Goal: Task Accomplishment & Management: Manage account settings

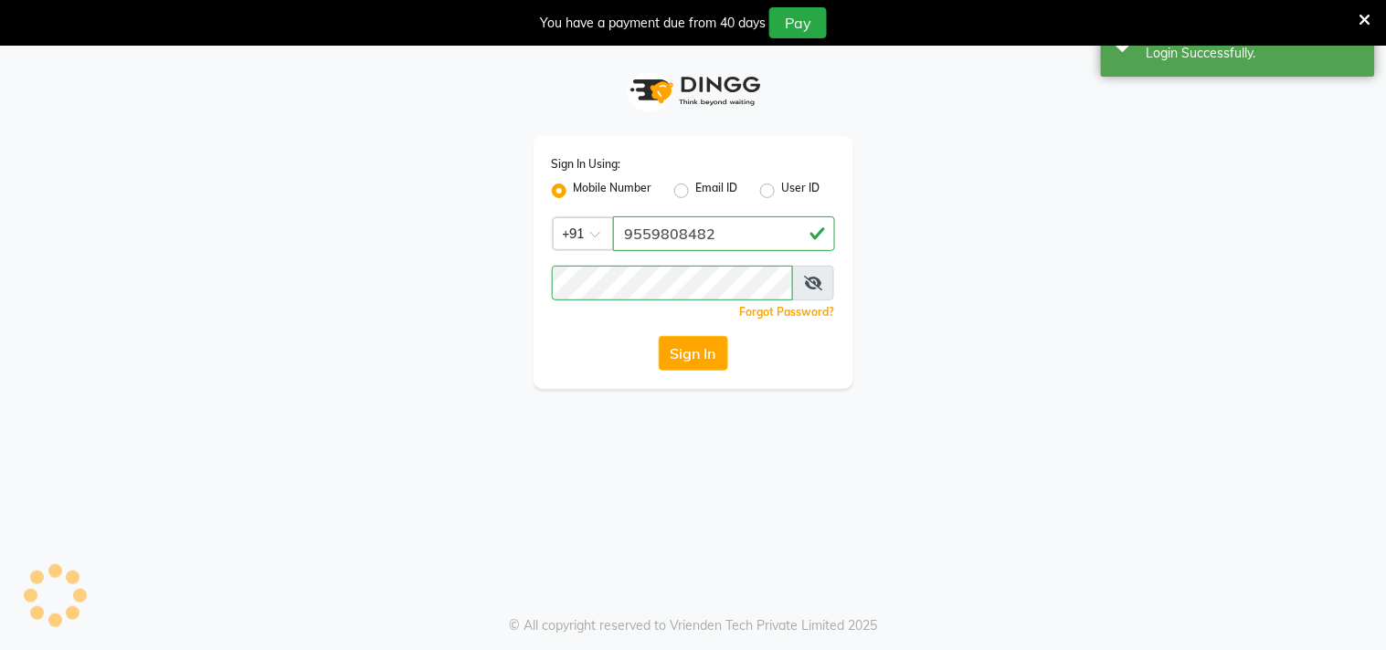
select select "service"
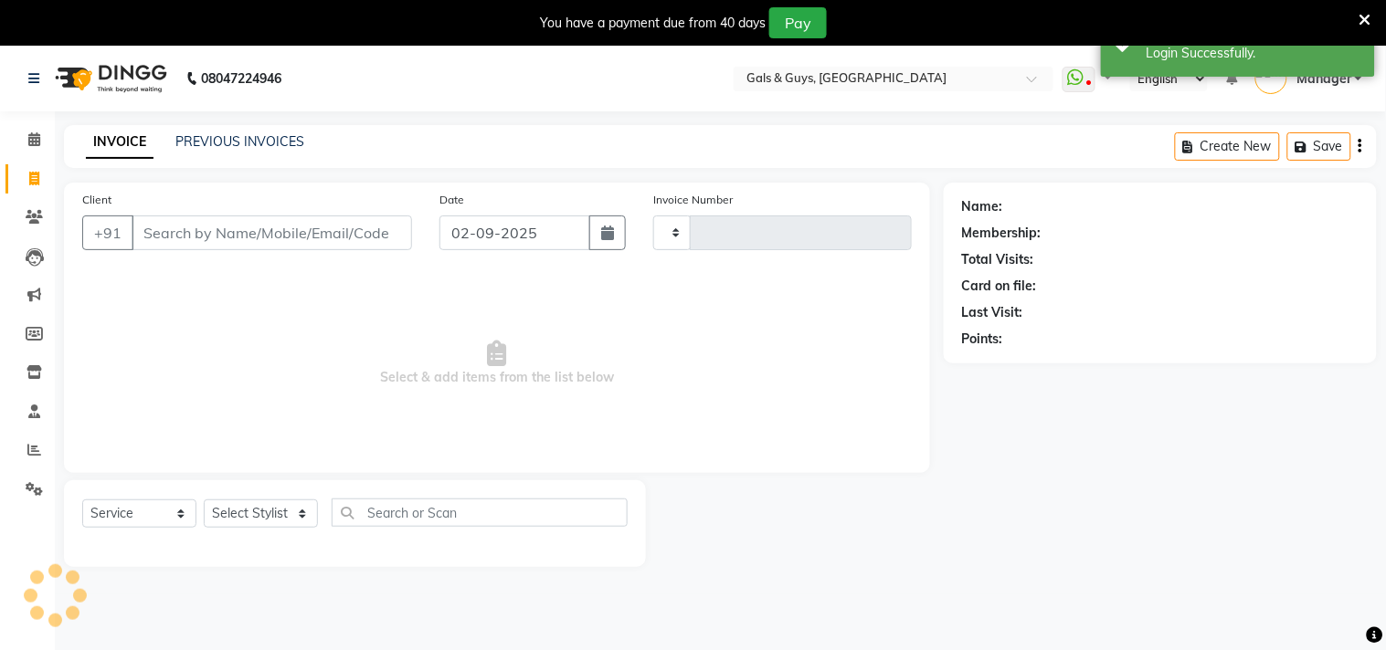
type input "0733"
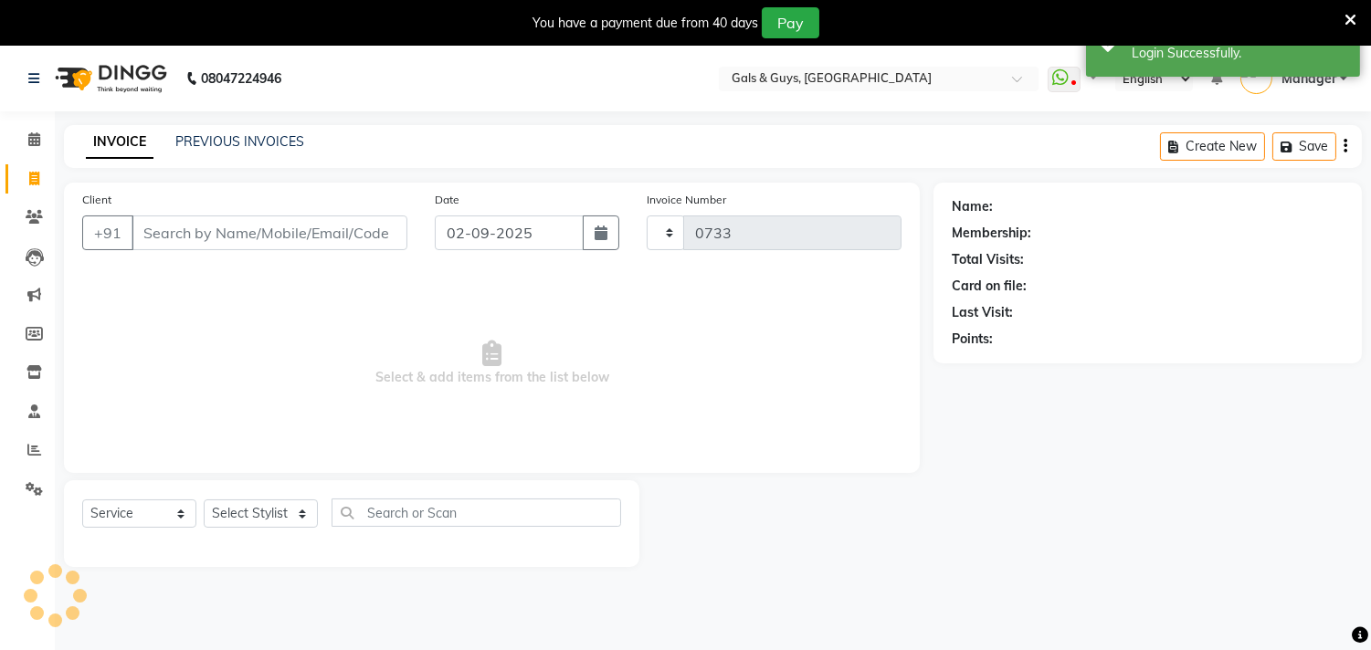
select select "7505"
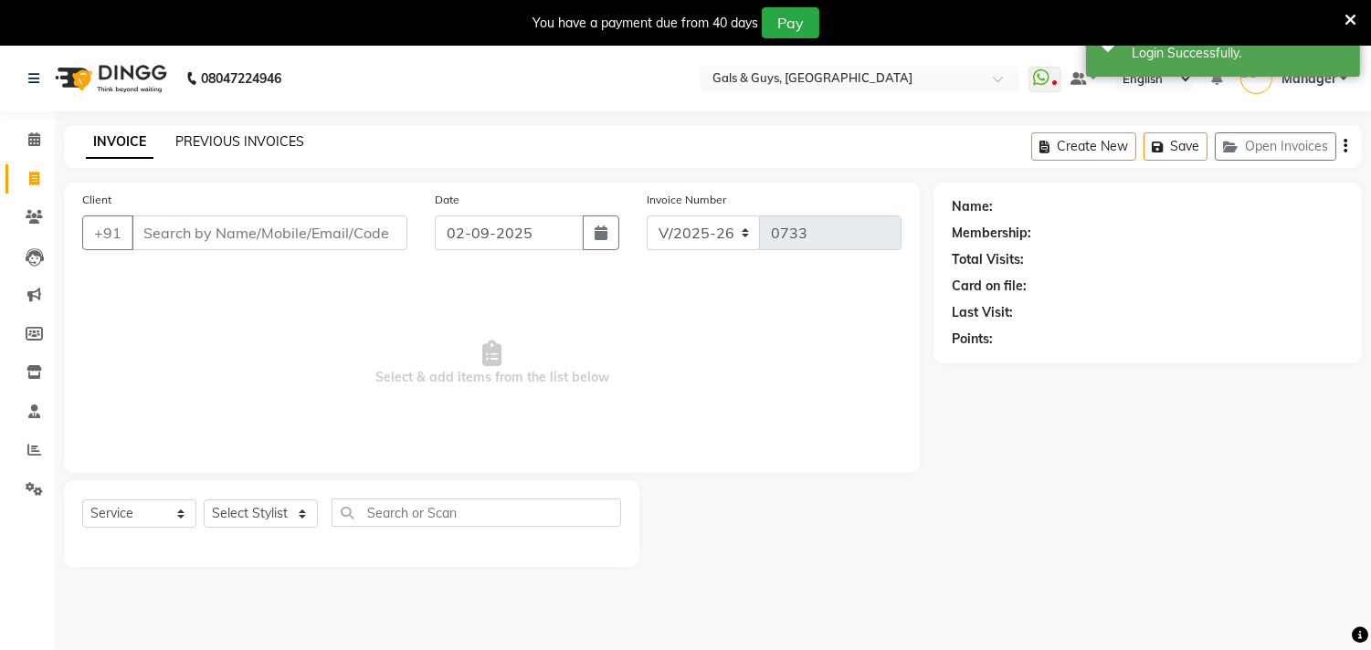
drag, startPoint x: 267, startPoint y: 131, endPoint x: 280, endPoint y: 142, distance: 16.8
click at [267, 132] on div "INVOICE PREVIOUS INVOICES Create New Save Open Invoices" at bounding box center [713, 146] width 1298 height 43
click at [280, 142] on link "PREVIOUS INVOICES" at bounding box center [239, 141] width 129 height 16
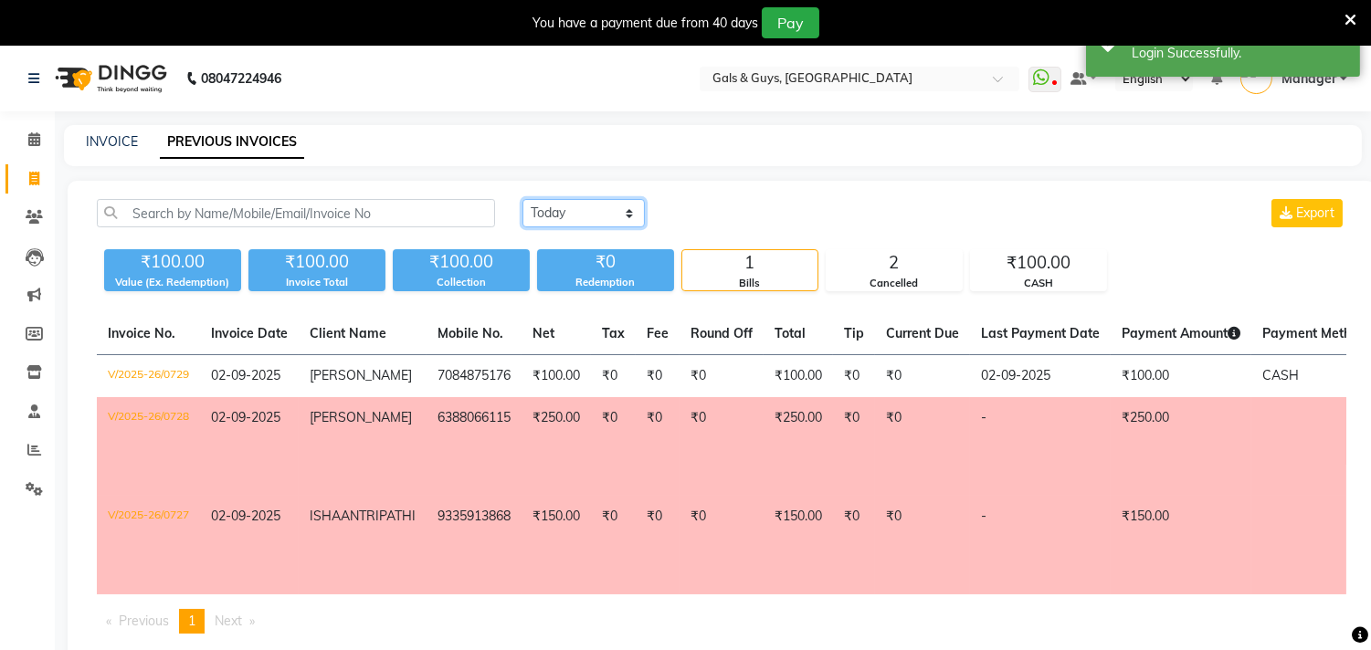
click at [546, 211] on select "Today Yesterday Custom Range" at bounding box center [583, 213] width 122 height 28
select select "yesterday"
click at [522, 199] on select "Today Yesterday Custom Range" at bounding box center [583, 213] width 122 height 28
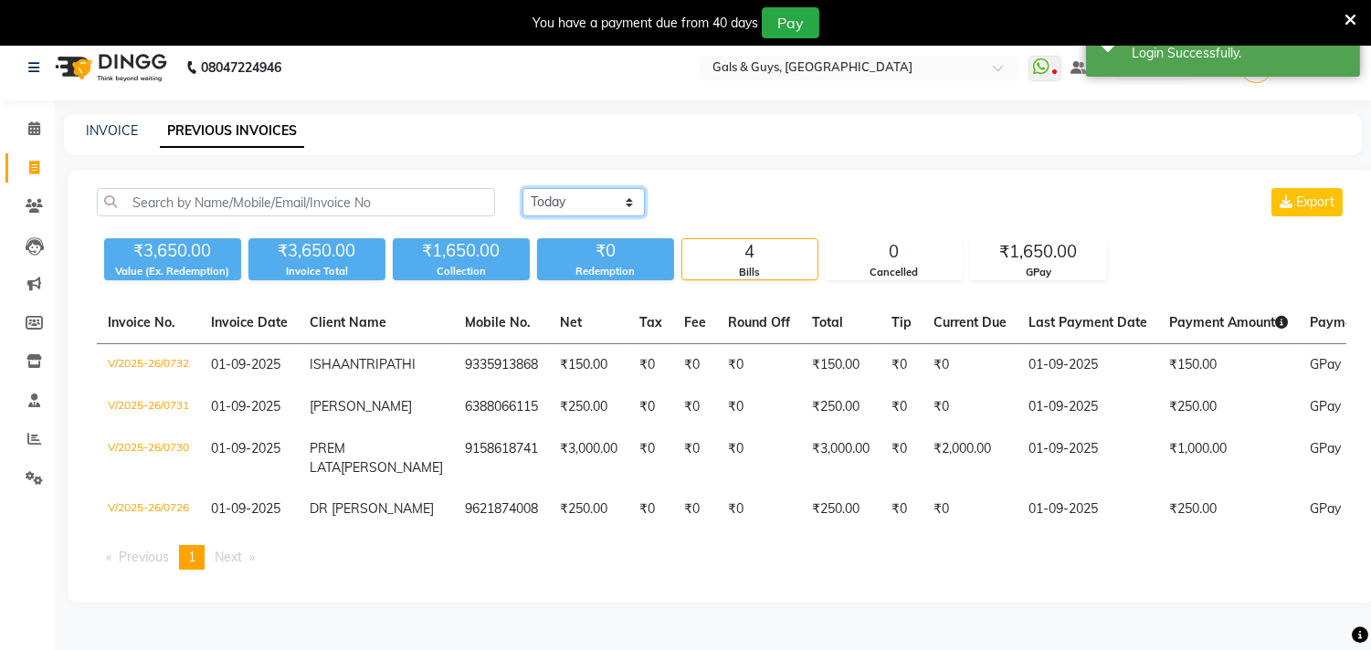
scroll to position [46, 0]
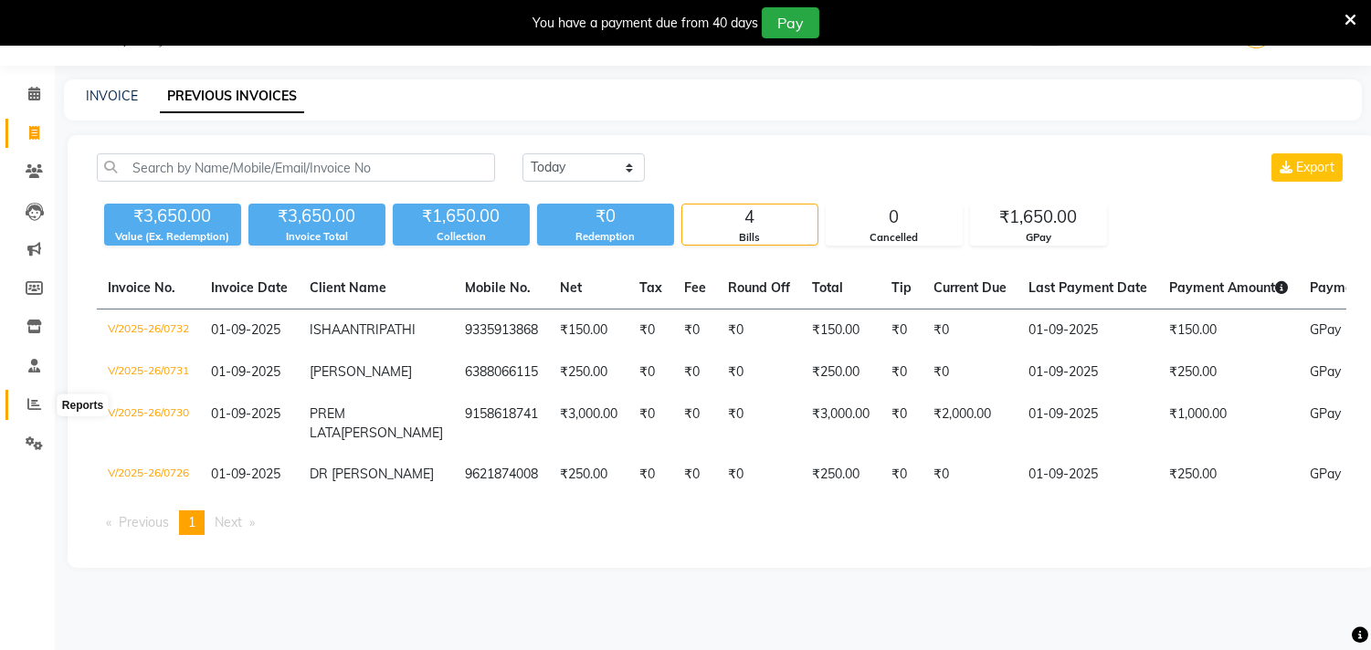
click at [39, 398] on icon at bounding box center [34, 404] width 14 height 14
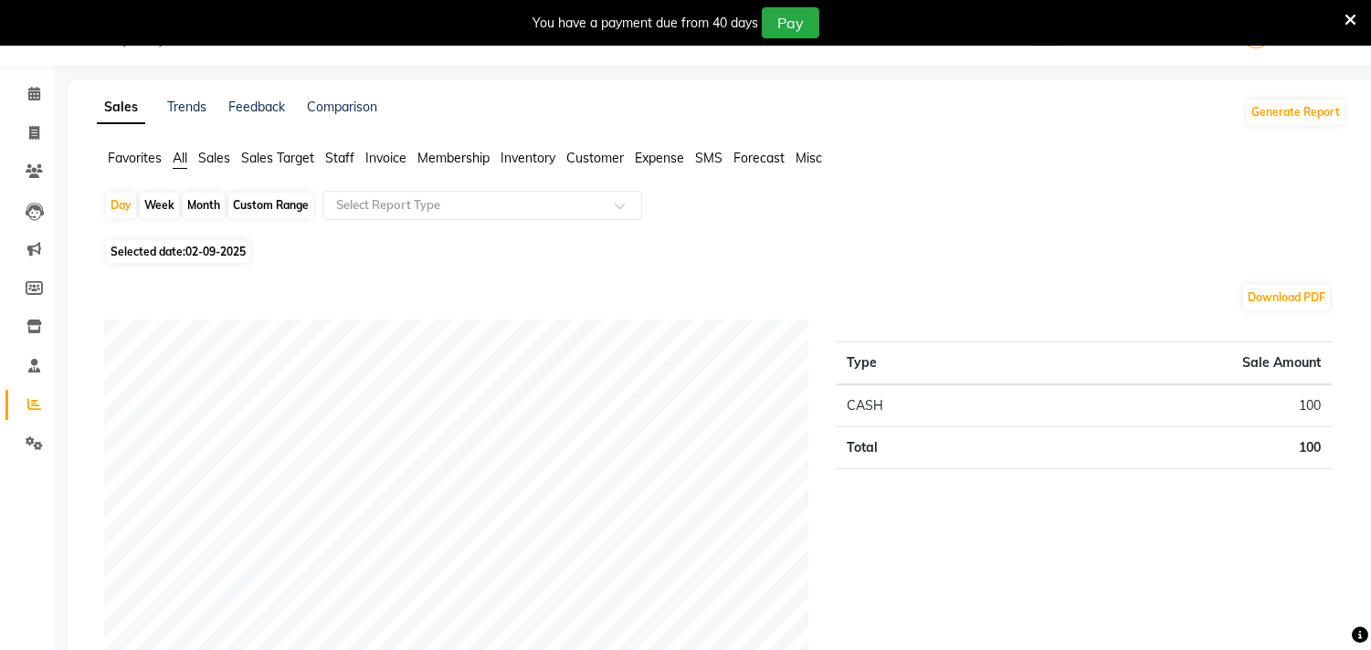
click at [213, 248] on span "02-09-2025" at bounding box center [215, 252] width 60 height 14
select select "9"
select select "2025"
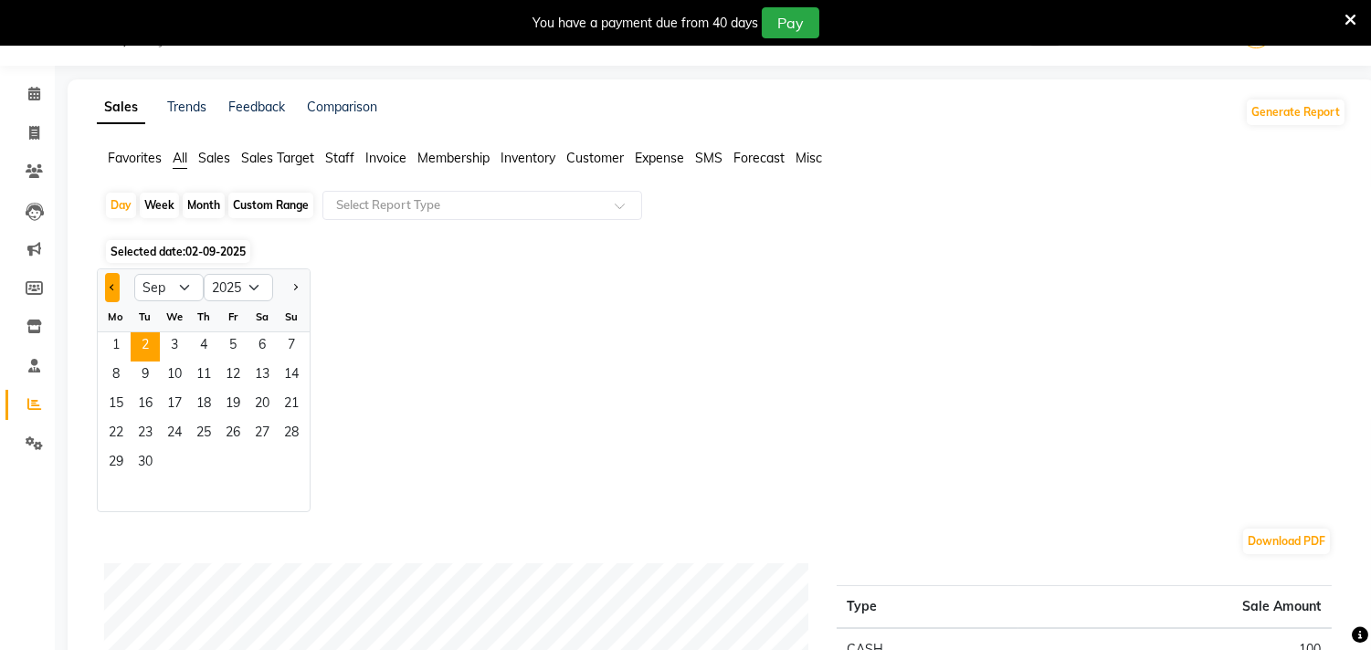
click at [113, 292] on button "Previous month" at bounding box center [112, 287] width 15 height 29
select select "8"
drag, startPoint x: 288, startPoint y: 466, endPoint x: 287, endPoint y: 398, distance: 67.6
click at [289, 464] on span "31" at bounding box center [291, 463] width 29 height 29
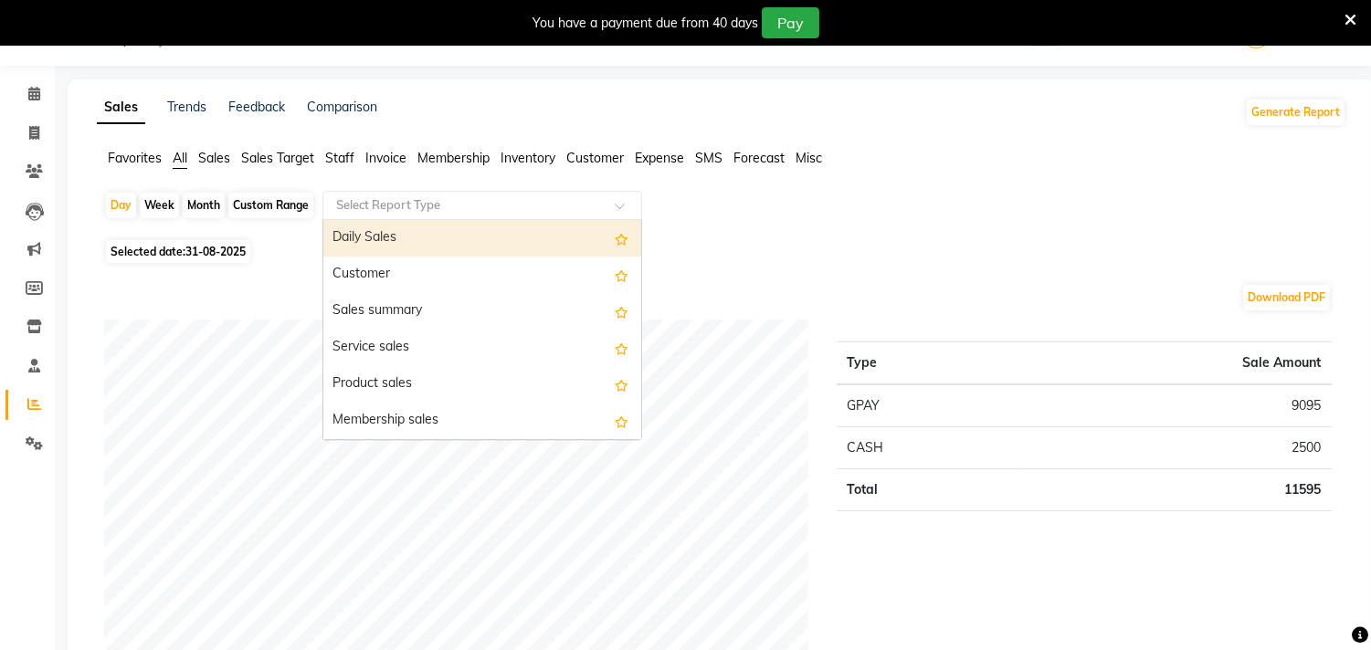
click at [426, 194] on div "Select Report Type" at bounding box center [482, 205] width 320 height 29
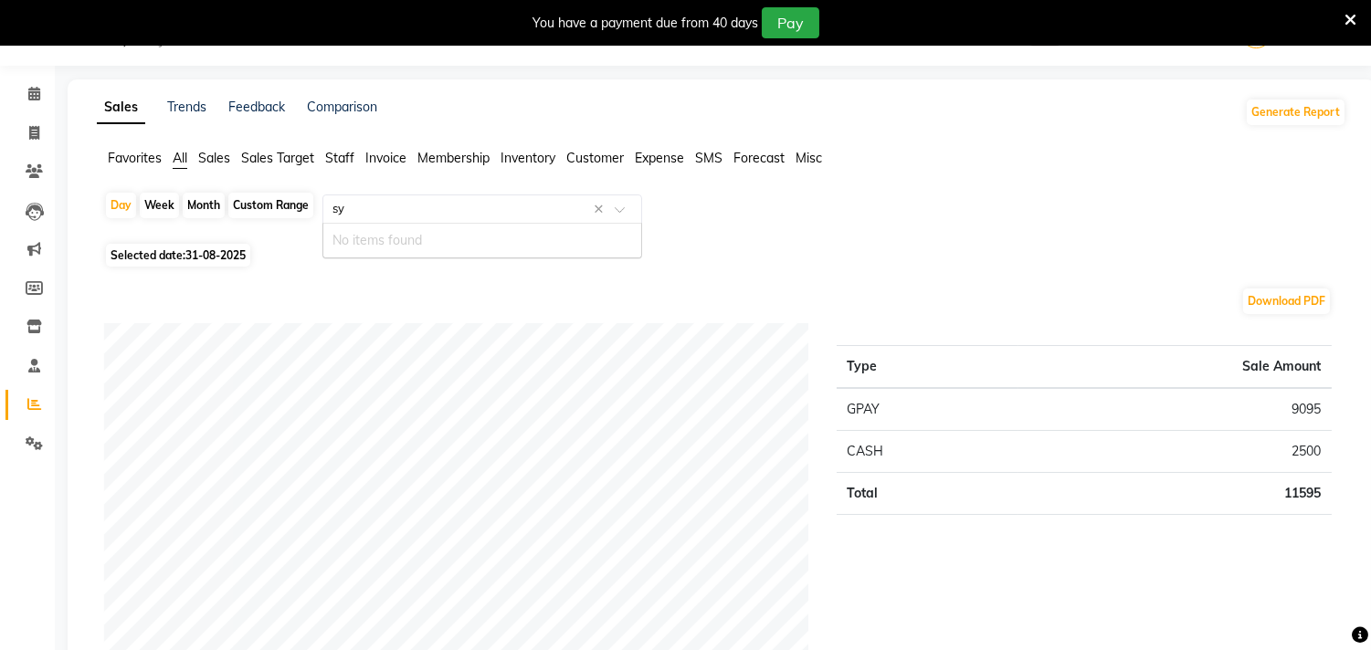
type input "s"
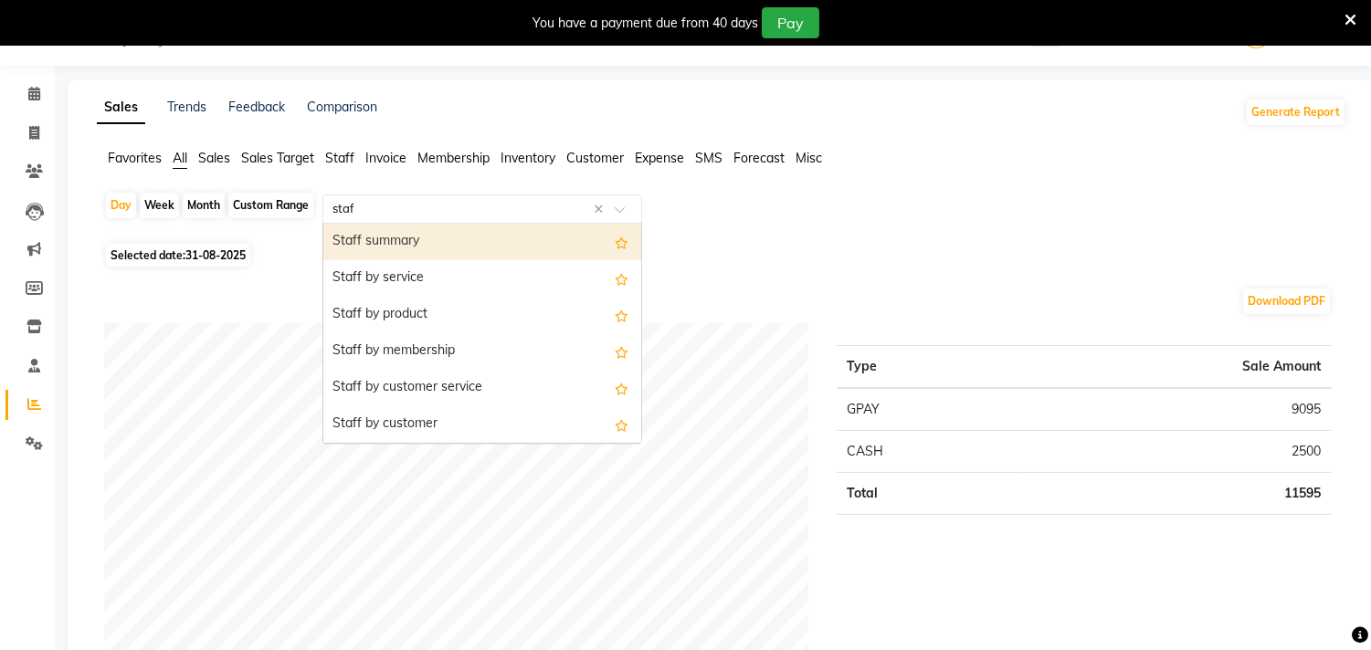
type input "staff"
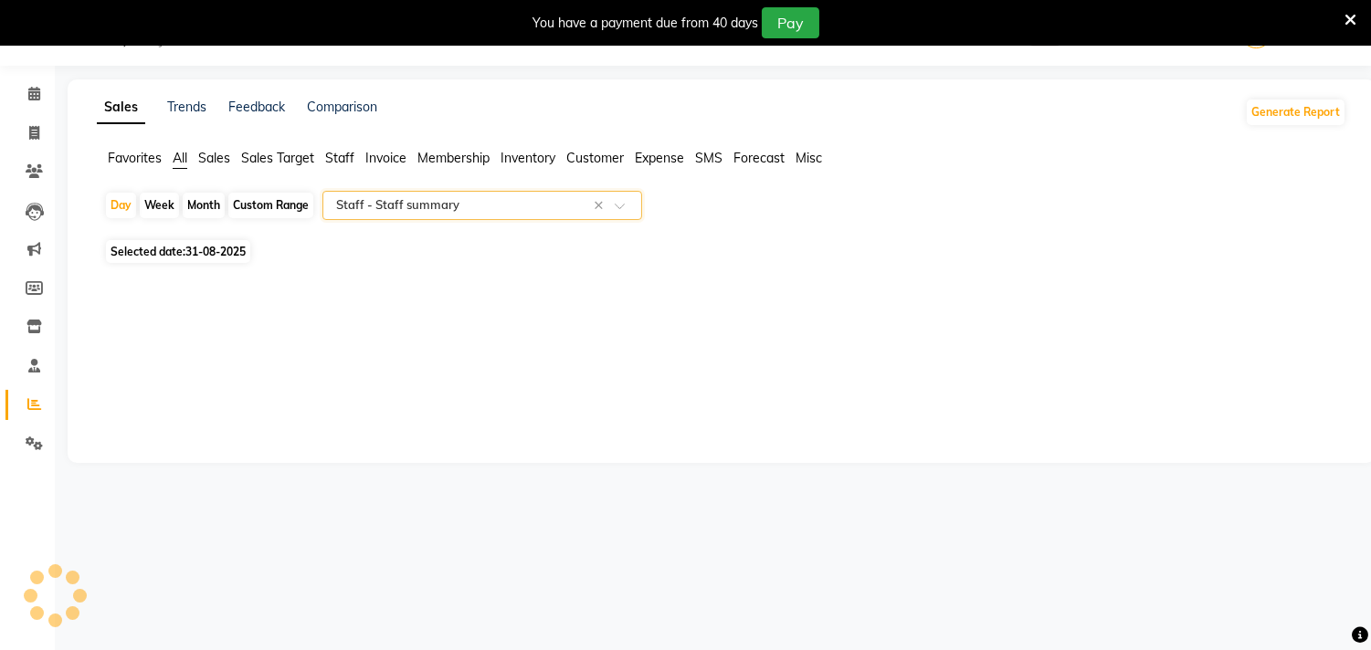
select select "full_report"
select select "csv"
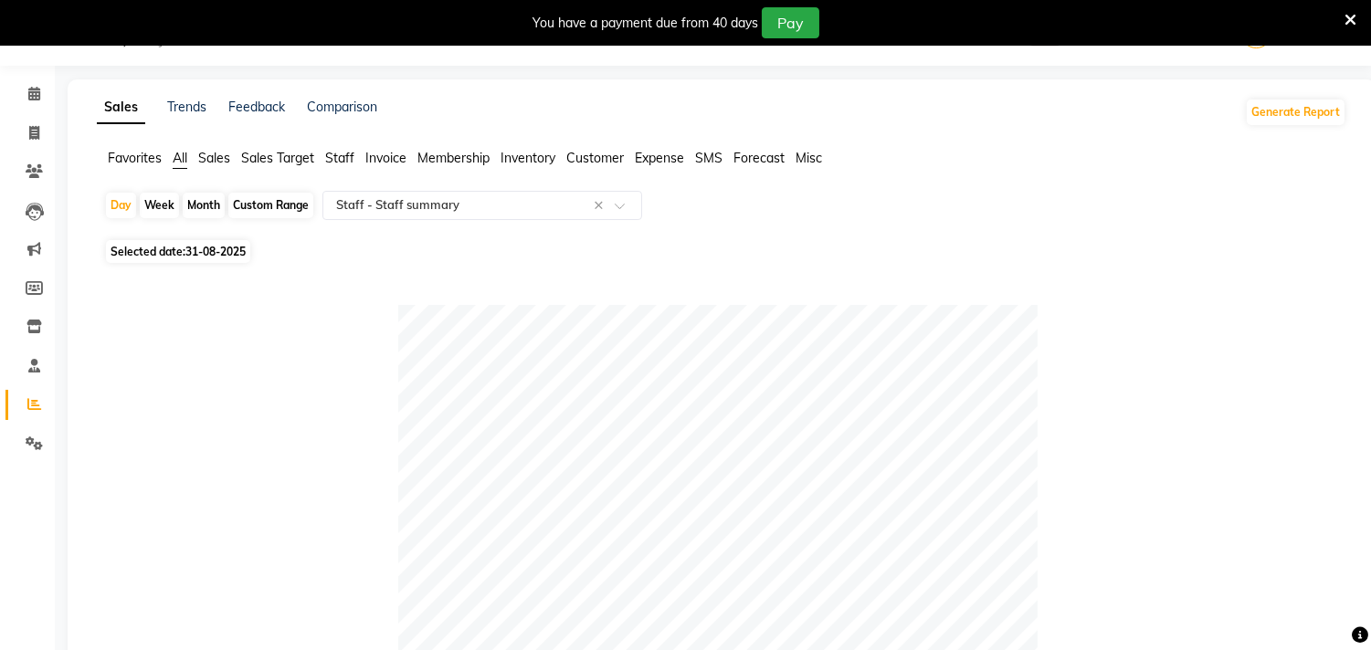
click at [215, 258] on span "Selected date: 31-08-2025" at bounding box center [178, 251] width 144 height 23
select select "8"
select select "2025"
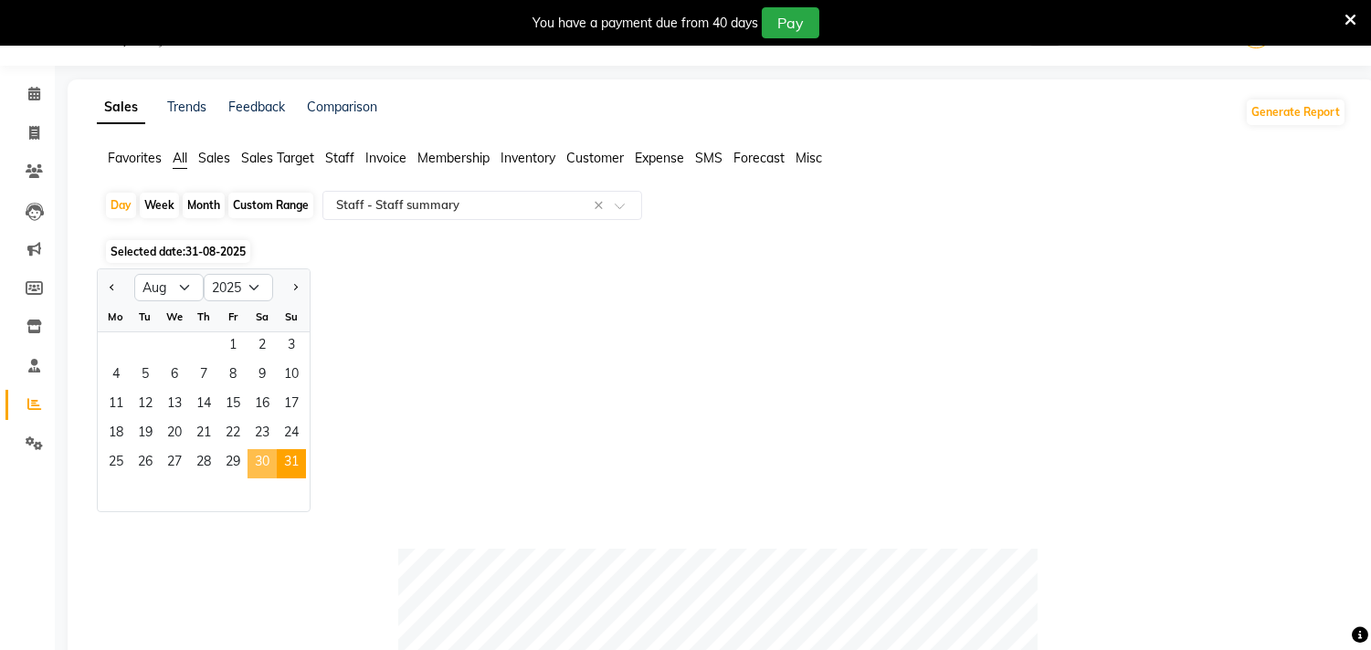
click at [260, 453] on span "30" at bounding box center [262, 463] width 29 height 29
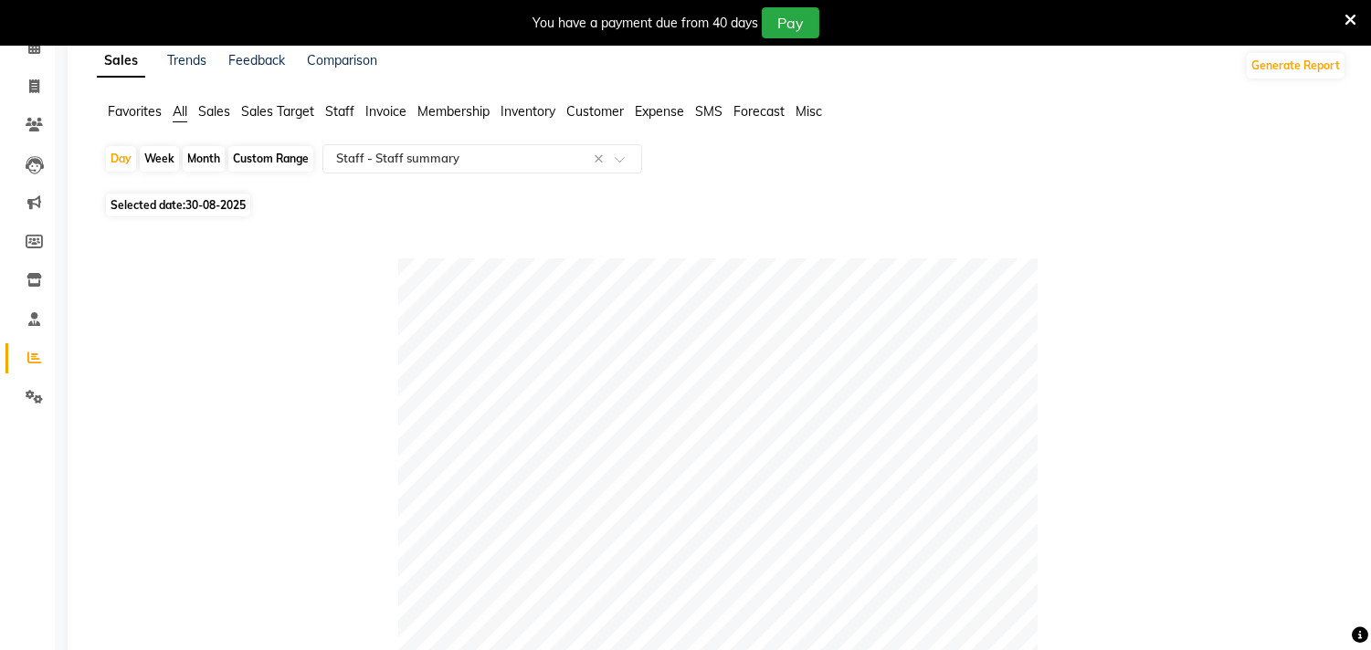
scroll to position [101, 0]
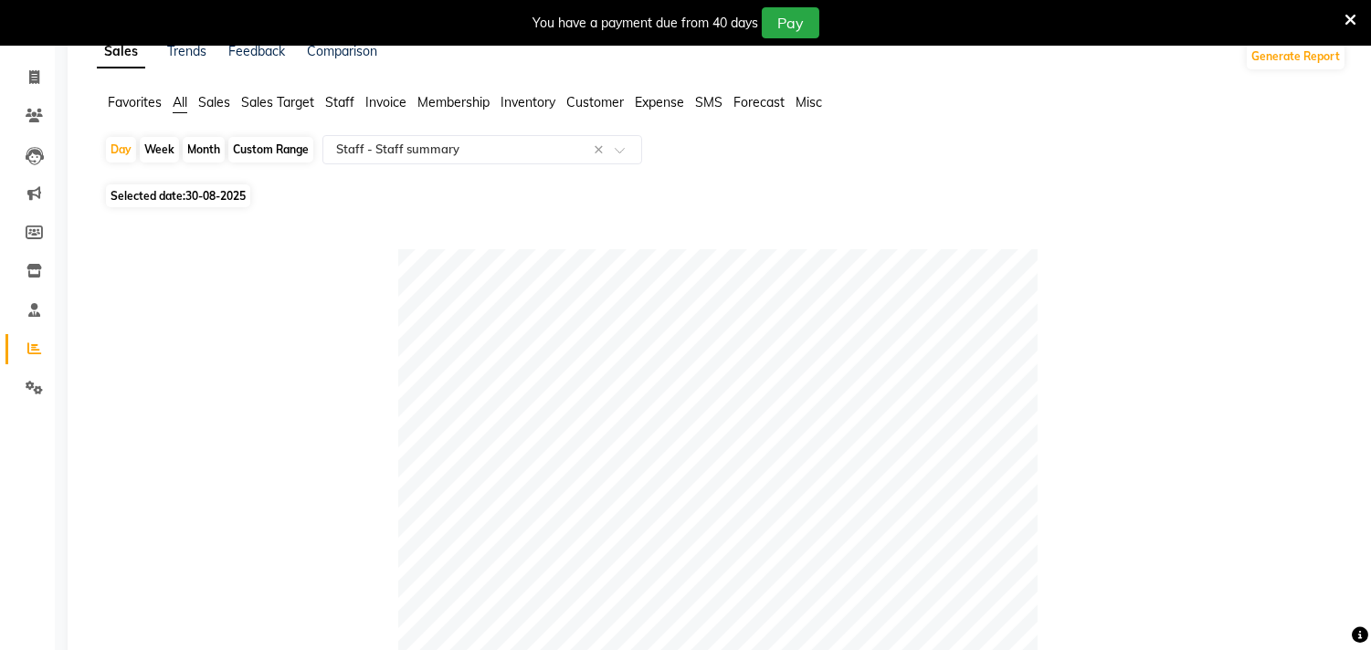
click at [217, 199] on span "30-08-2025" at bounding box center [215, 196] width 60 height 14
select select "8"
select select "2025"
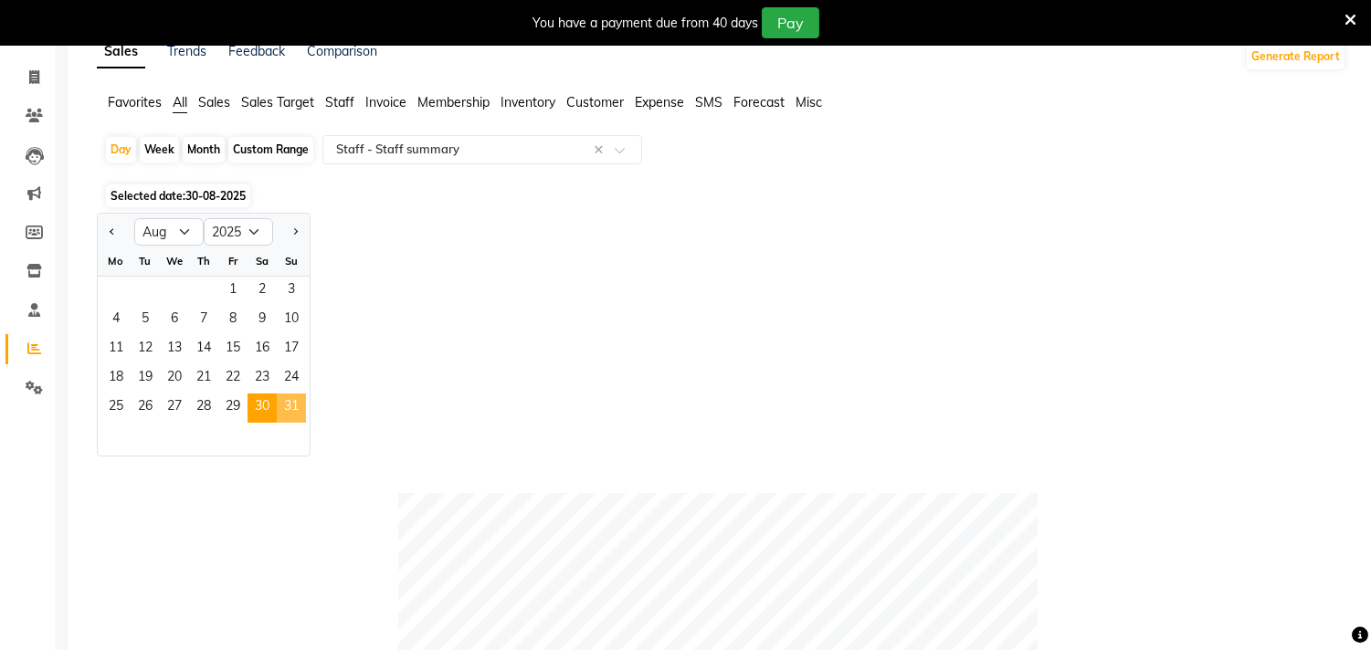
click at [290, 406] on span "31" at bounding box center [291, 408] width 29 height 29
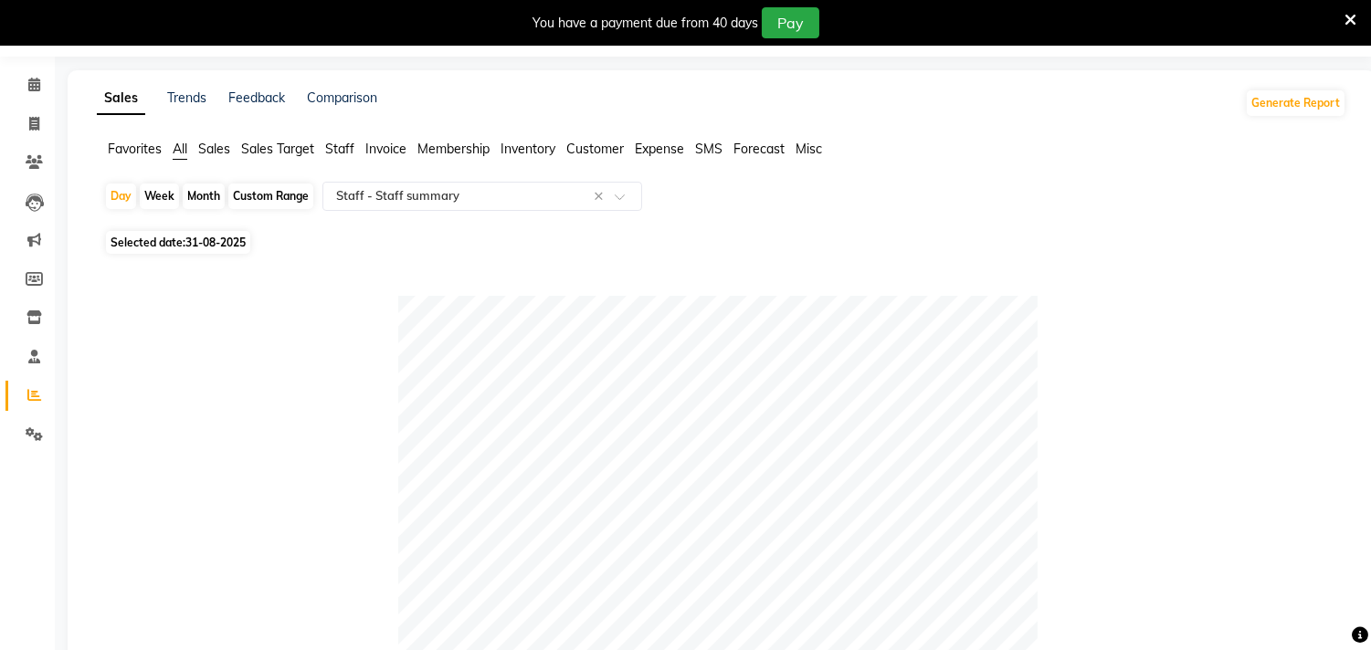
scroll to position [0, 0]
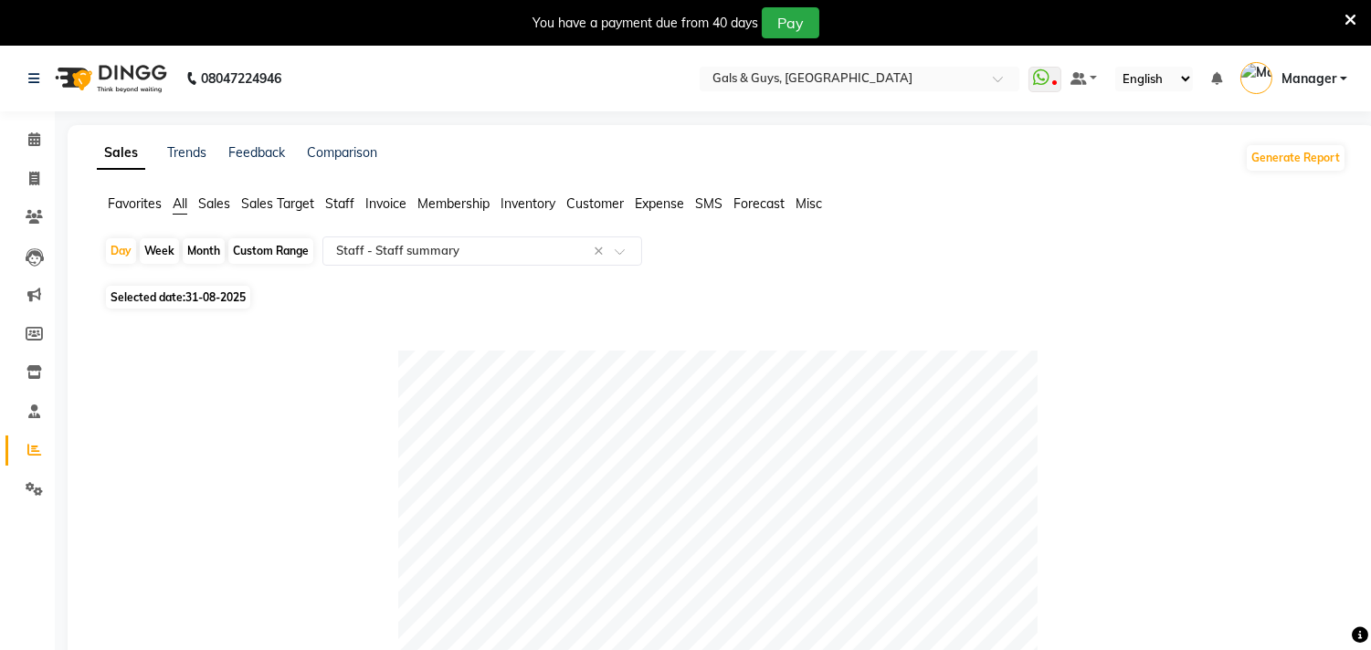
click at [236, 297] on span "31-08-2025" at bounding box center [215, 297] width 60 height 14
select select "8"
select select "2025"
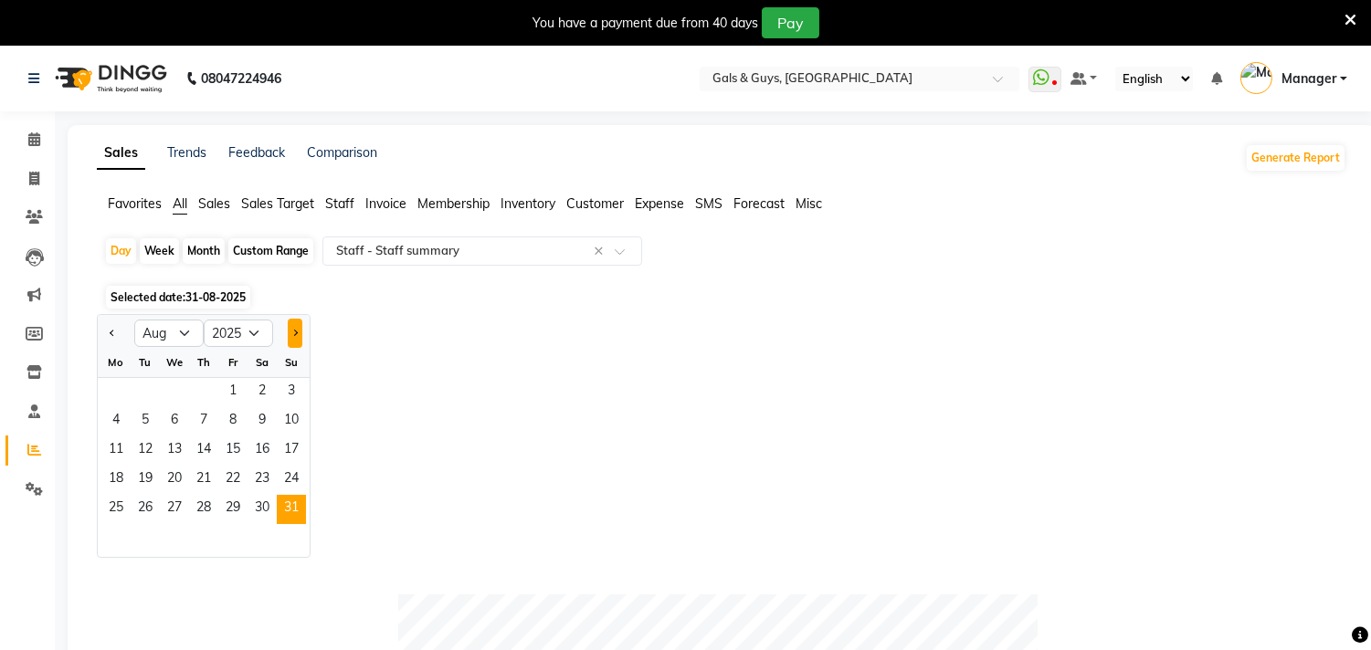
click at [295, 333] on span "Next month" at bounding box center [294, 332] width 6 height 6
select select "9"
drag, startPoint x: 113, startPoint y: 386, endPoint x: 150, endPoint y: 378, distance: 37.5
click at [116, 386] on span "1" at bounding box center [115, 392] width 29 height 29
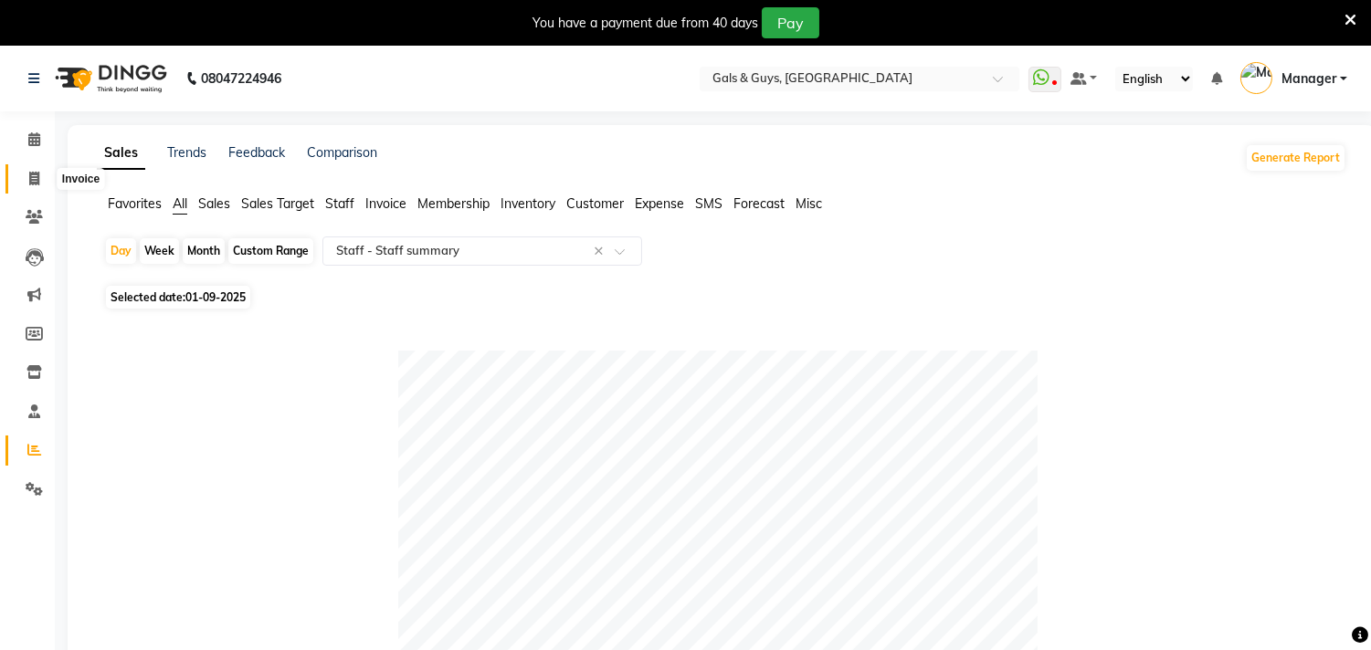
click at [35, 177] on icon at bounding box center [34, 179] width 10 height 14
select select "service"
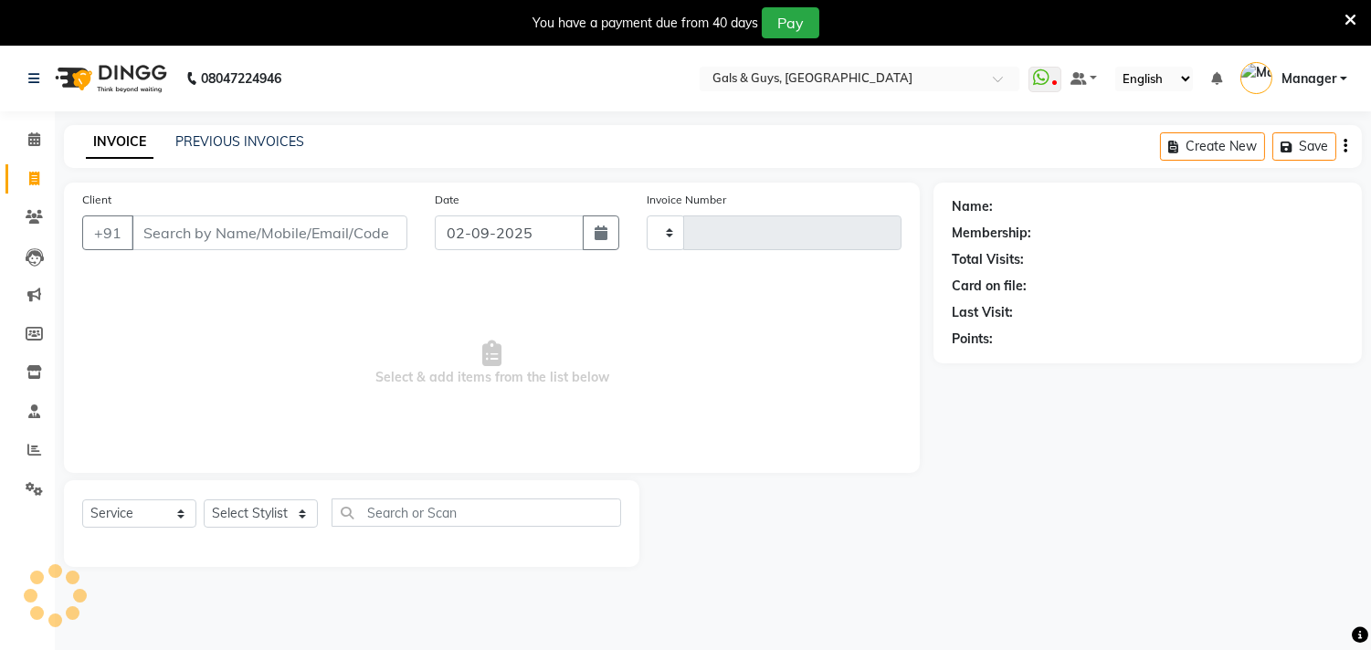
scroll to position [46, 0]
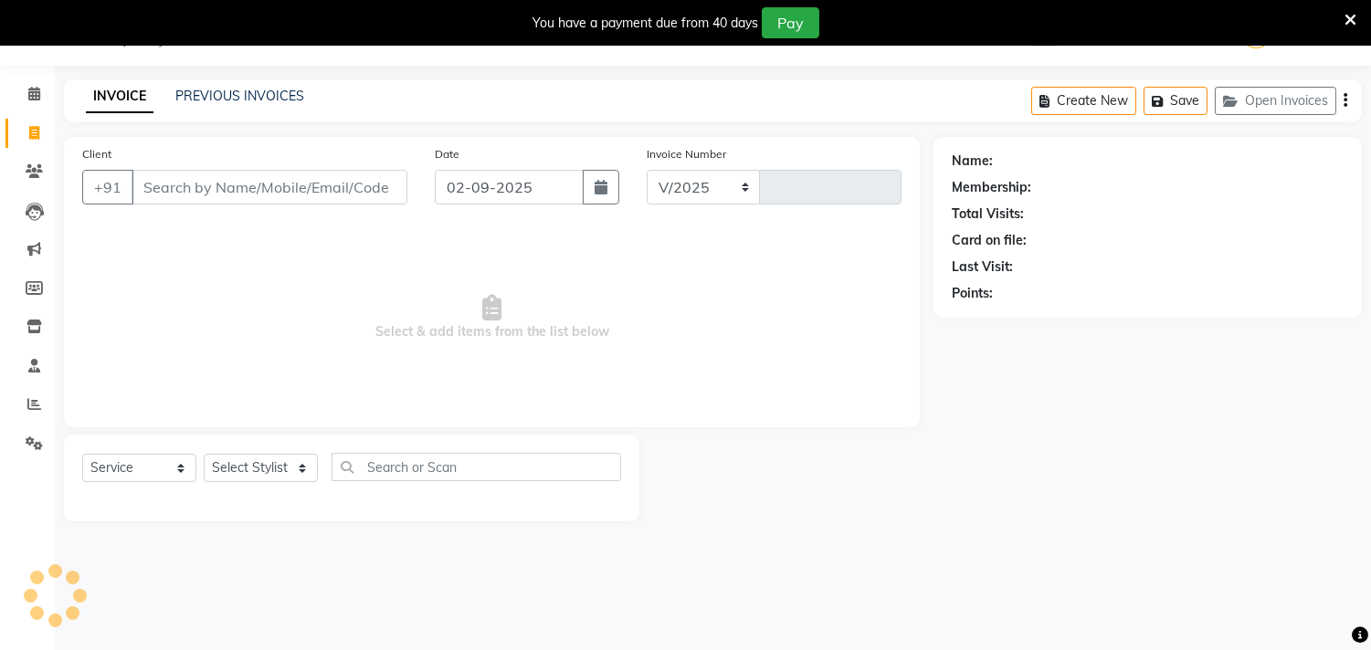
select select "7505"
type input "0733"
drag, startPoint x: 258, startPoint y: 85, endPoint x: 261, endPoint y: 96, distance: 11.3
click at [258, 85] on div "INVOICE PREVIOUS INVOICES Create New Save Open Invoices" at bounding box center [713, 100] width 1298 height 43
click at [261, 96] on link "PREVIOUS INVOICES" at bounding box center [239, 96] width 129 height 16
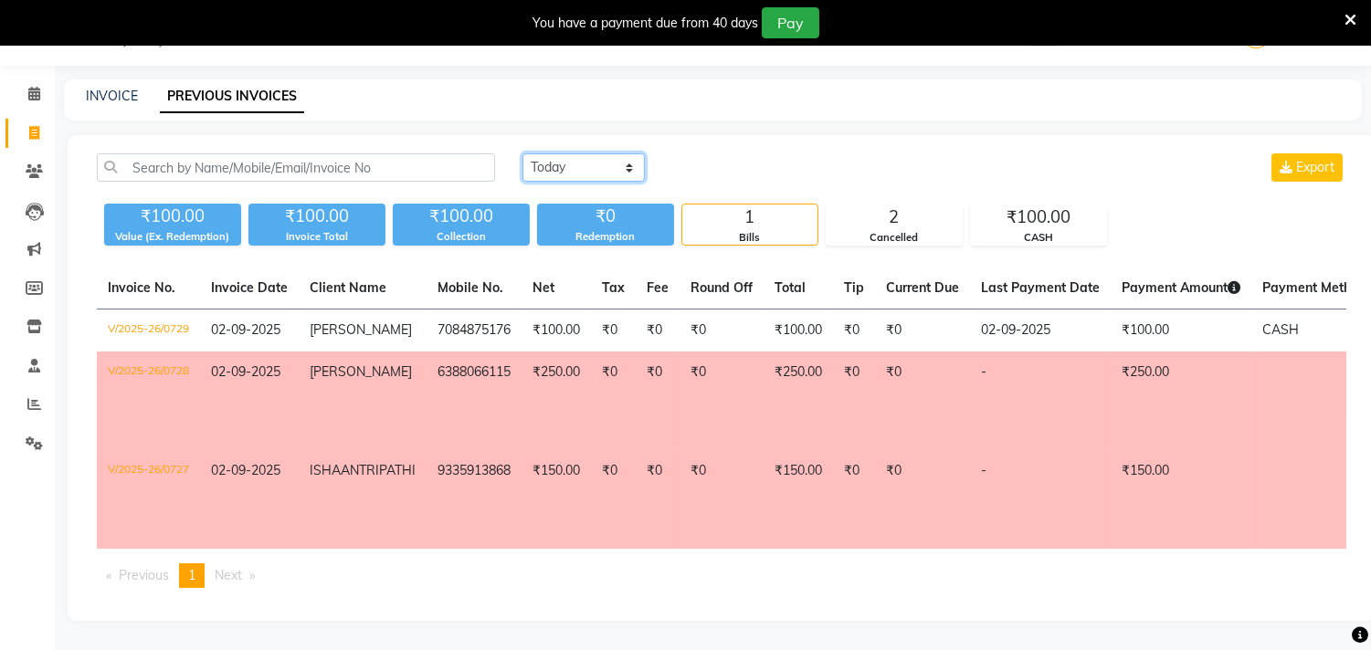
click at [564, 168] on select "Today Yesterday Custom Range" at bounding box center [583, 167] width 122 height 28
select select "range"
click at [522, 153] on select "Today Yesterday Custom Range" at bounding box center [583, 167] width 122 height 28
click at [751, 159] on input "02-09-2025" at bounding box center [733, 168] width 128 height 26
select select "9"
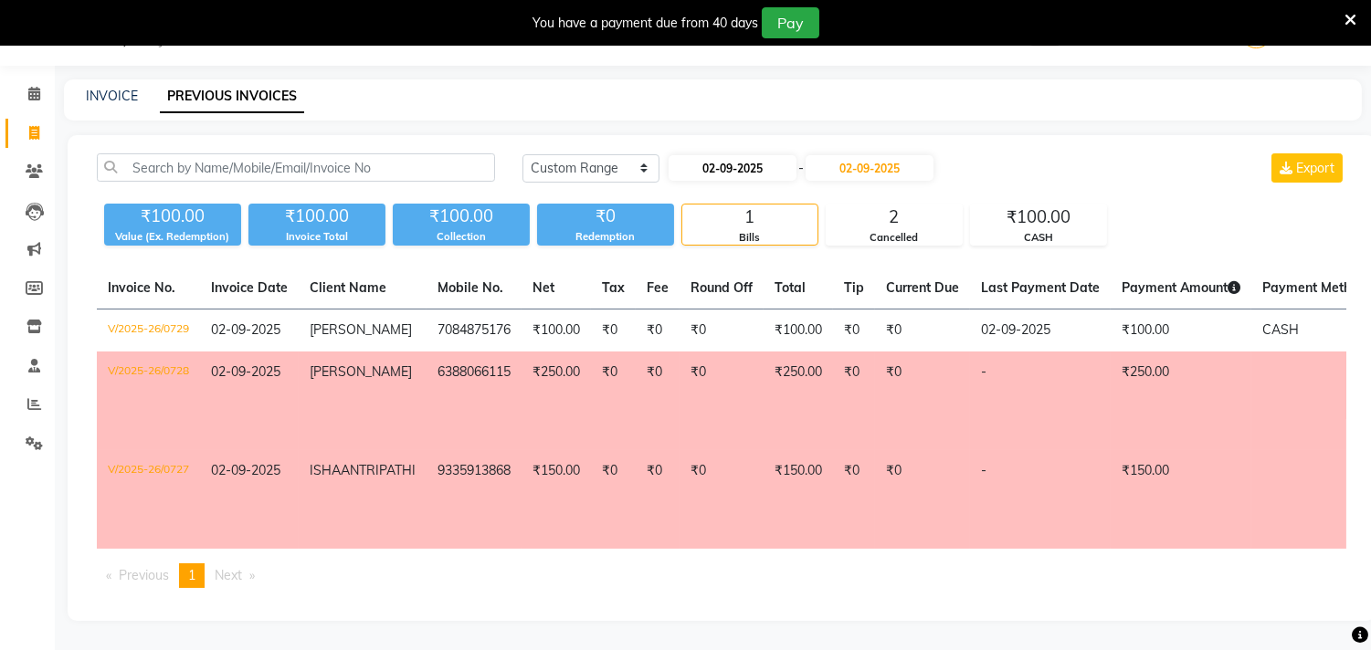
select select "2025"
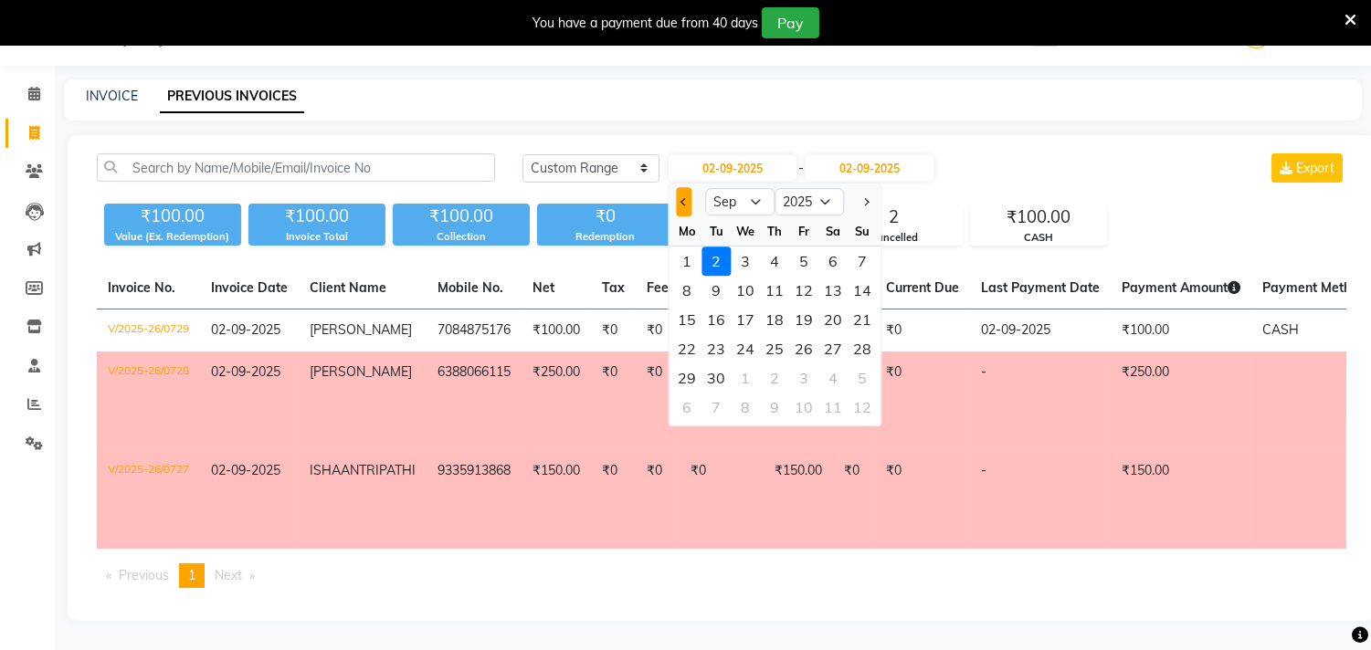
click at [678, 199] on button "Previous month" at bounding box center [684, 201] width 16 height 29
select select "8"
click at [854, 378] on div "31" at bounding box center [862, 378] width 29 height 29
type input "31-08-2025"
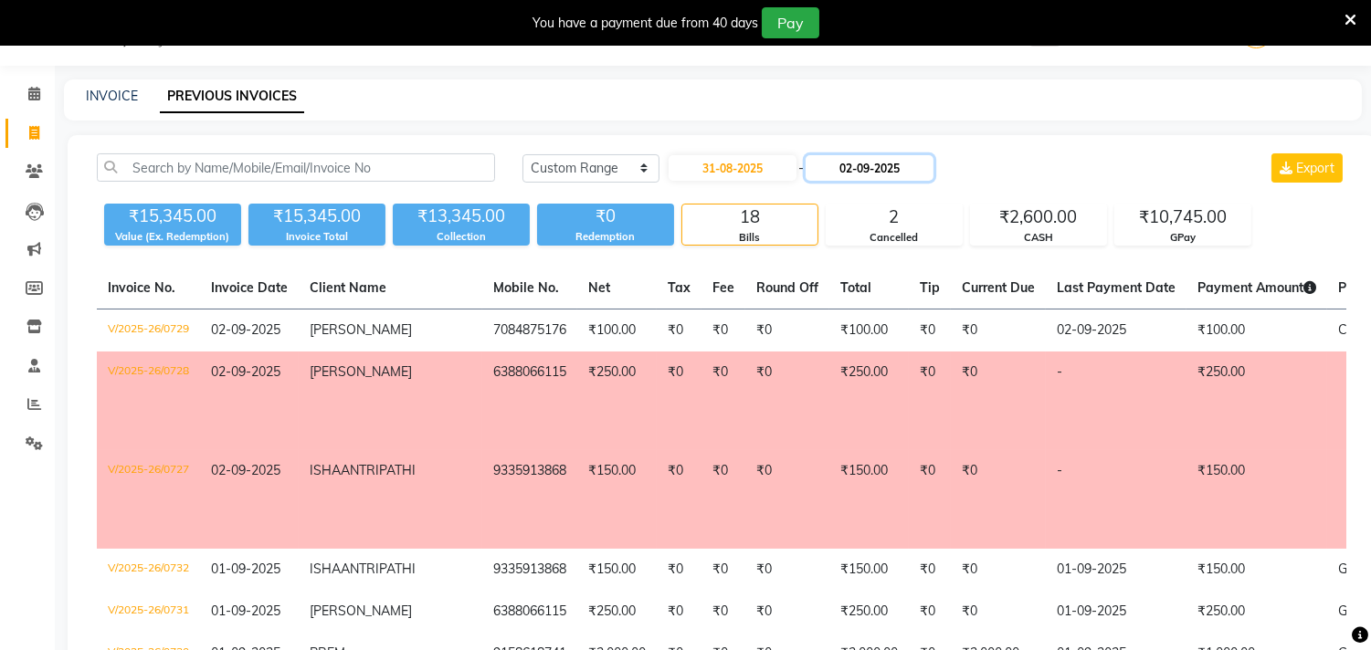
click at [891, 165] on input "02-09-2025" at bounding box center [870, 168] width 128 height 26
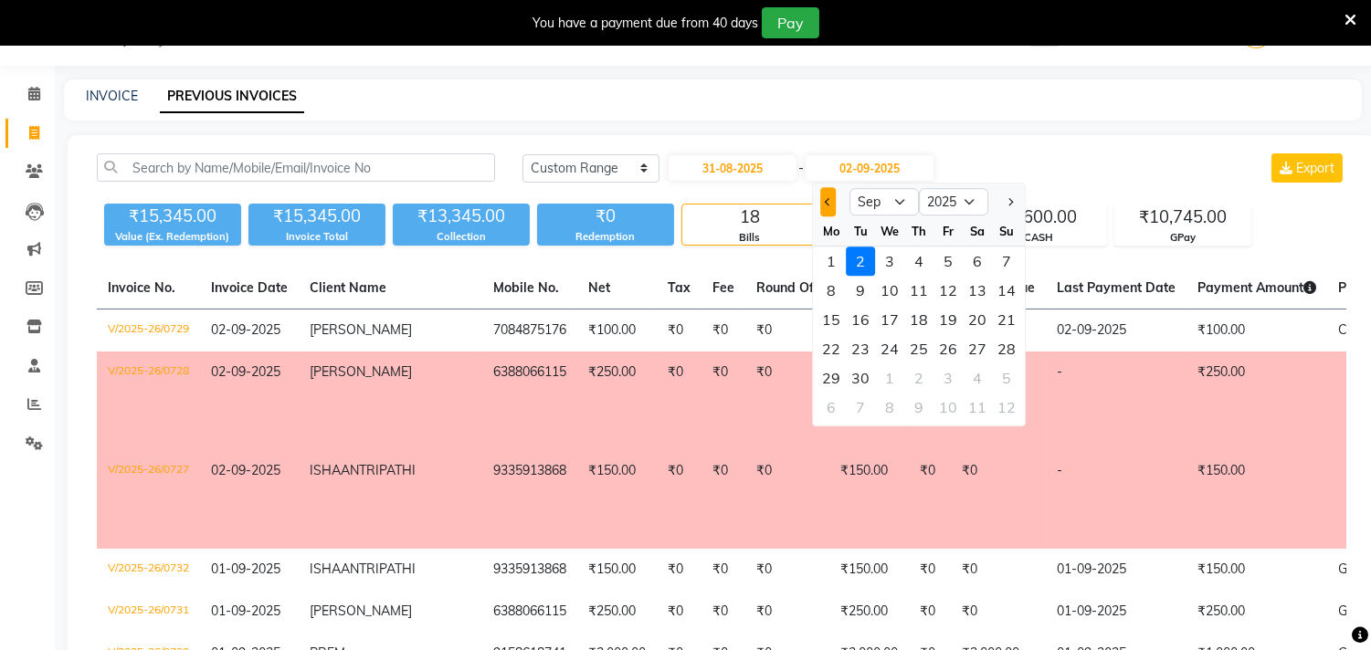
click at [825, 204] on button "Previous month" at bounding box center [828, 201] width 16 height 29
select select "8"
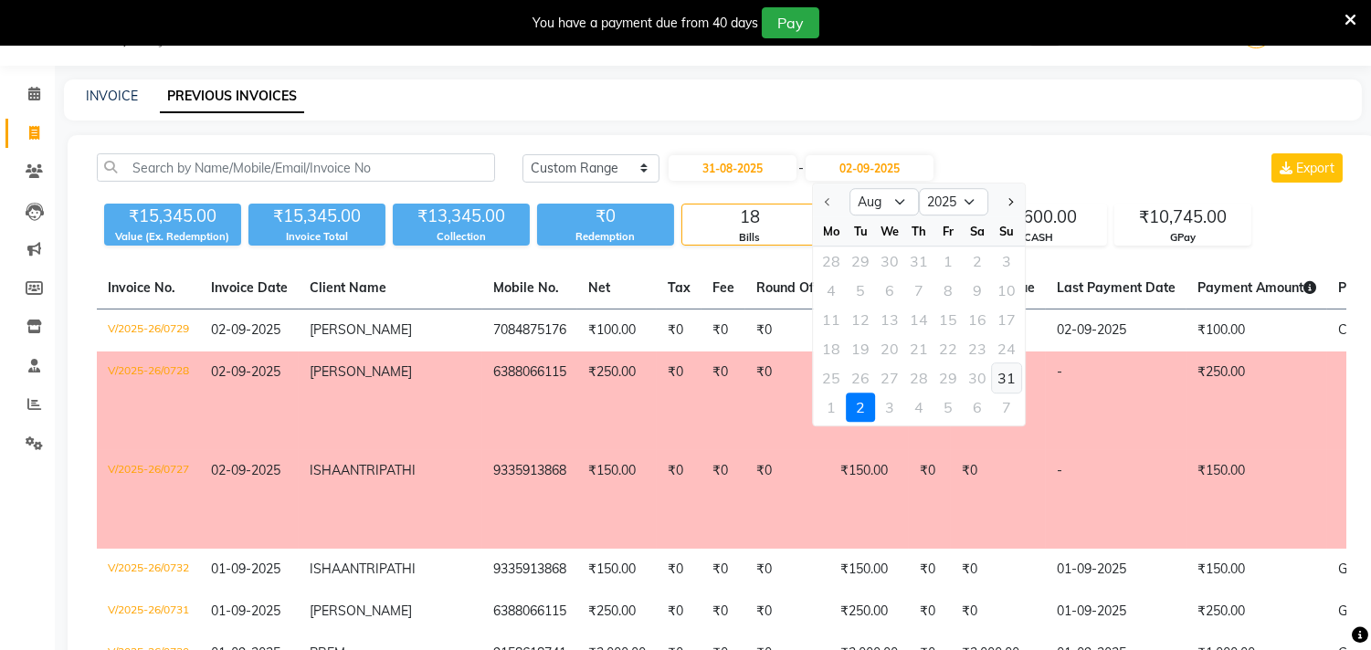
click at [1005, 371] on div "31" at bounding box center [1006, 378] width 29 height 29
type input "31-08-2025"
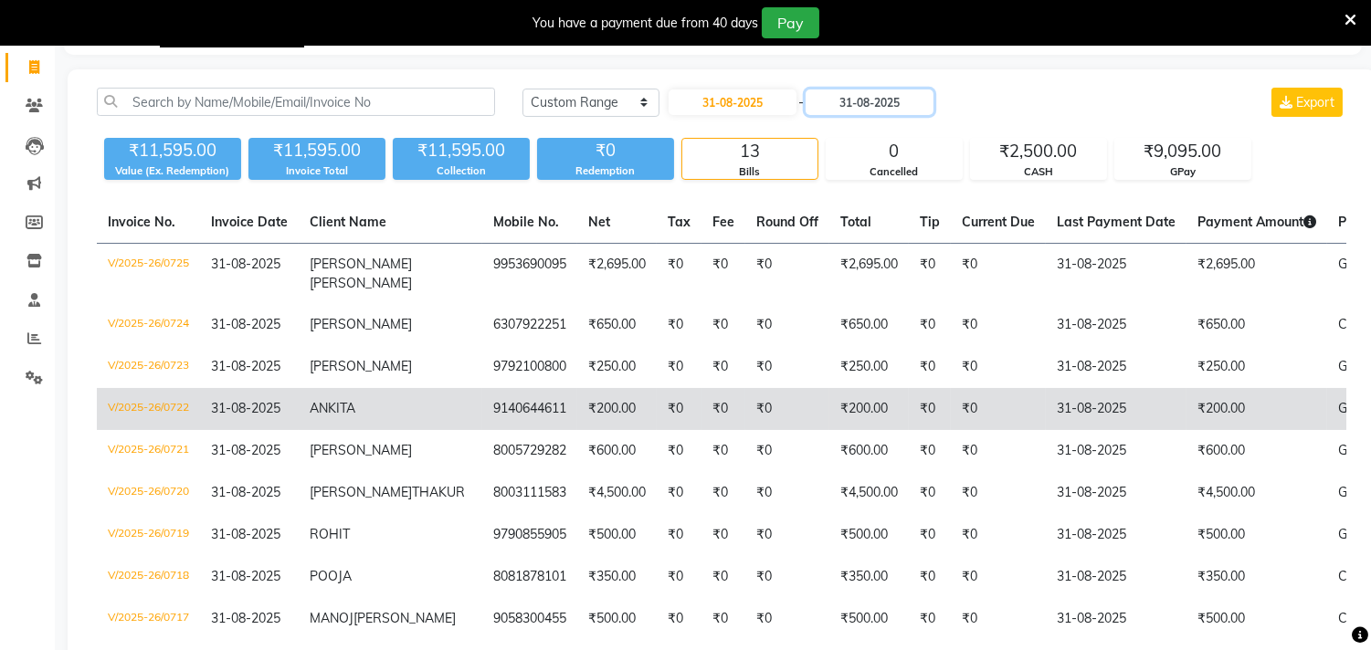
scroll to position [147, 0]
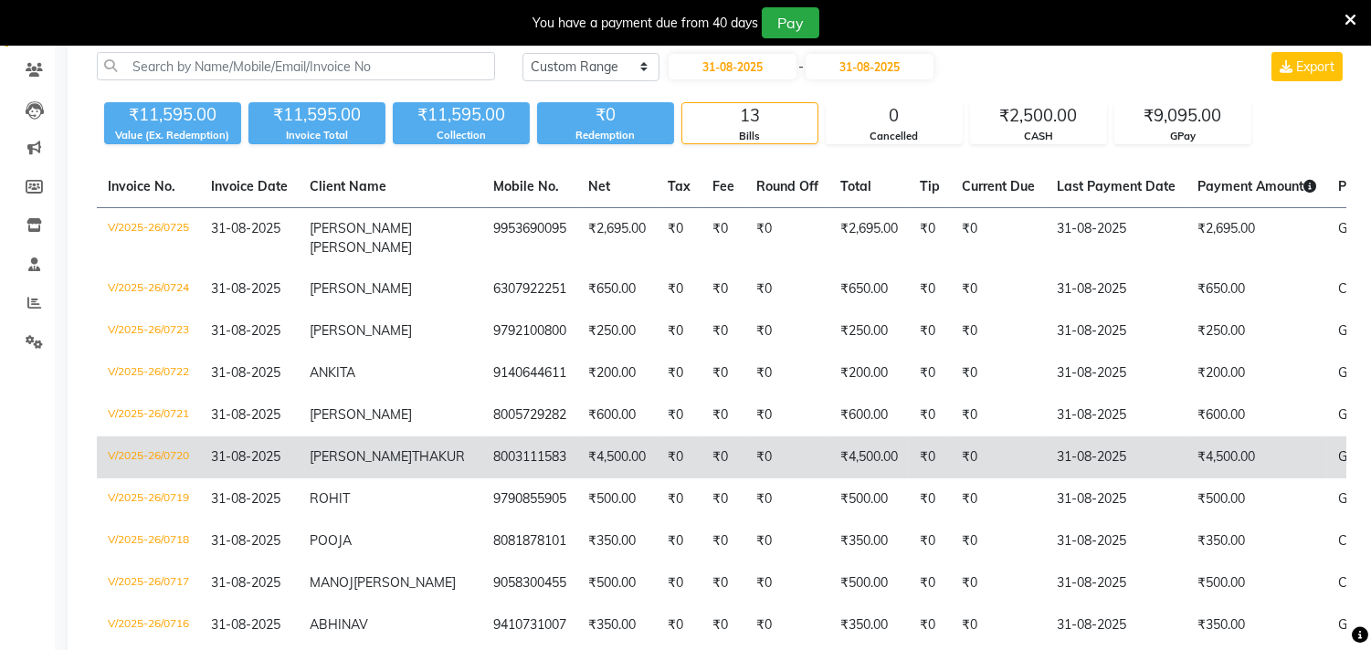
click at [702, 450] on td "₹0" at bounding box center [724, 458] width 44 height 42
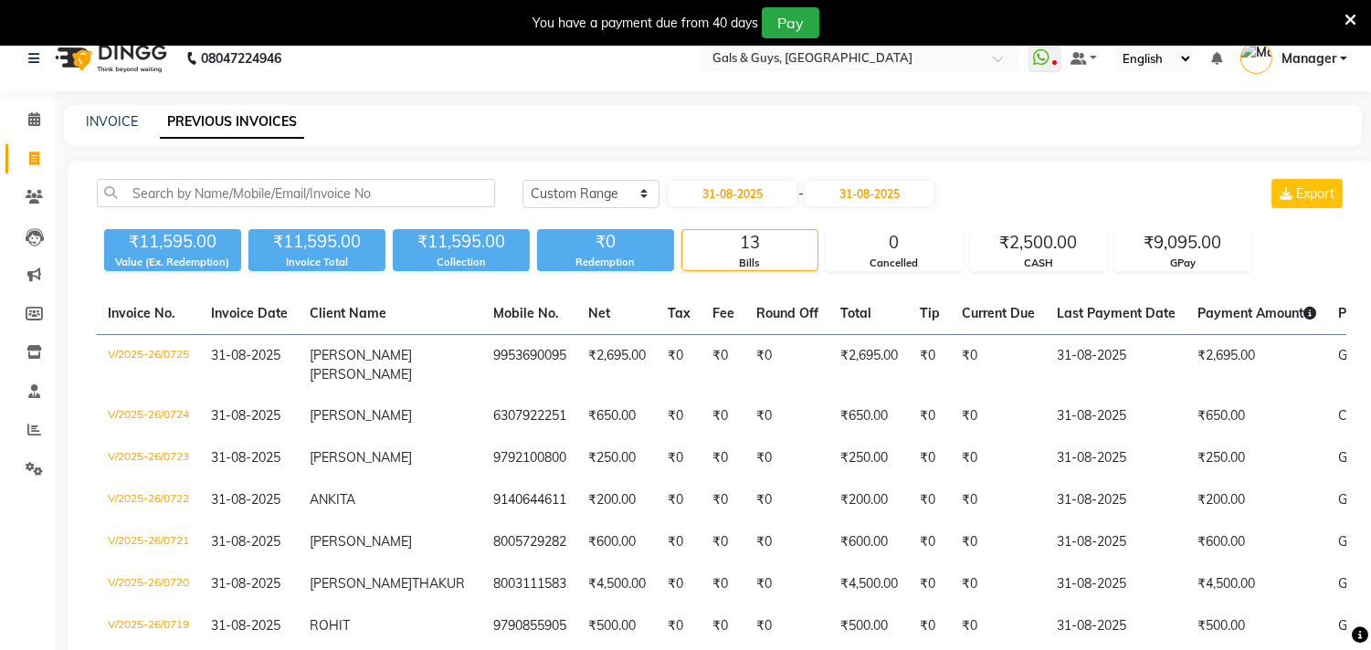
scroll to position [0, 0]
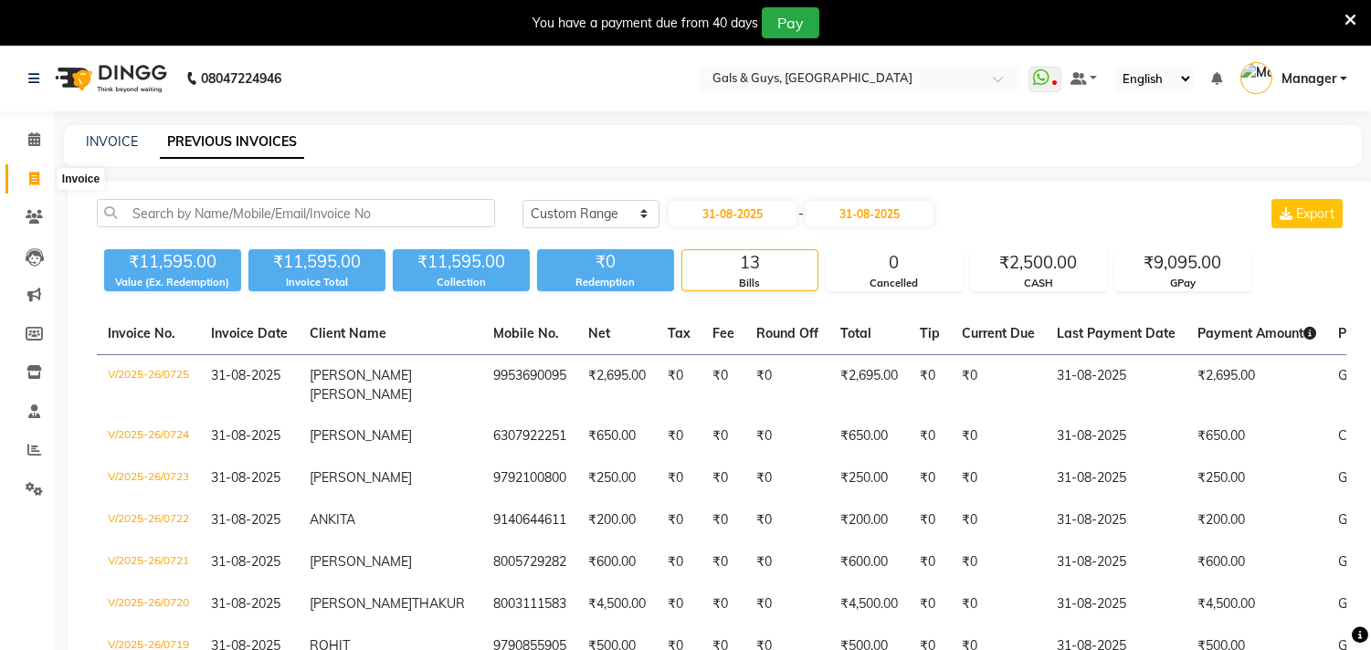
click at [29, 179] on icon at bounding box center [34, 179] width 10 height 14
select select "service"
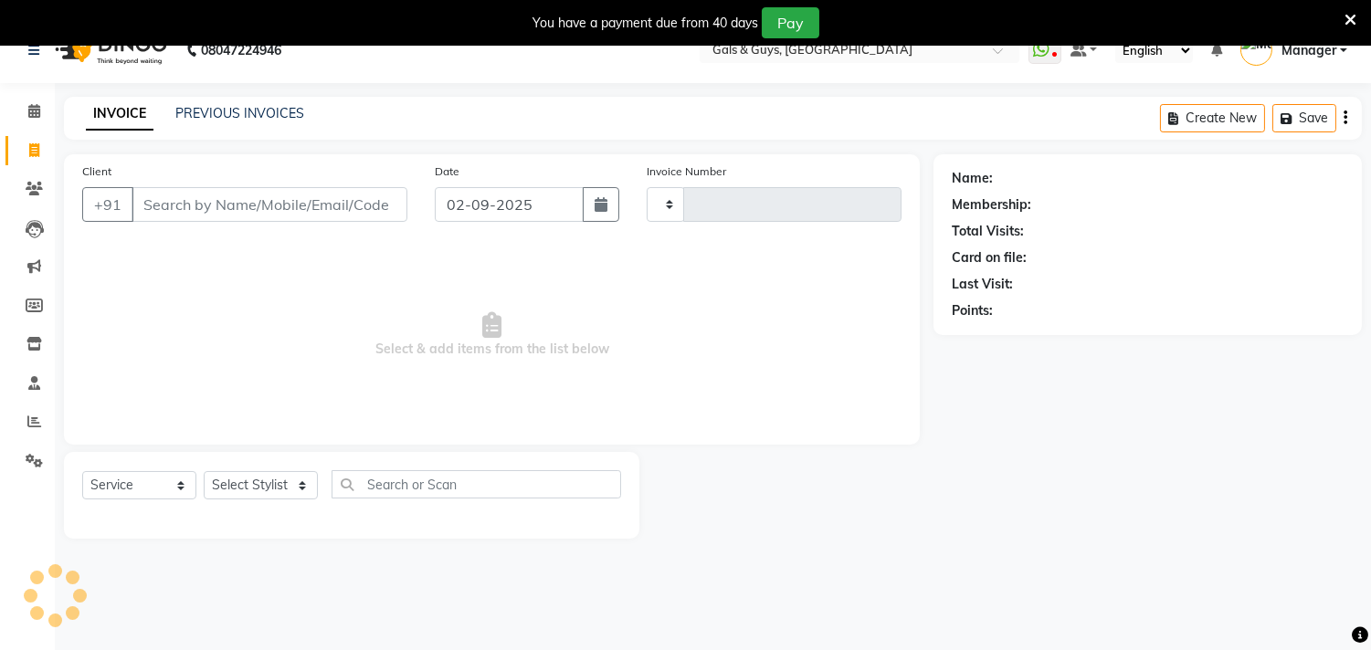
type input "0734"
select select "7505"
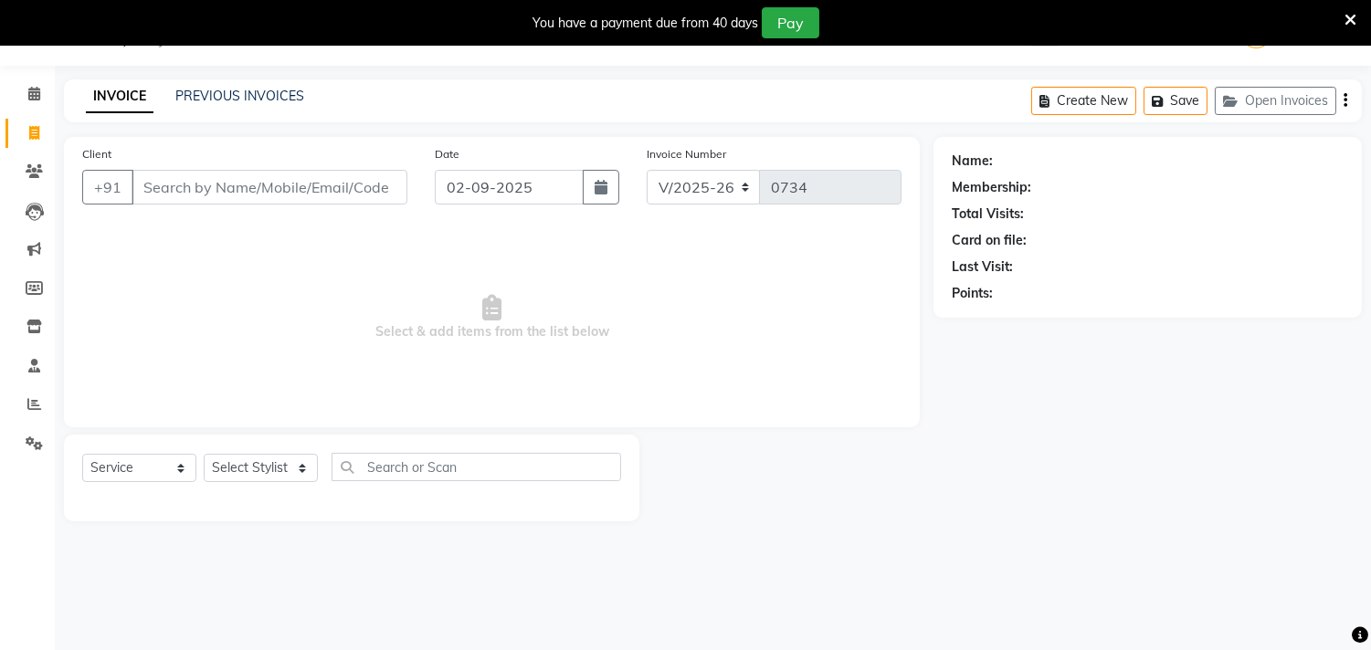
click at [257, 87] on div "PREVIOUS INVOICES" at bounding box center [239, 96] width 129 height 19
click at [263, 99] on link "PREVIOUS INVOICES" at bounding box center [239, 96] width 129 height 16
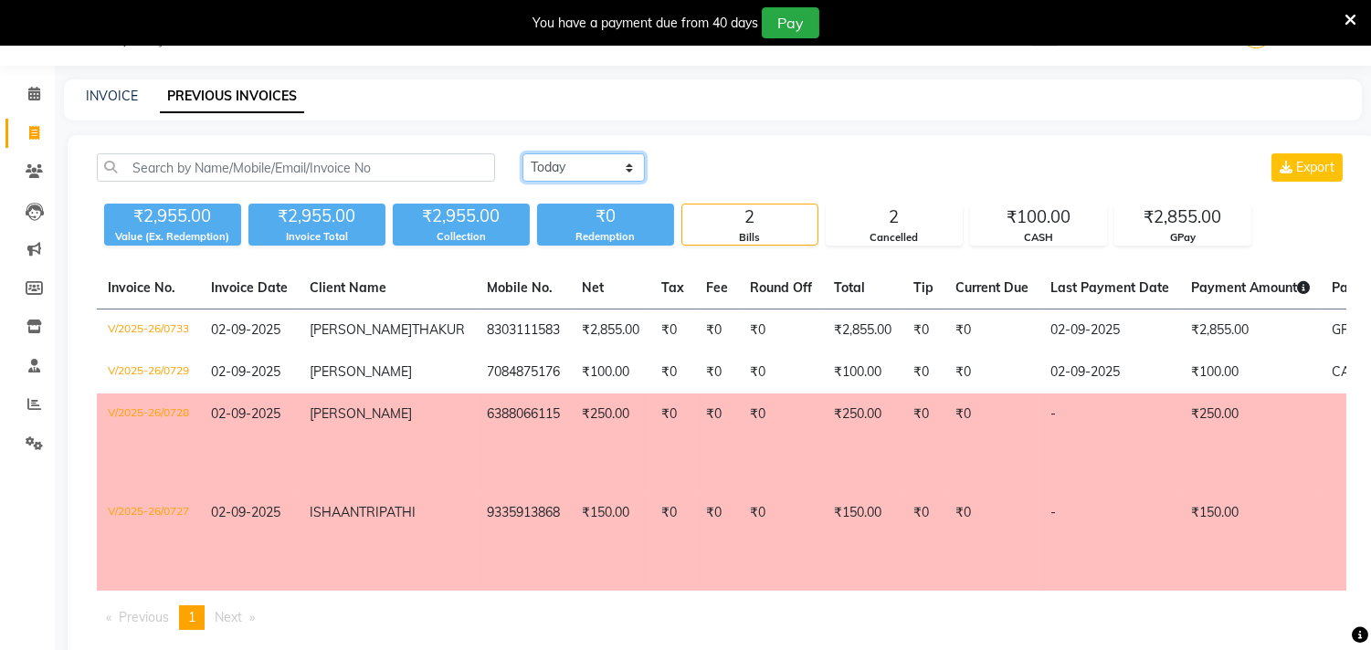
click at [588, 175] on select "Today Yesterday Custom Range" at bounding box center [583, 167] width 122 height 28
select select "range"
click at [522, 153] on select "Today Yesterday Custom Range" at bounding box center [583, 167] width 122 height 28
click at [733, 167] on input "02-09-2025" at bounding box center [733, 168] width 128 height 26
select select "9"
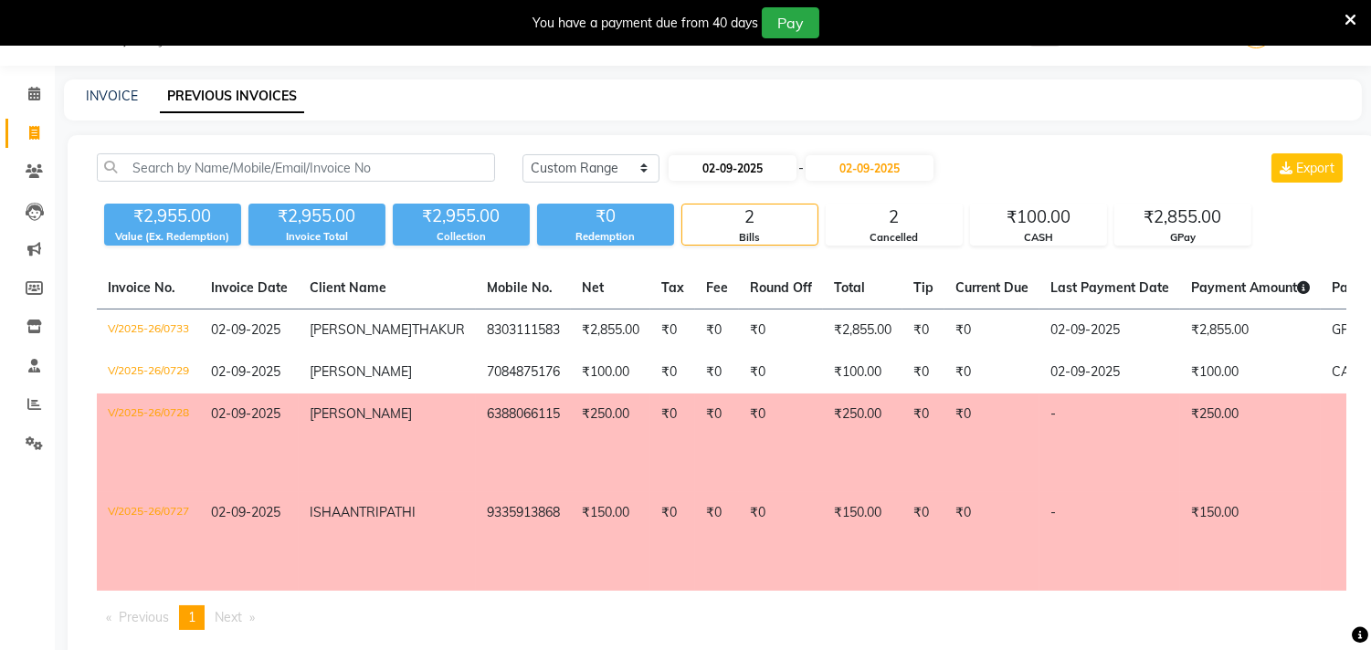
select select "2025"
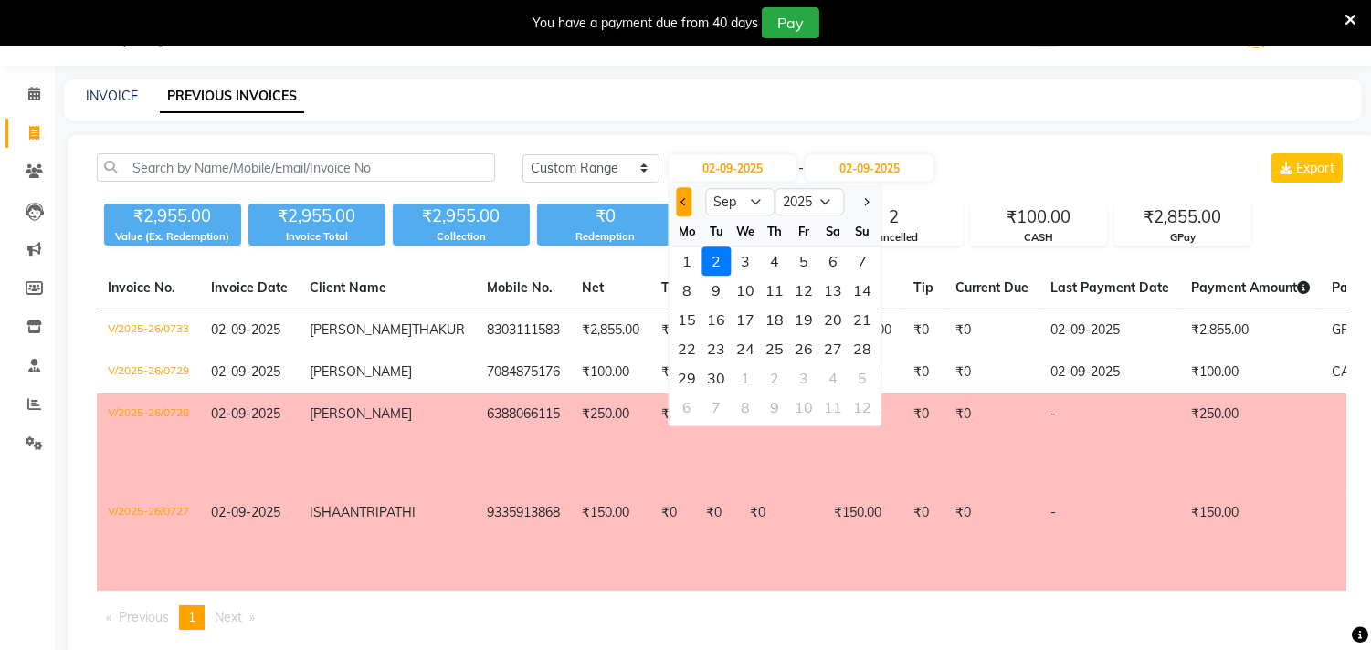
click at [682, 192] on button "Previous month" at bounding box center [684, 201] width 16 height 29
select select "8"
click at [855, 376] on div "31" at bounding box center [862, 378] width 29 height 29
type input "31-08-2025"
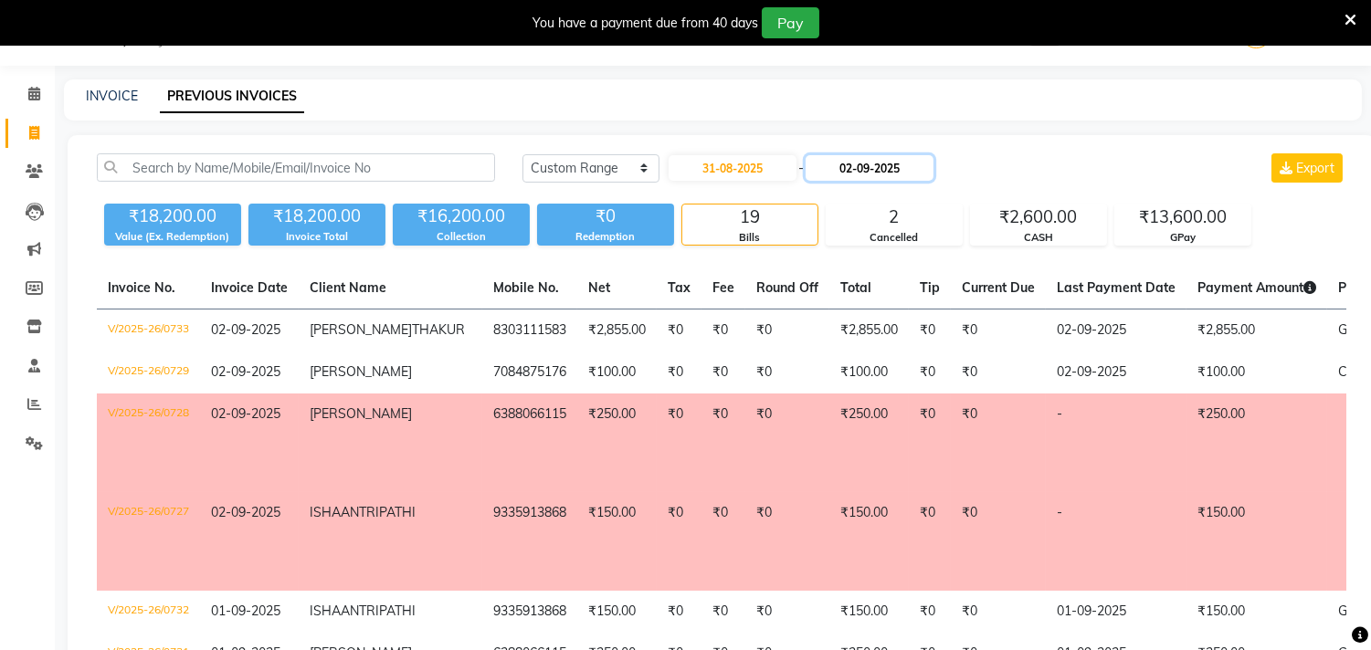
click at [897, 171] on input "02-09-2025" at bounding box center [870, 168] width 128 height 26
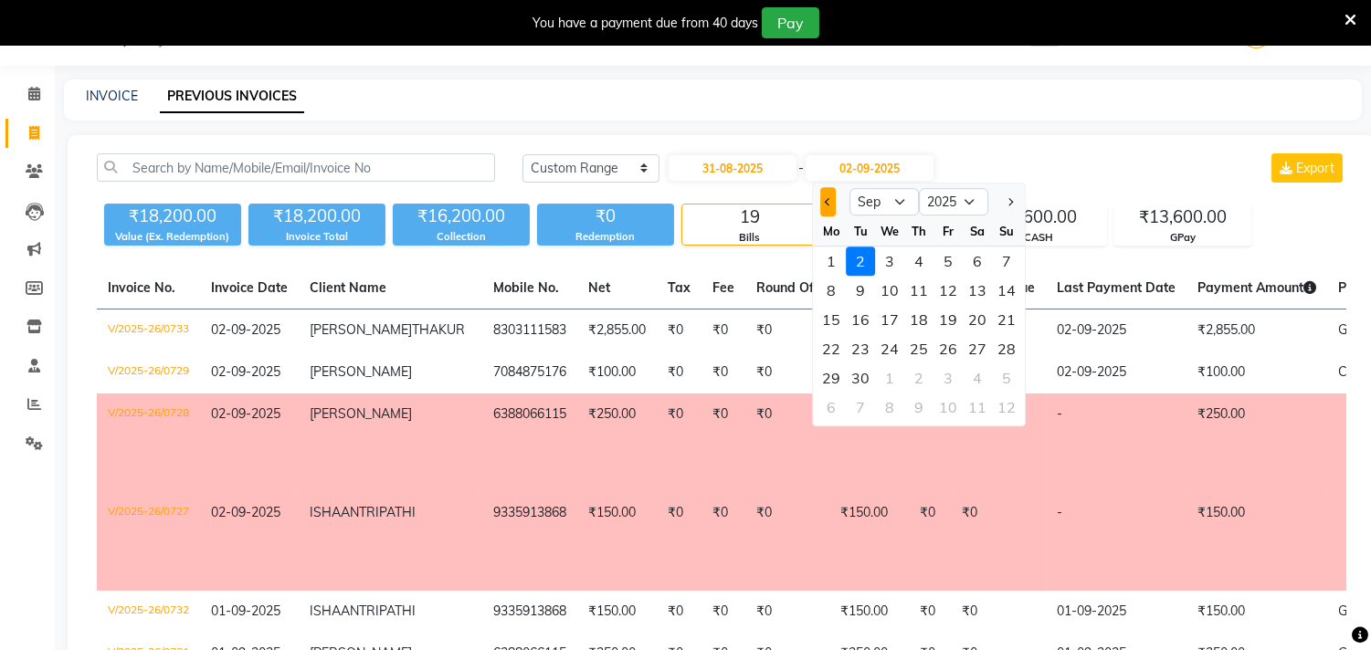
click at [825, 206] on button "Previous month" at bounding box center [828, 201] width 16 height 29
select select "8"
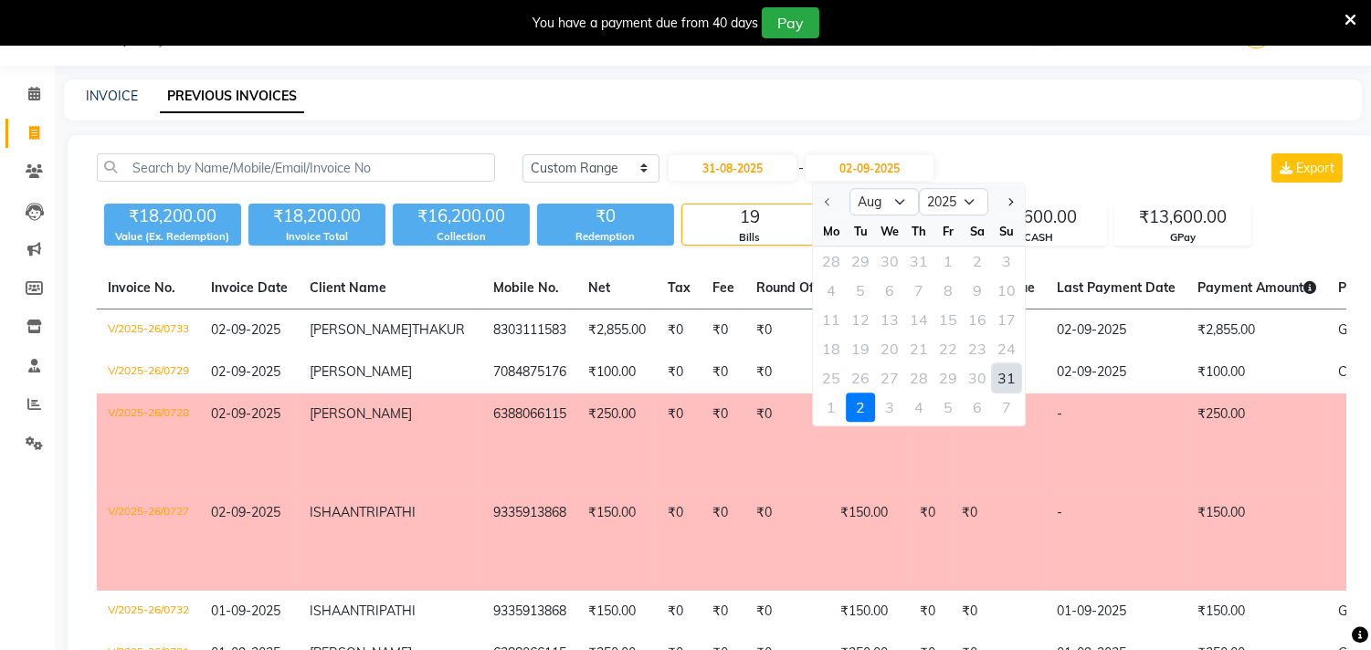
click at [1007, 376] on div "31" at bounding box center [1006, 378] width 29 height 29
type input "31-08-2025"
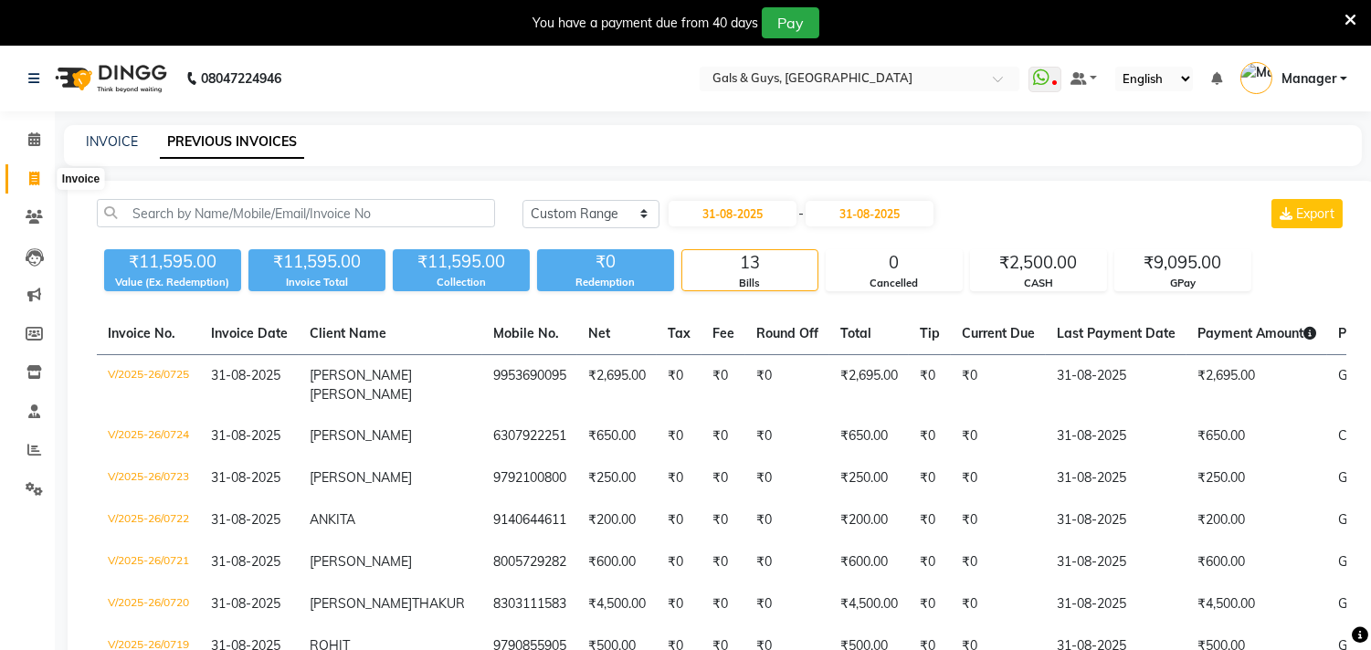
click at [37, 174] on icon at bounding box center [34, 179] width 10 height 14
select select "7505"
select select "service"
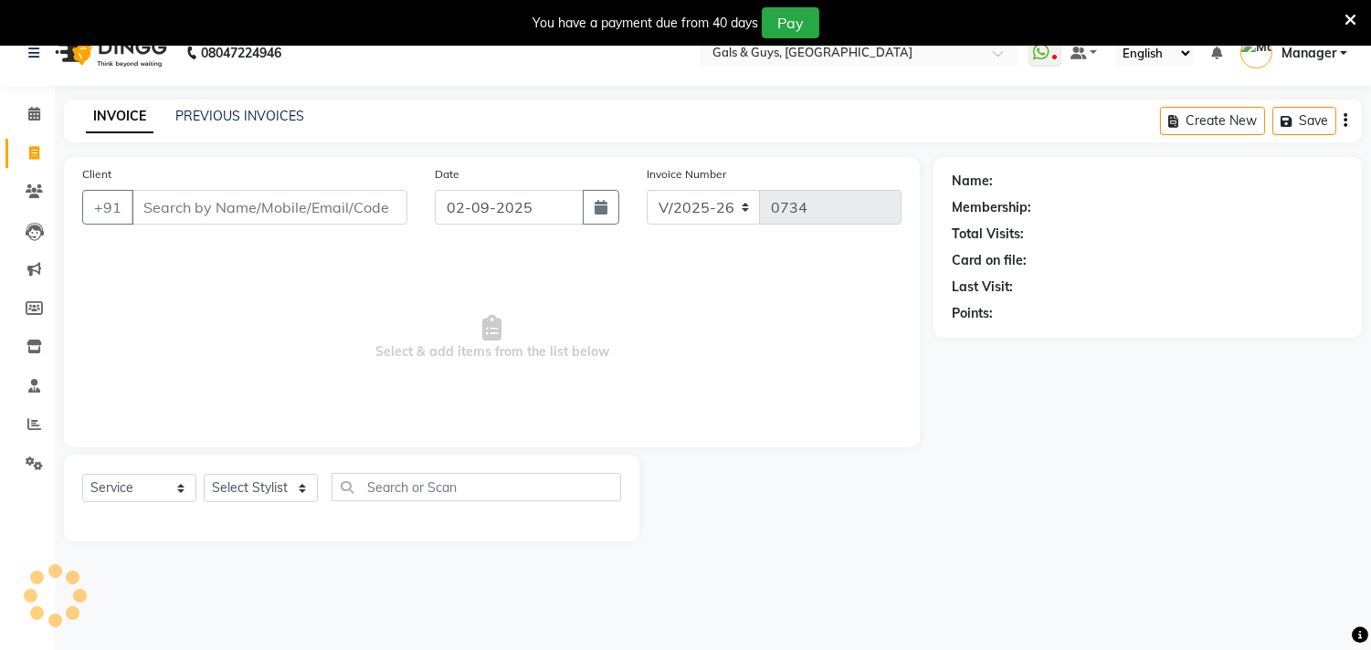
scroll to position [46, 0]
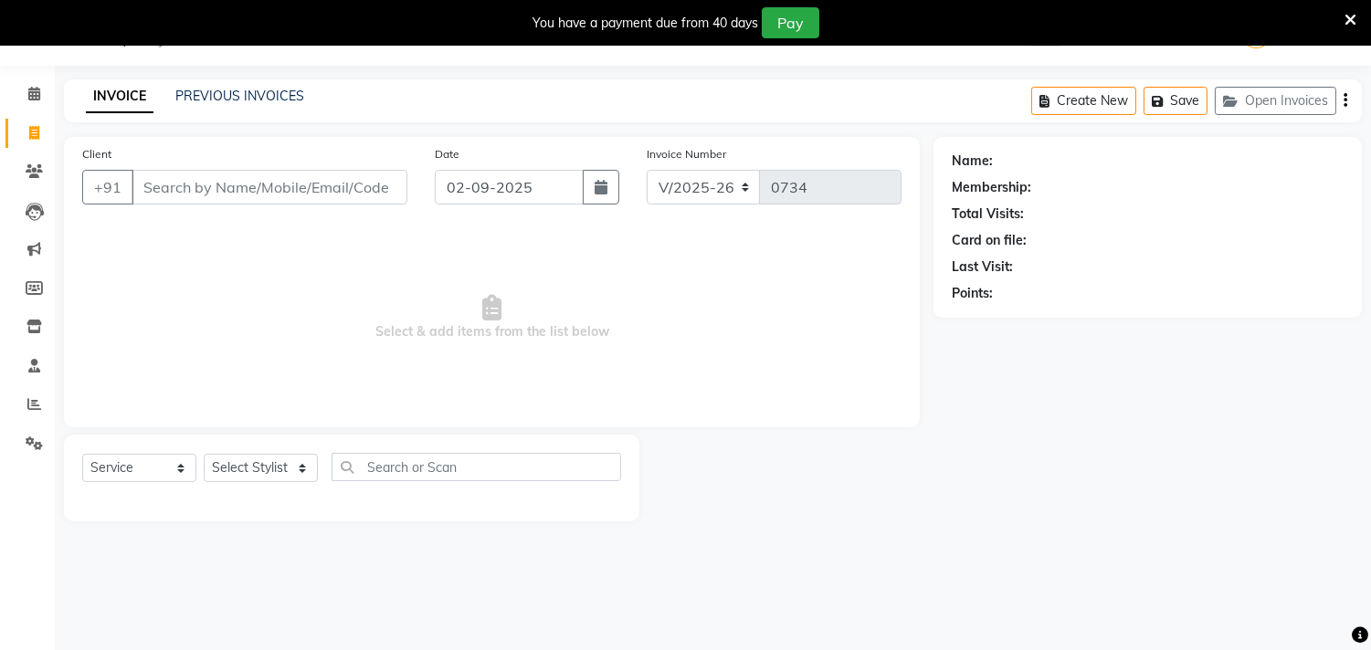
drag, startPoint x: 0, startPoint y: 76, endPoint x: 315, endPoint y: 342, distance: 412.3
click at [315, 342] on span "Select & add items from the list below" at bounding box center [491, 318] width 819 height 183
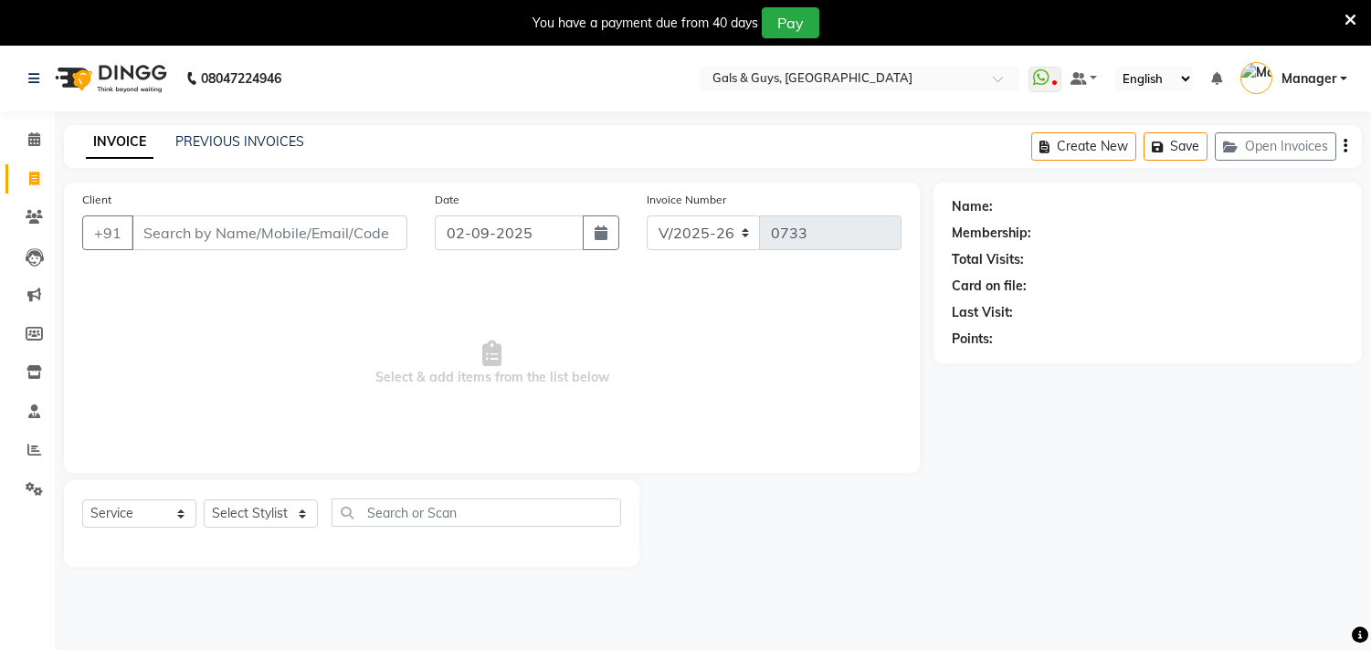
select select "7505"
select select "service"
select select "7505"
select select "service"
click at [258, 522] on select "Select Stylist [PERSON_NAME] ADVANCE ALKA [PERSON_NAME] B-WAX KUNAL Manager MEM…" at bounding box center [261, 514] width 114 height 28
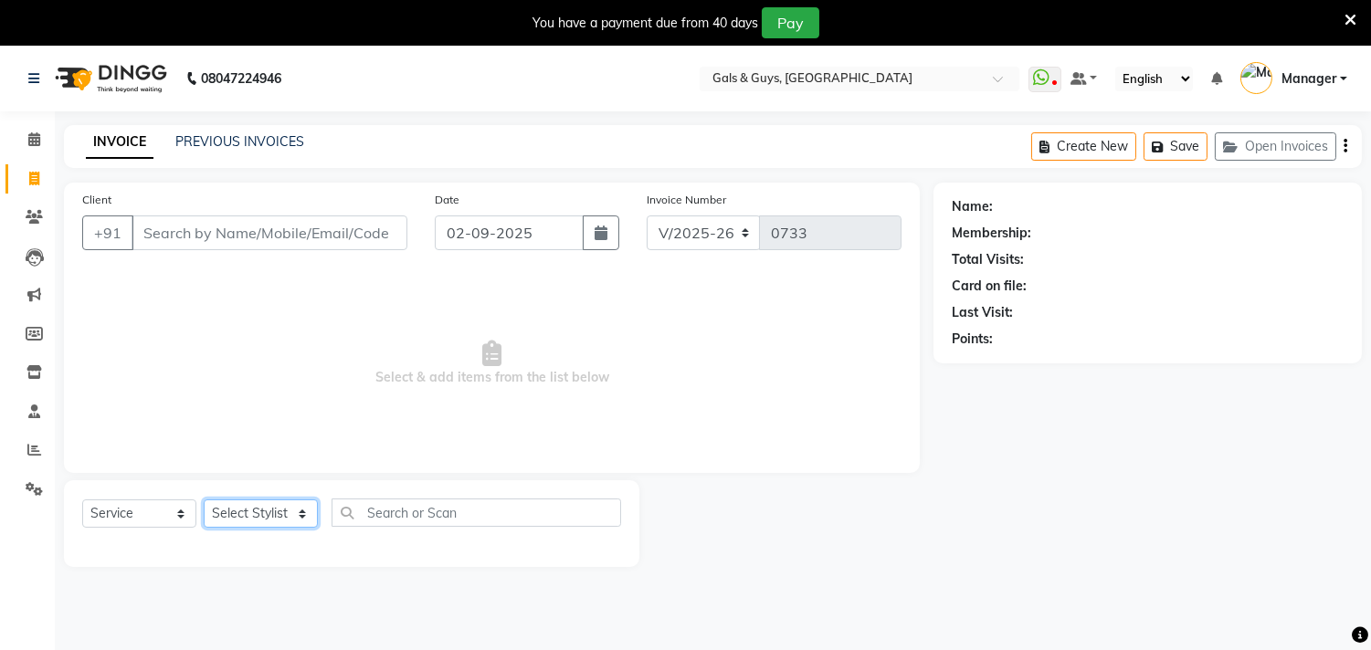
select select "66210"
click at [204, 501] on select "Select Stylist [PERSON_NAME] ADVANCE ALKA [PERSON_NAME] B-WAX KUNAL Manager MEM…" at bounding box center [261, 514] width 114 height 28
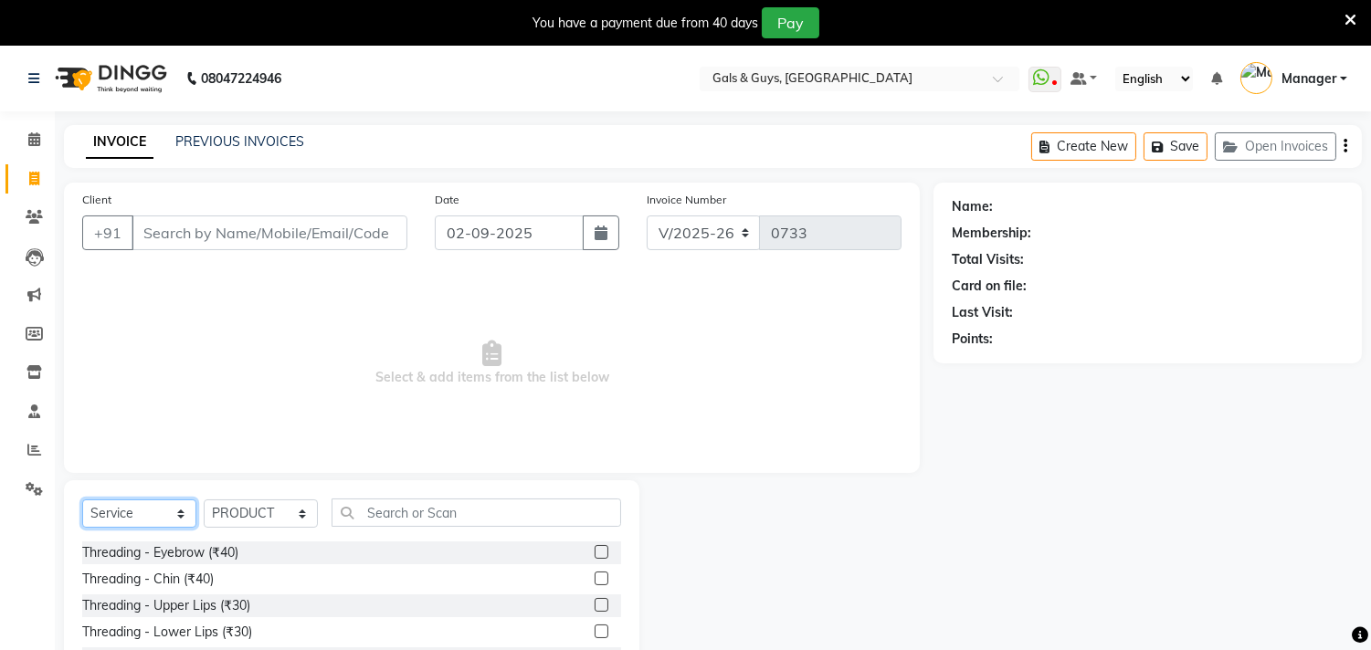
click at [169, 522] on select "Select Service Product Membership Package Voucher Prepaid Gift Card" at bounding box center [139, 514] width 114 height 28
select select "product"
click at [82, 501] on select "Select Service Product Membership Package Voucher Prepaid Gift Card" at bounding box center [139, 514] width 114 height 28
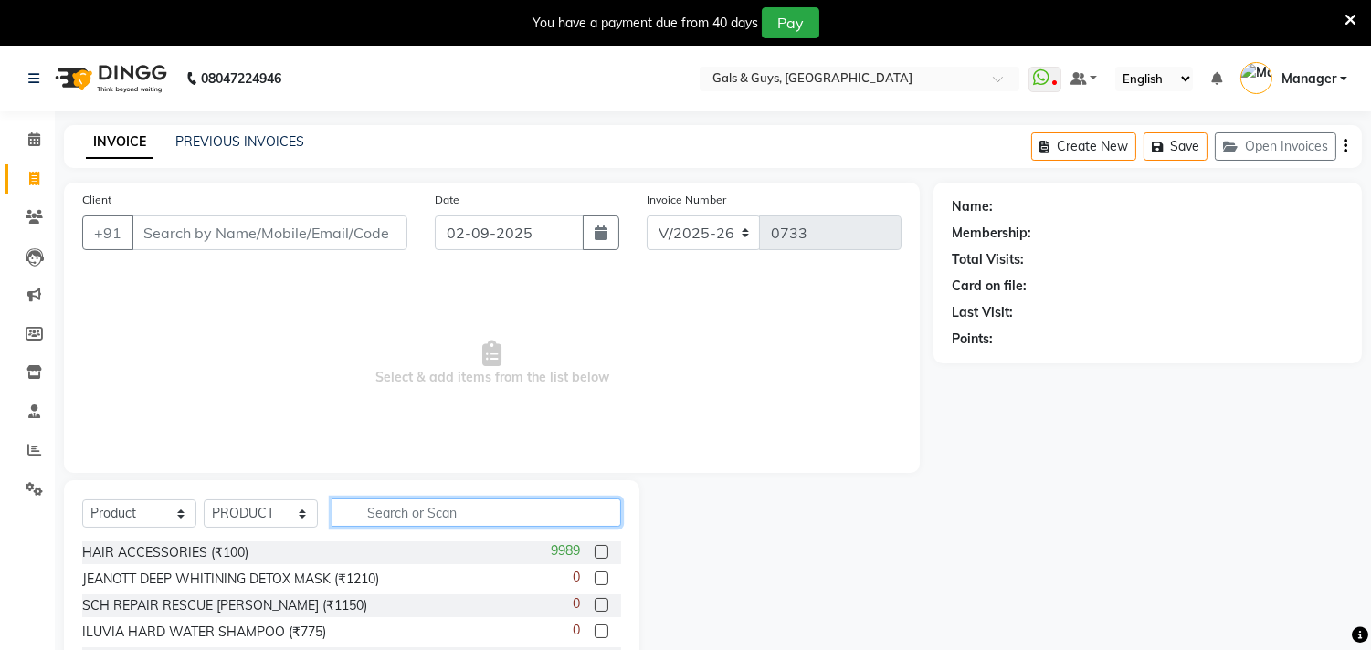
click at [407, 505] on input "text" at bounding box center [477, 513] width 290 height 28
click at [415, 507] on input "text" at bounding box center [477, 513] width 290 height 28
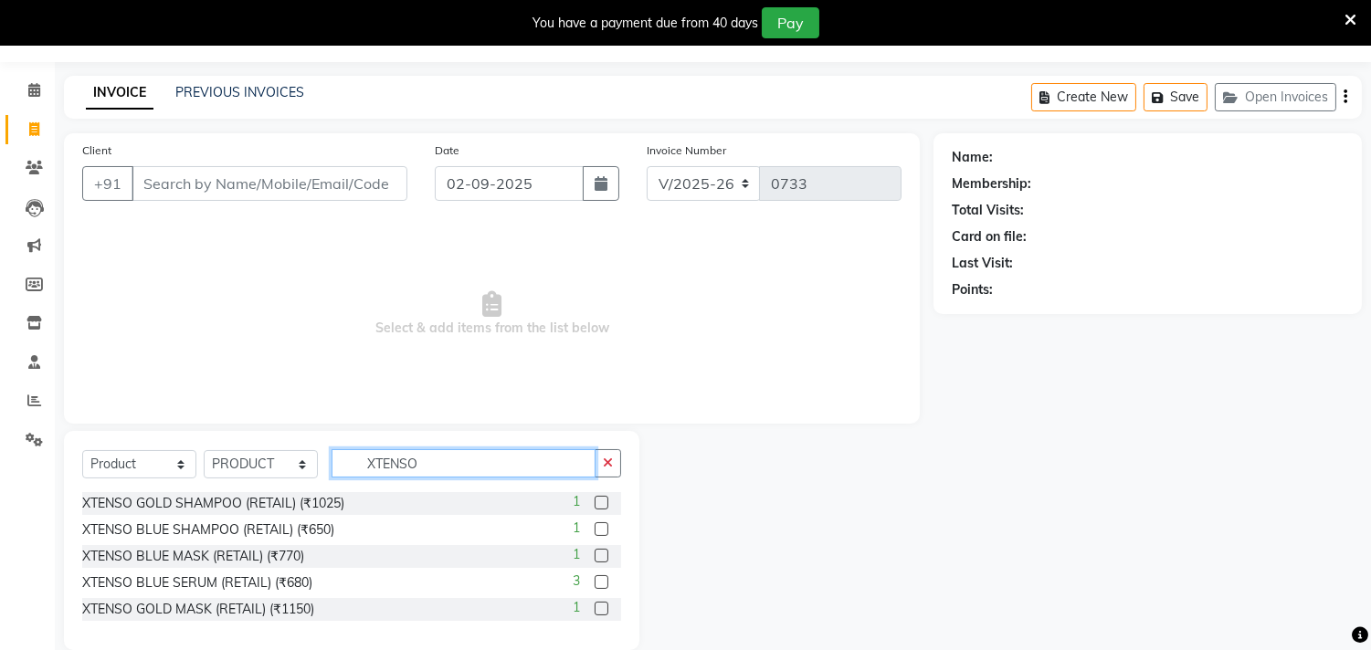
scroll to position [77, 0]
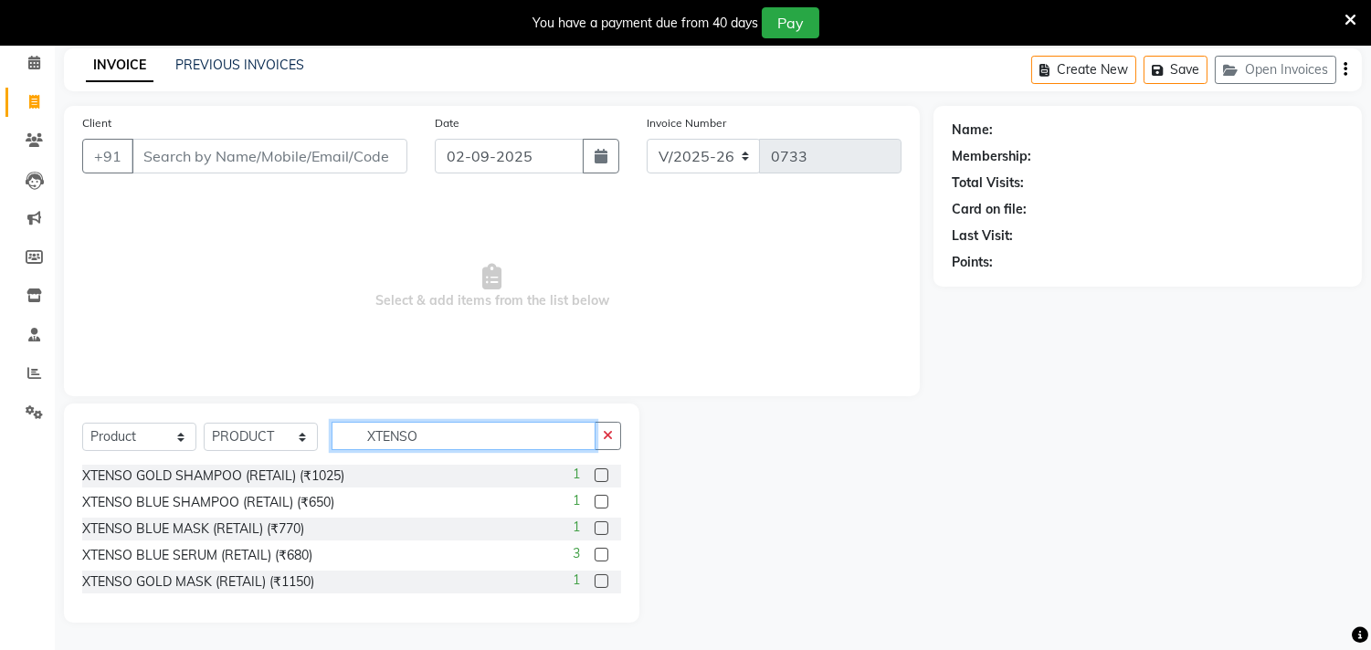
type input "XTENSO"
click at [599, 583] on label at bounding box center [602, 582] width 14 height 14
click at [599, 583] on input "checkbox" at bounding box center [601, 582] width 12 height 12
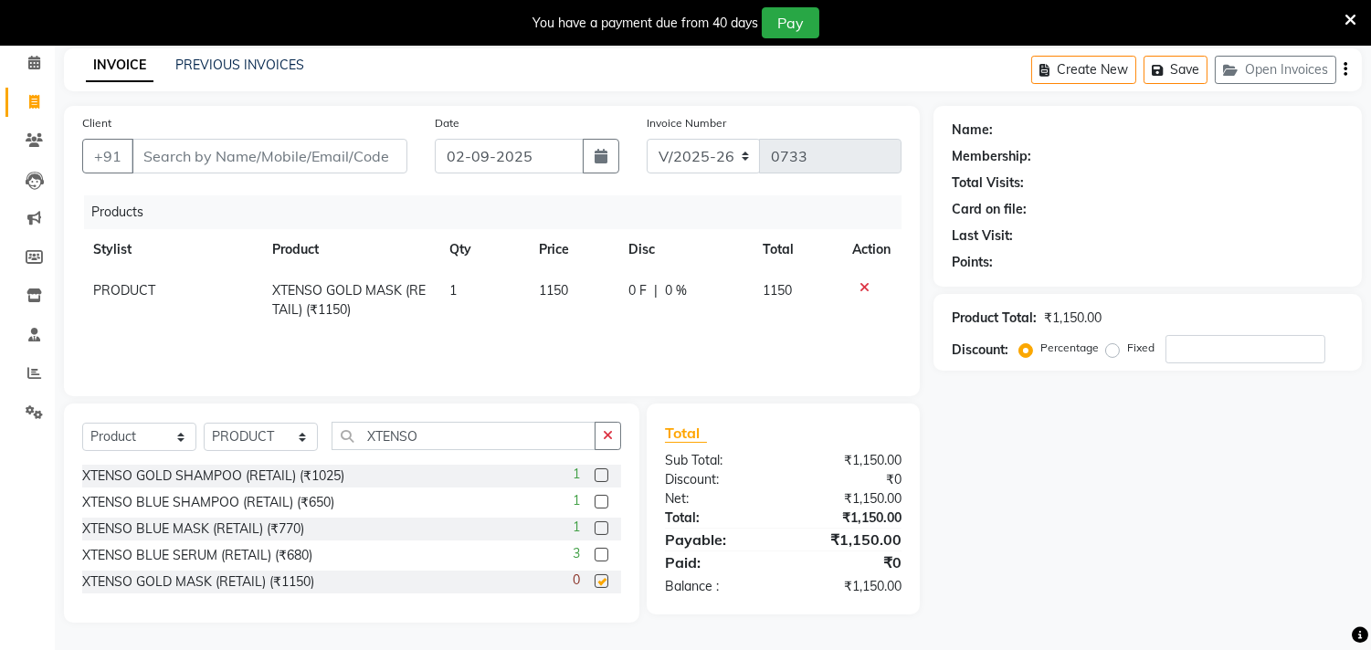
checkbox input "false"
click at [598, 478] on label at bounding box center [602, 476] width 14 height 14
click at [598, 478] on input "checkbox" at bounding box center [601, 476] width 12 height 12
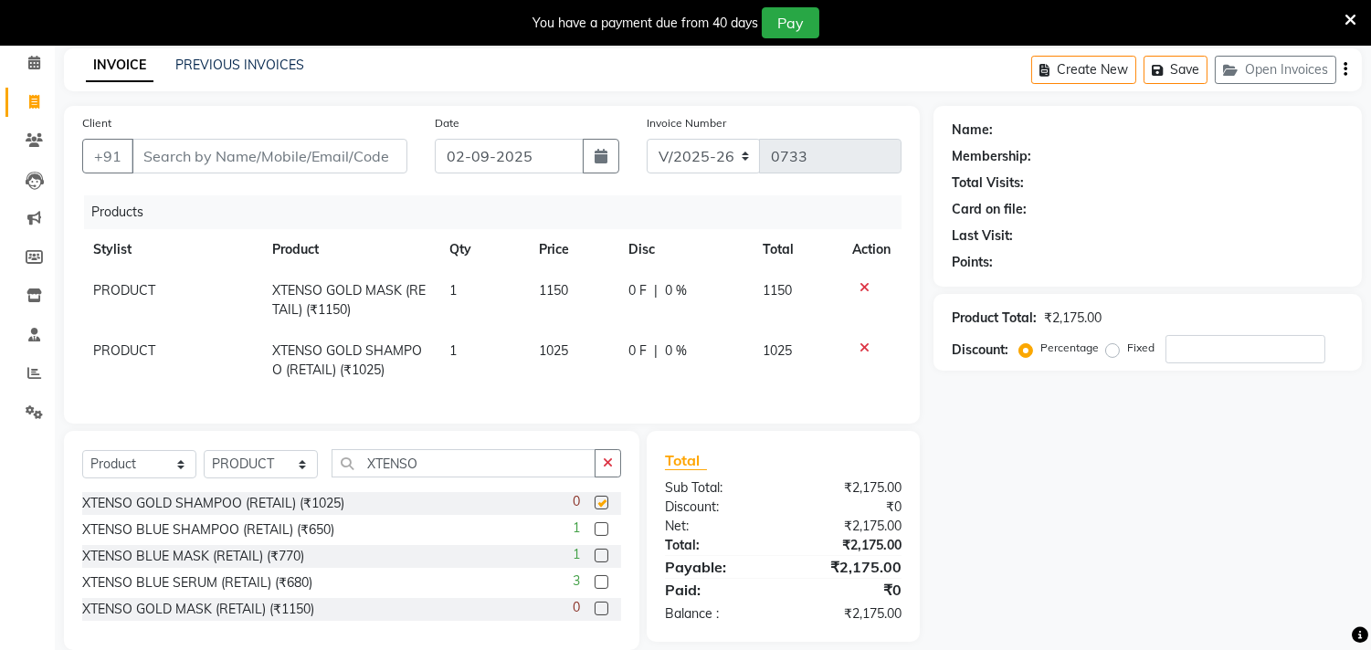
checkbox input "false"
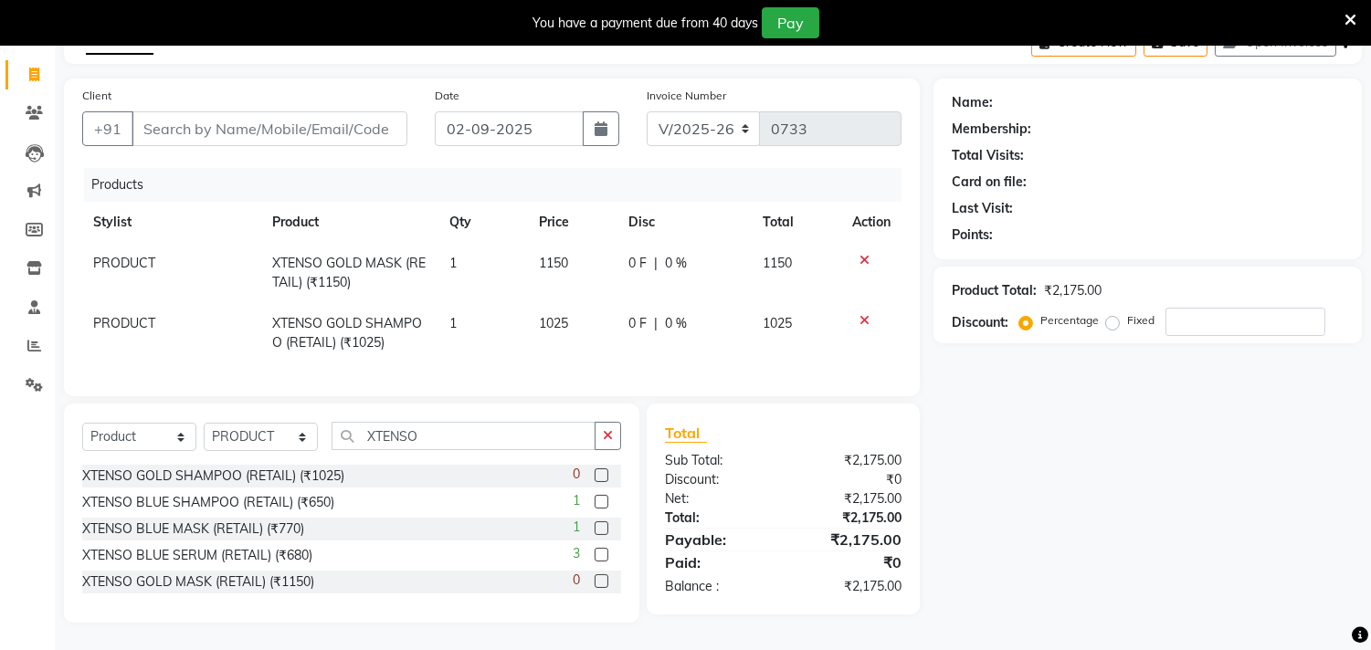
scroll to position [120, 0]
click at [599, 551] on label at bounding box center [602, 555] width 14 height 14
click at [599, 551] on input "checkbox" at bounding box center [601, 556] width 12 height 12
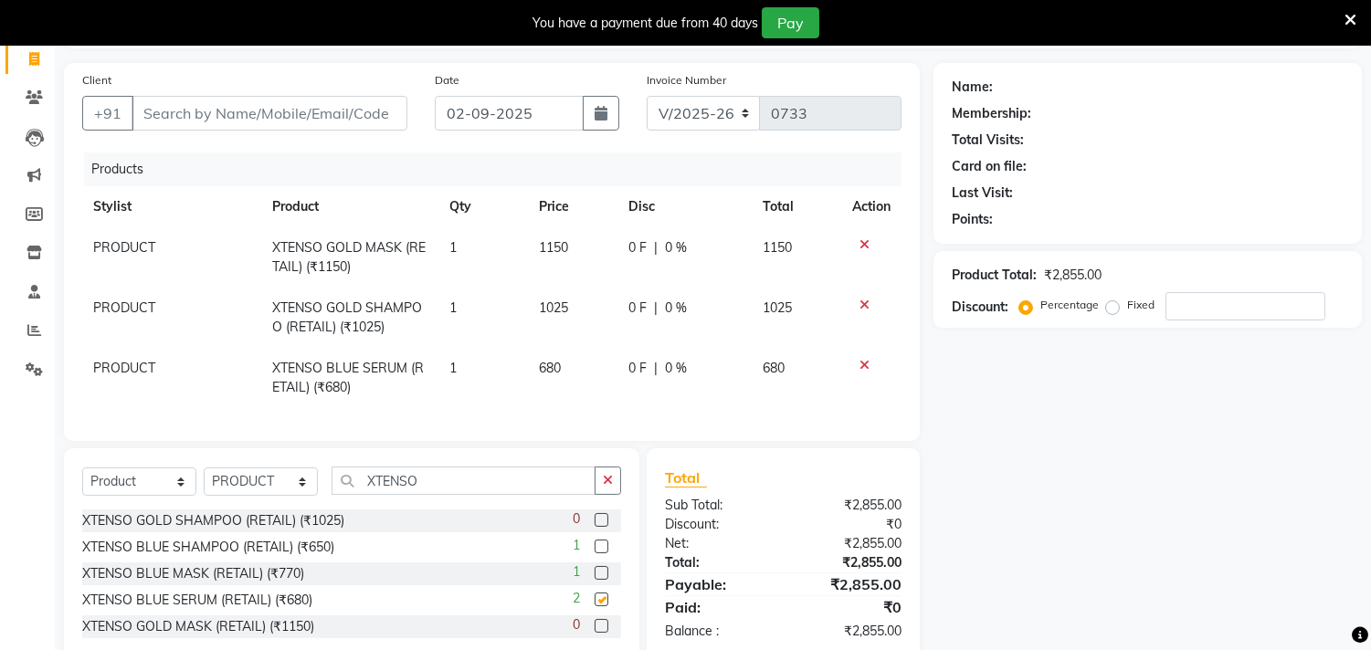
checkbox input "false"
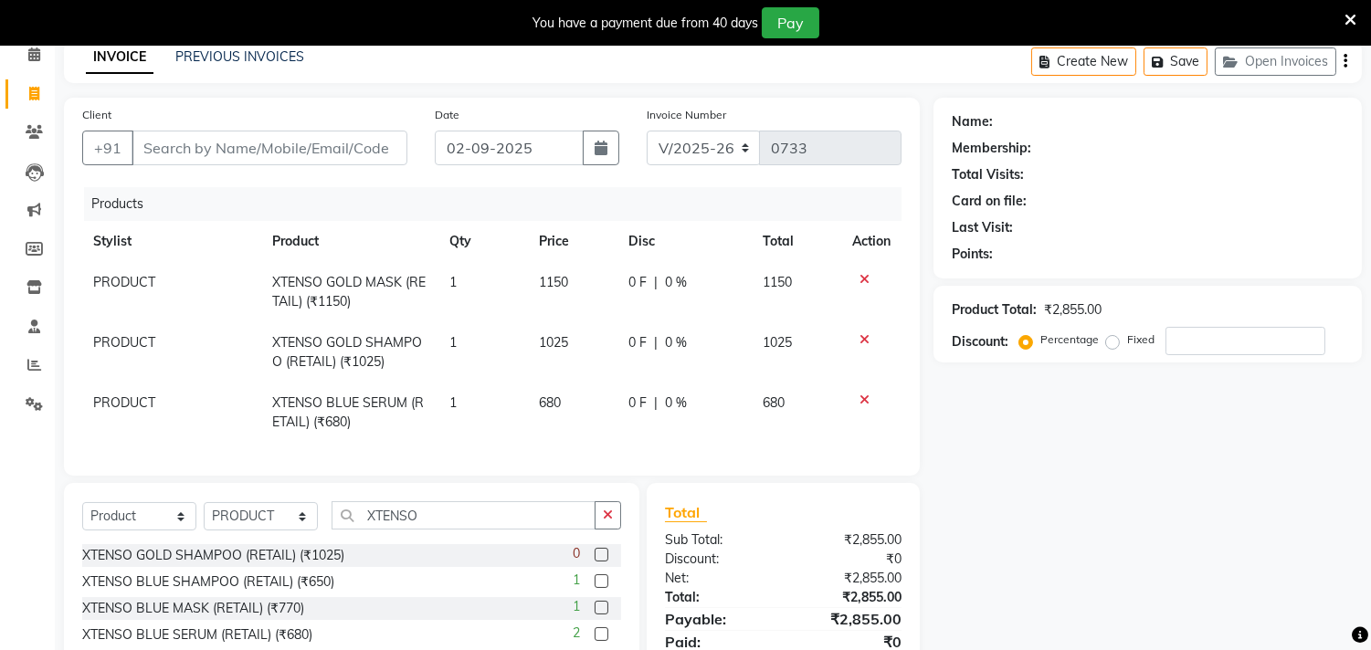
scroll to position [78, 0]
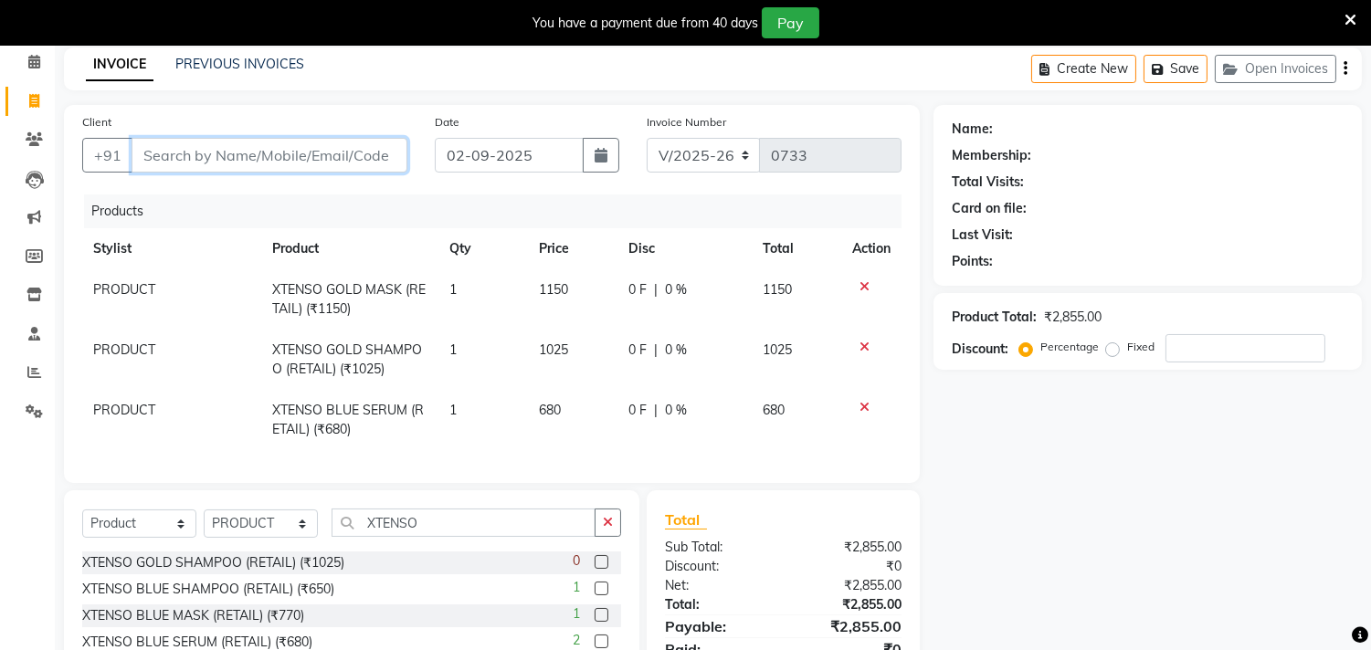
click at [372, 168] on input "Client" at bounding box center [270, 155] width 276 height 35
type input "8"
type input "0"
click at [160, 153] on input "8303111583" at bounding box center [223, 155] width 183 height 35
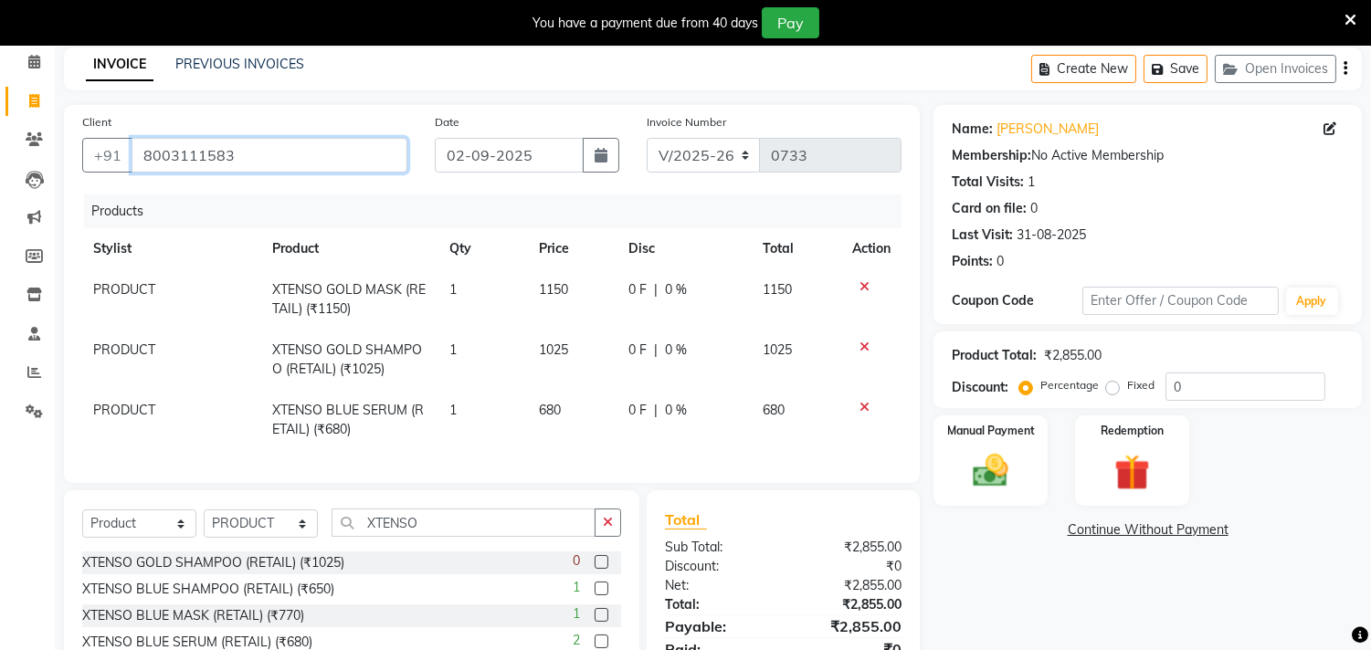
click at [156, 158] on input "8003111583" at bounding box center [270, 155] width 276 height 35
click at [247, 159] on input "8003111583" at bounding box center [270, 155] width 276 height 35
click at [156, 153] on input "8003111583" at bounding box center [270, 155] width 276 height 35
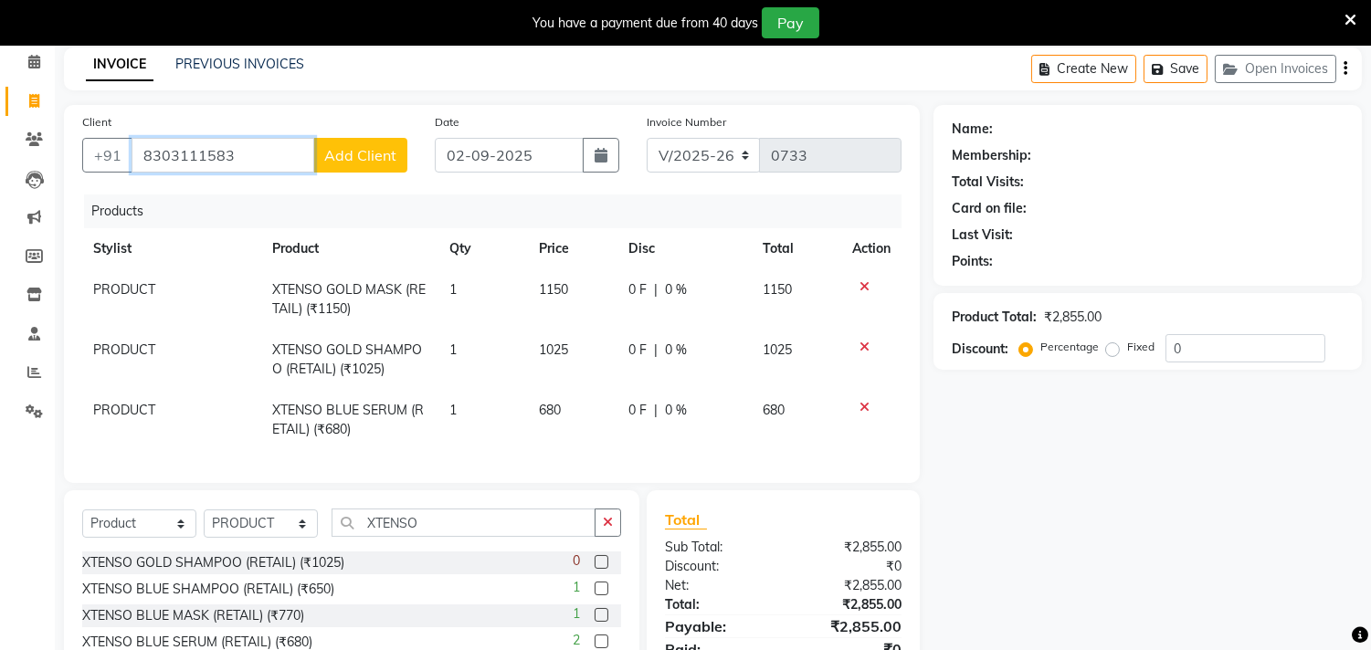
type input "8303111583"
drag, startPoint x: 260, startPoint y: 149, endPoint x: 1, endPoint y: 176, distance: 260.9
click at [10, 174] on app-home "08047224946 Select Location × Gals & Guys, [GEOGRAPHIC_DATA] WhatsApp Status ✕ …" at bounding box center [685, 352] width 1371 height 769
paste input "8303111583"
type input "8303111583"
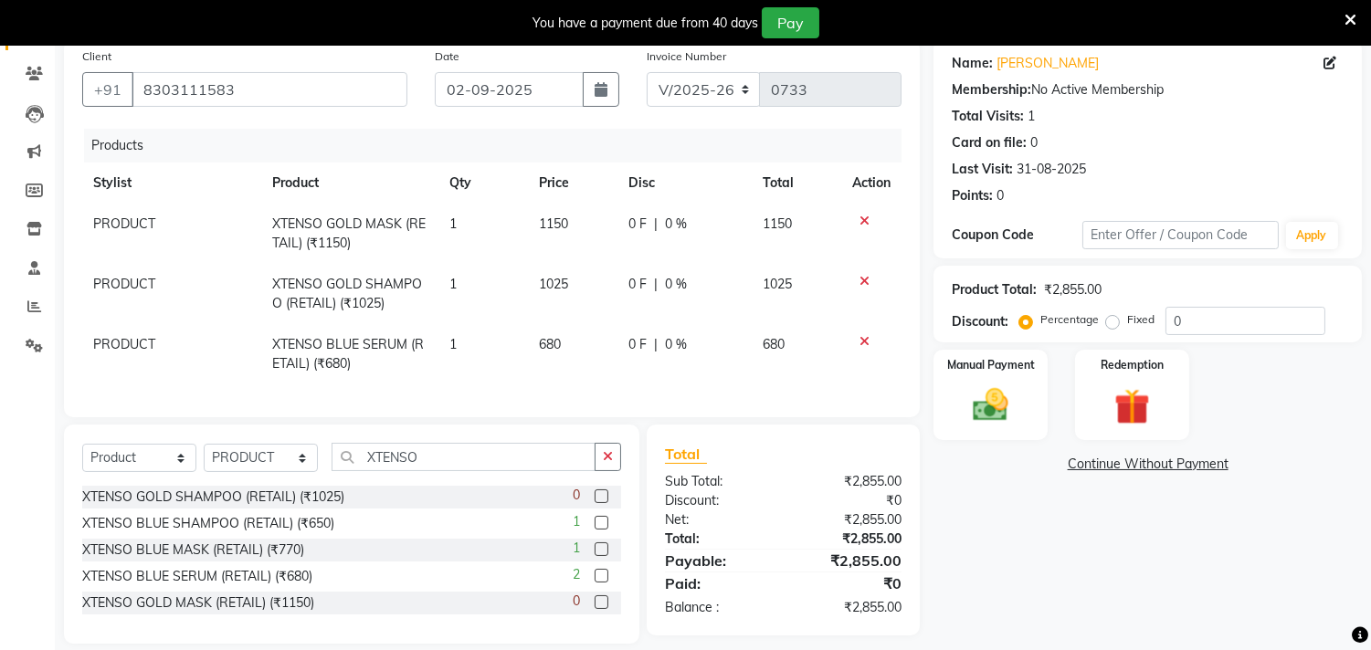
scroll to position [179, 0]
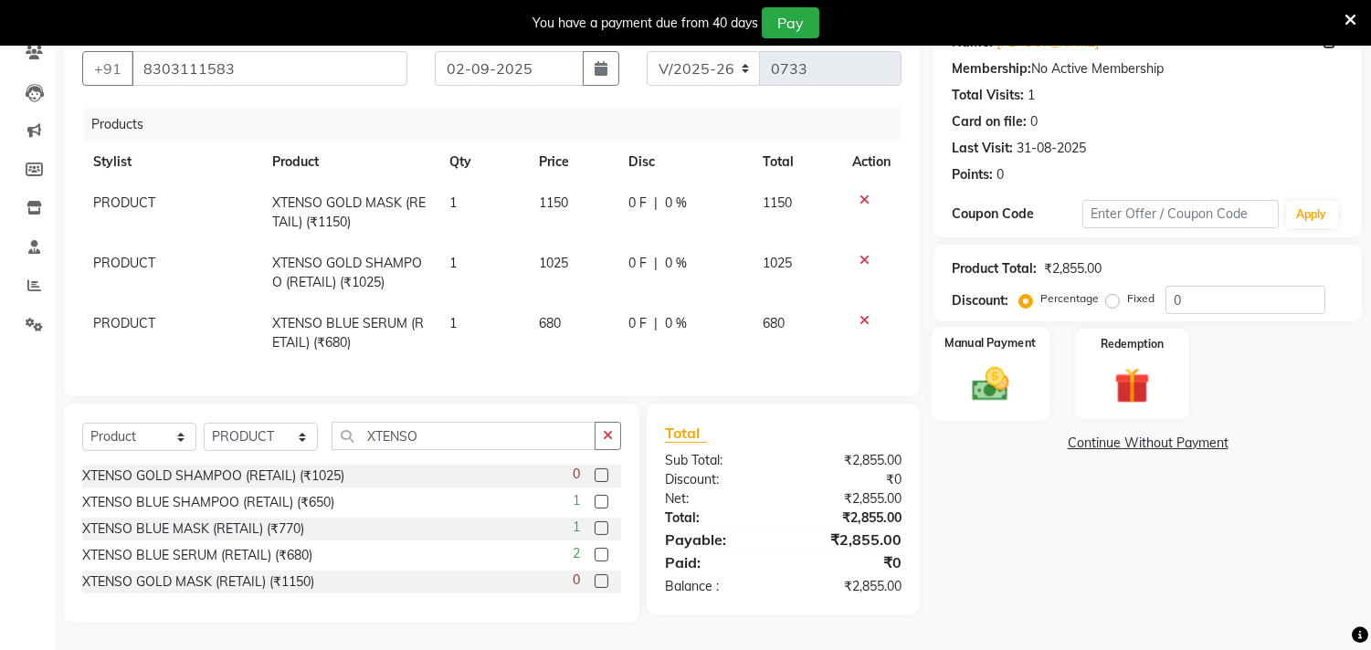
click at [992, 367] on img at bounding box center [991, 385] width 60 height 43
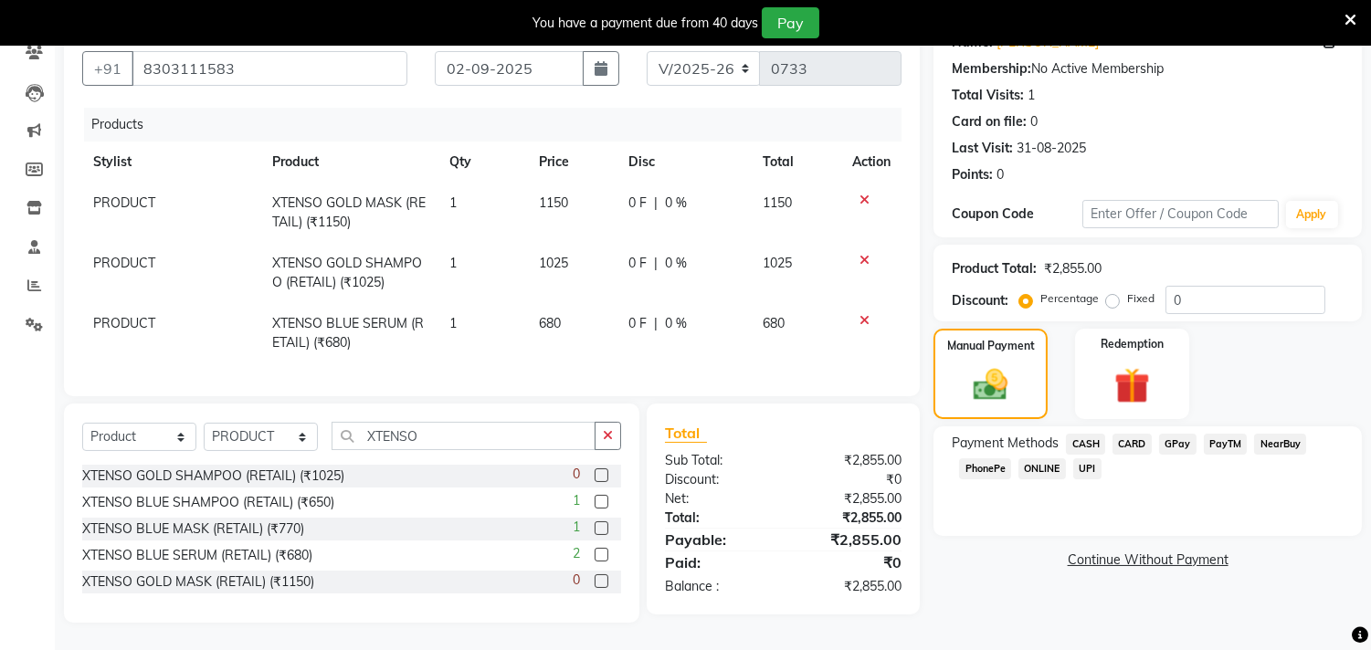
click at [1176, 434] on span "GPay" at bounding box center [1177, 444] width 37 height 21
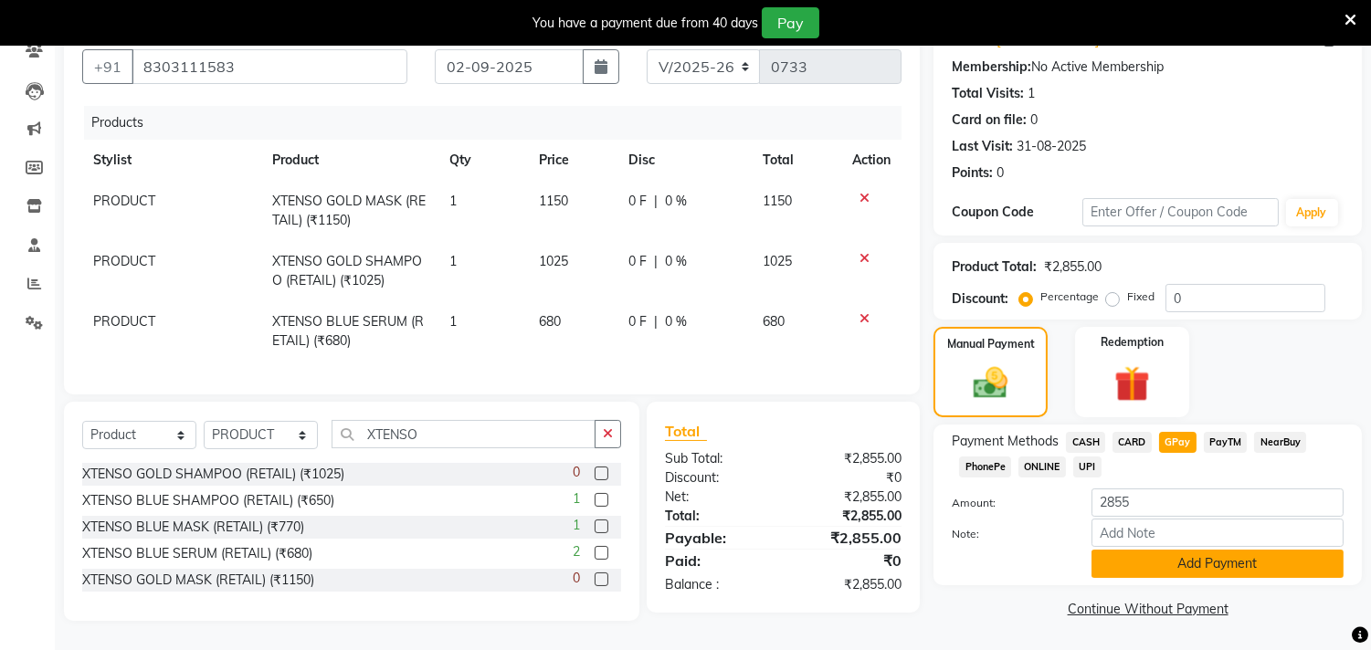
click at [1183, 550] on button "Add Payment" at bounding box center [1218, 564] width 252 height 28
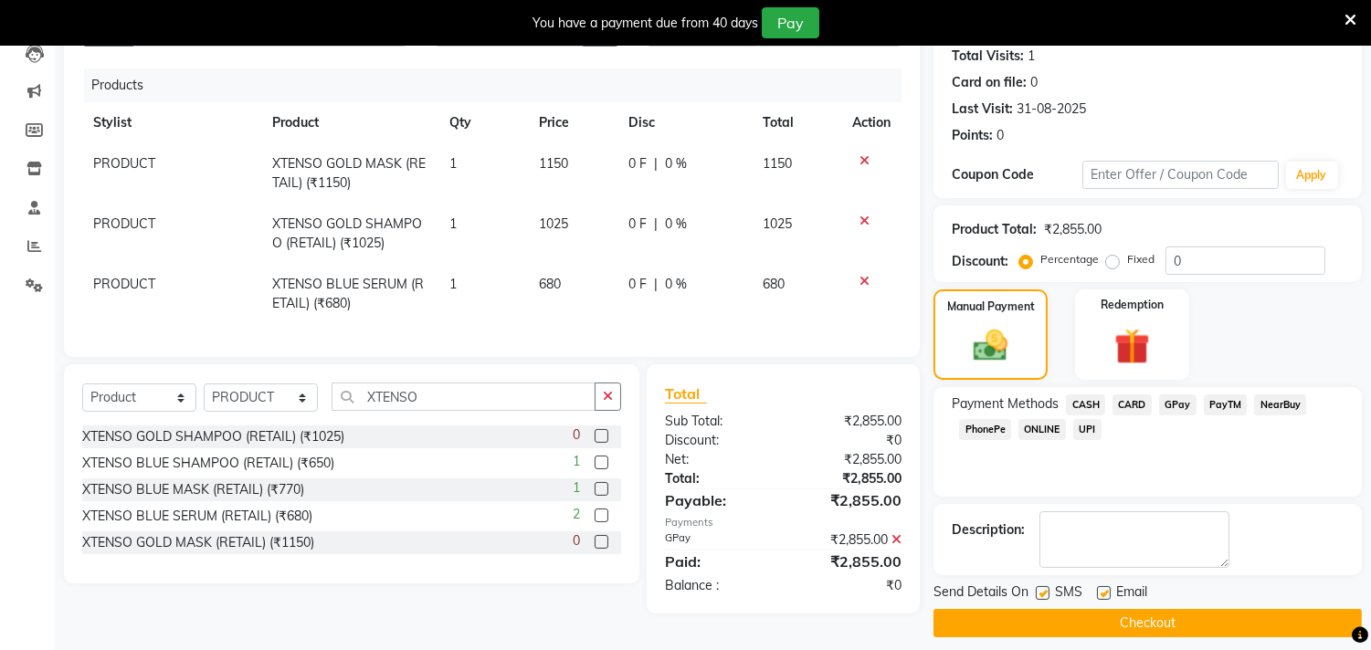
scroll to position [216, 0]
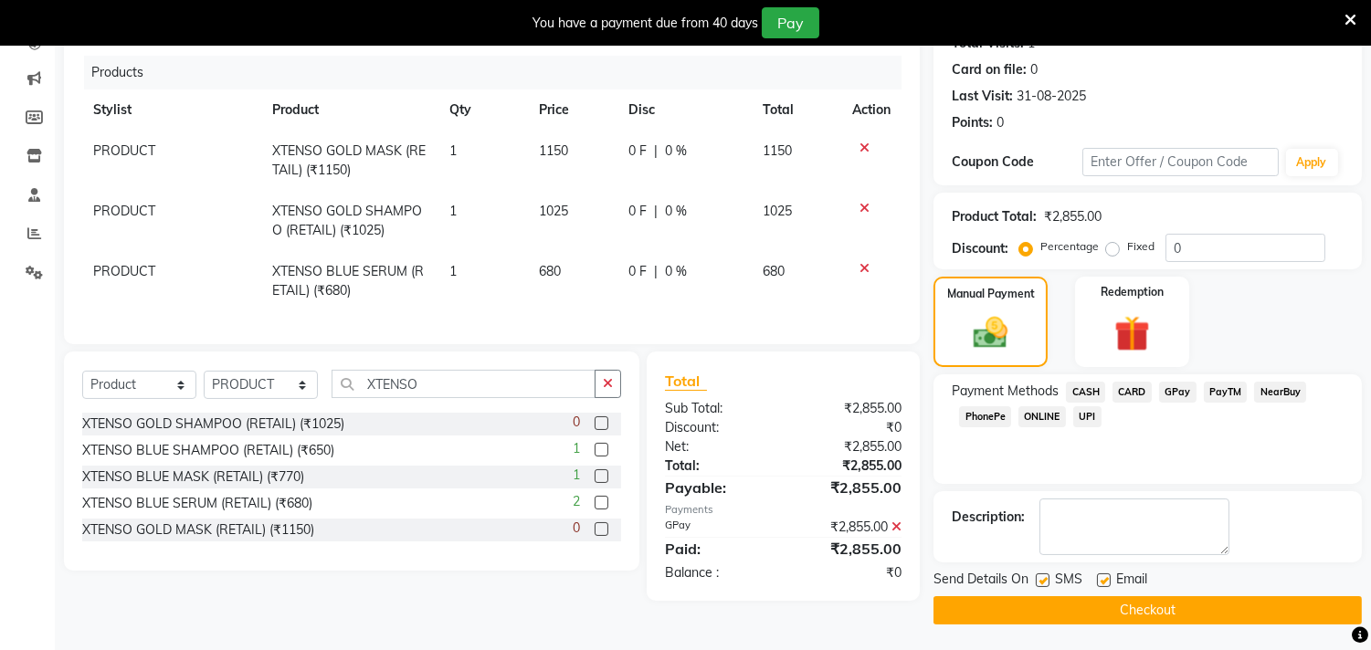
click at [1038, 607] on button "Checkout" at bounding box center [1148, 610] width 428 height 28
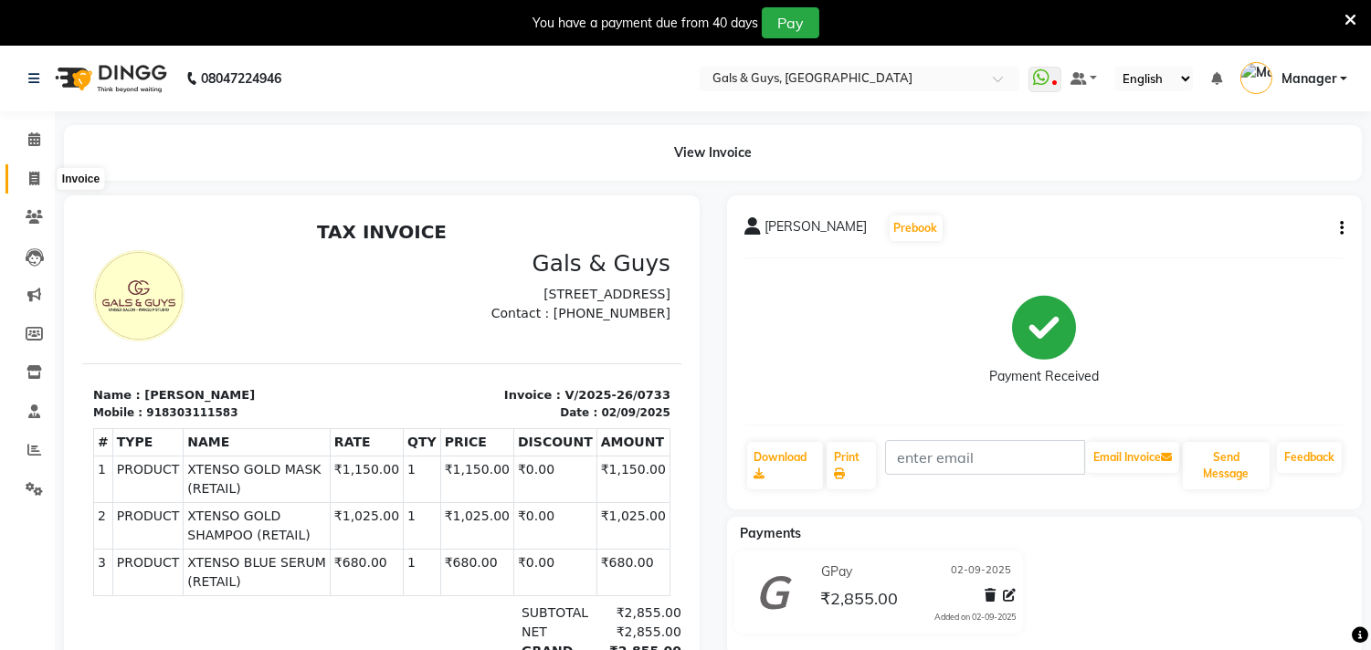
click at [30, 177] on icon at bounding box center [34, 179] width 10 height 14
select select "7505"
select select "service"
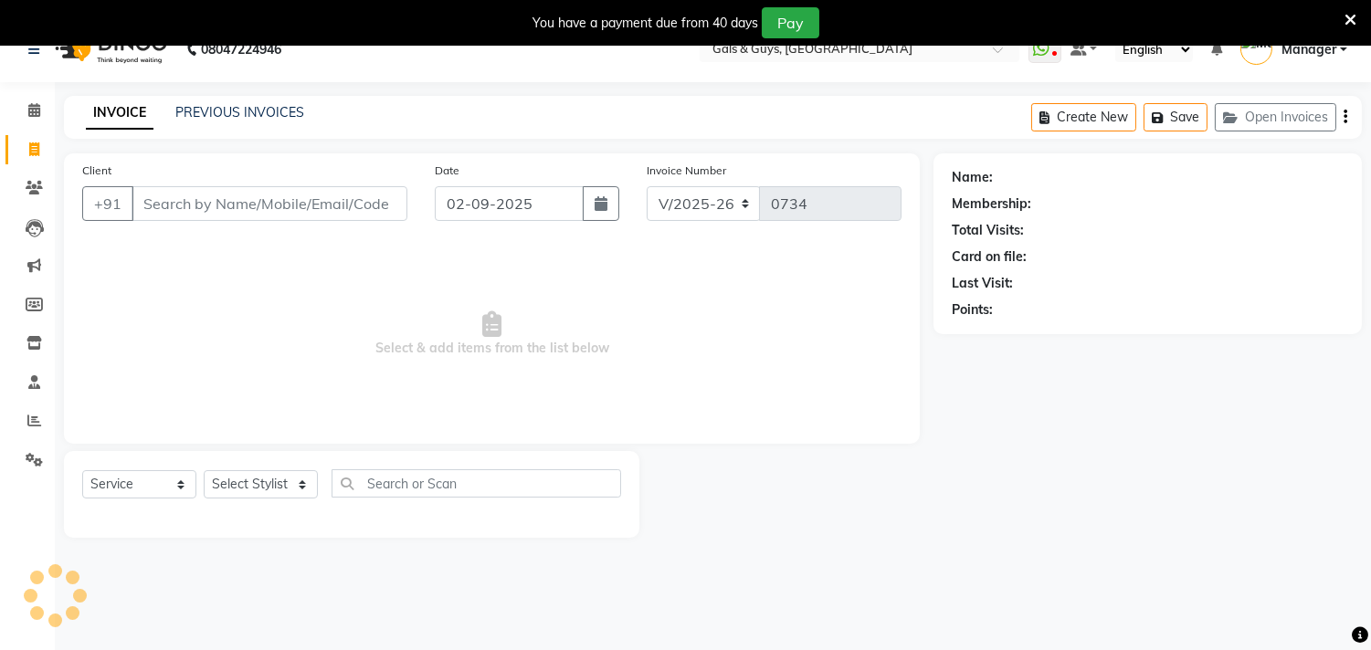
scroll to position [46, 0]
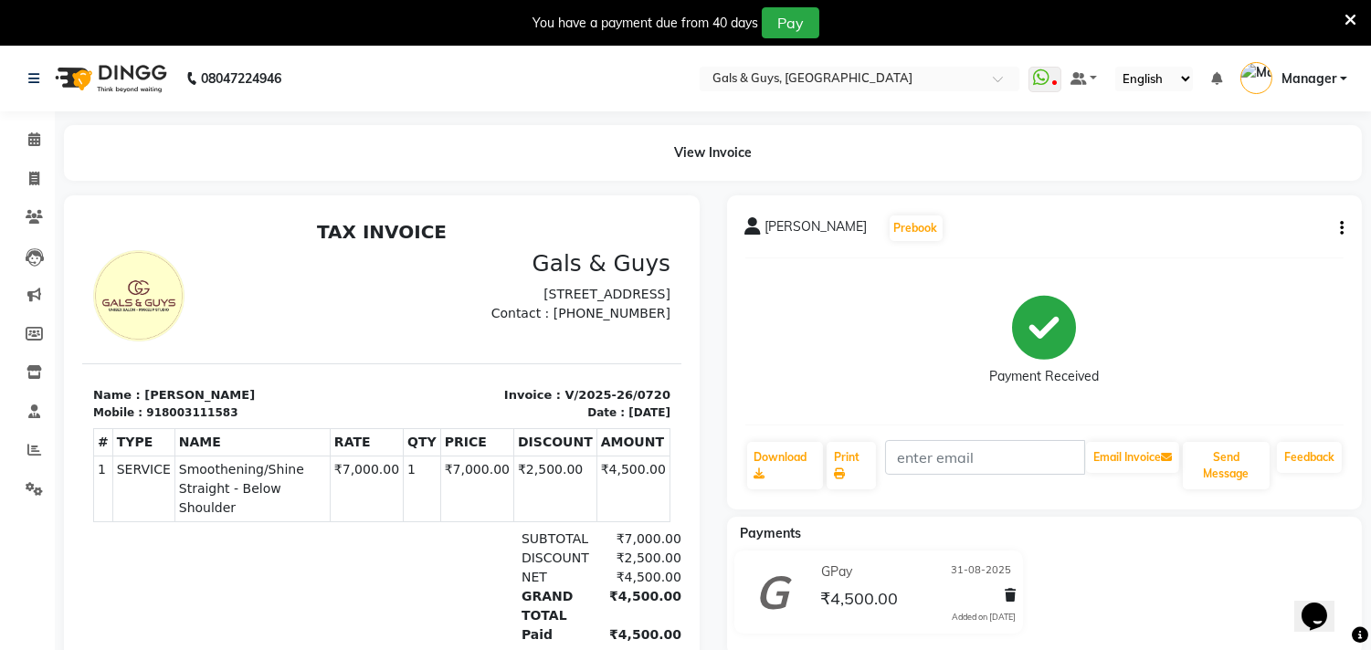
click at [1341, 228] on icon "button" at bounding box center [1342, 228] width 4 height 1
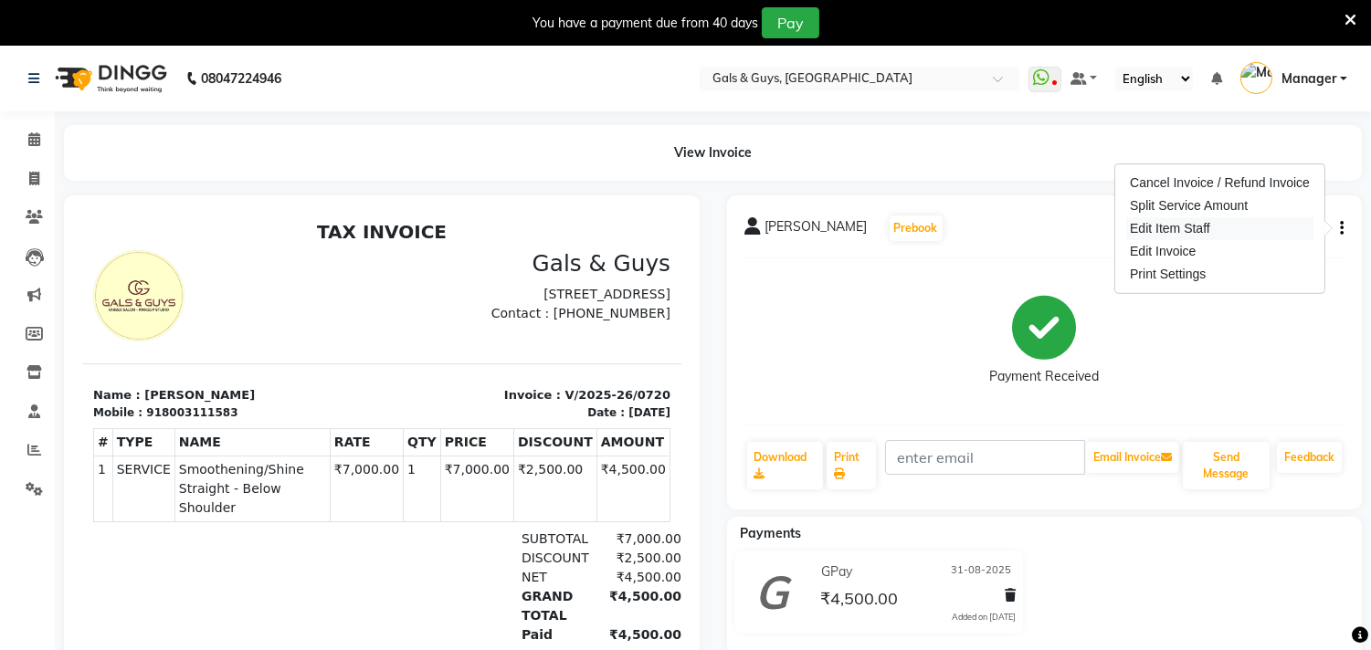
click at [1194, 225] on div "Edit Item Staff" at bounding box center [1219, 228] width 187 height 23
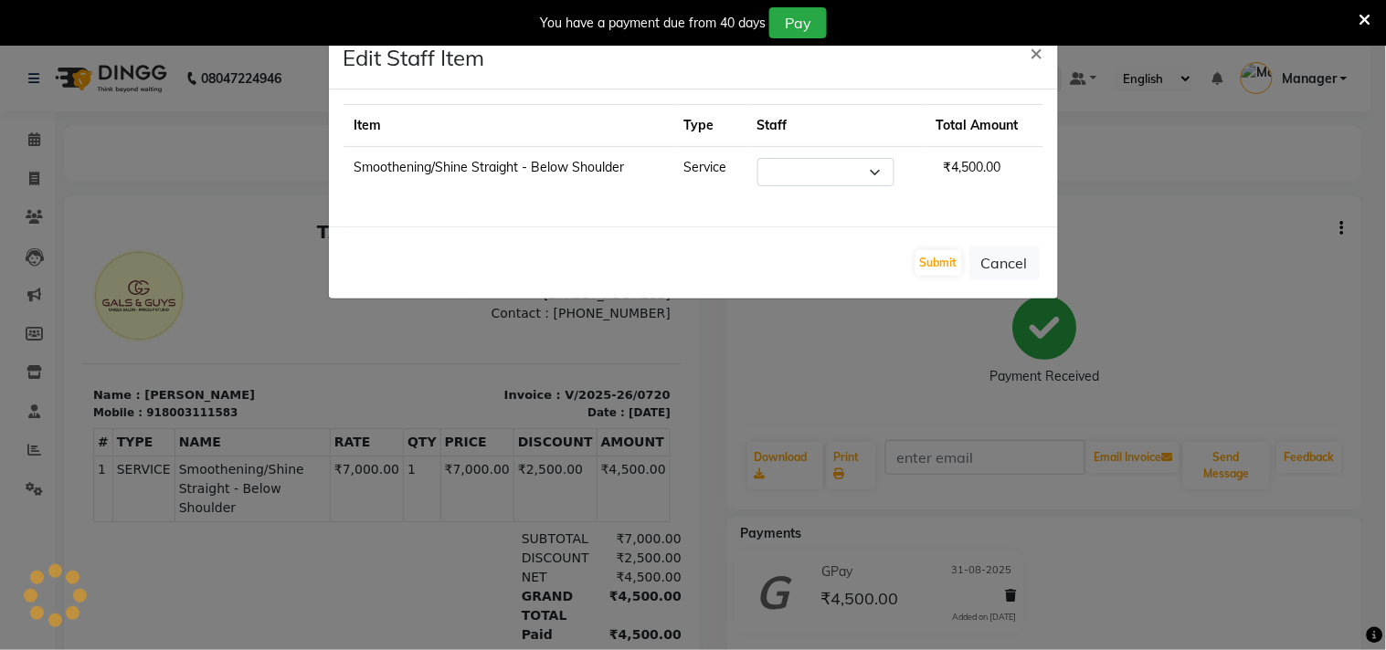
select select "66163"
click at [942, 253] on button "Submit" at bounding box center [938, 263] width 47 height 26
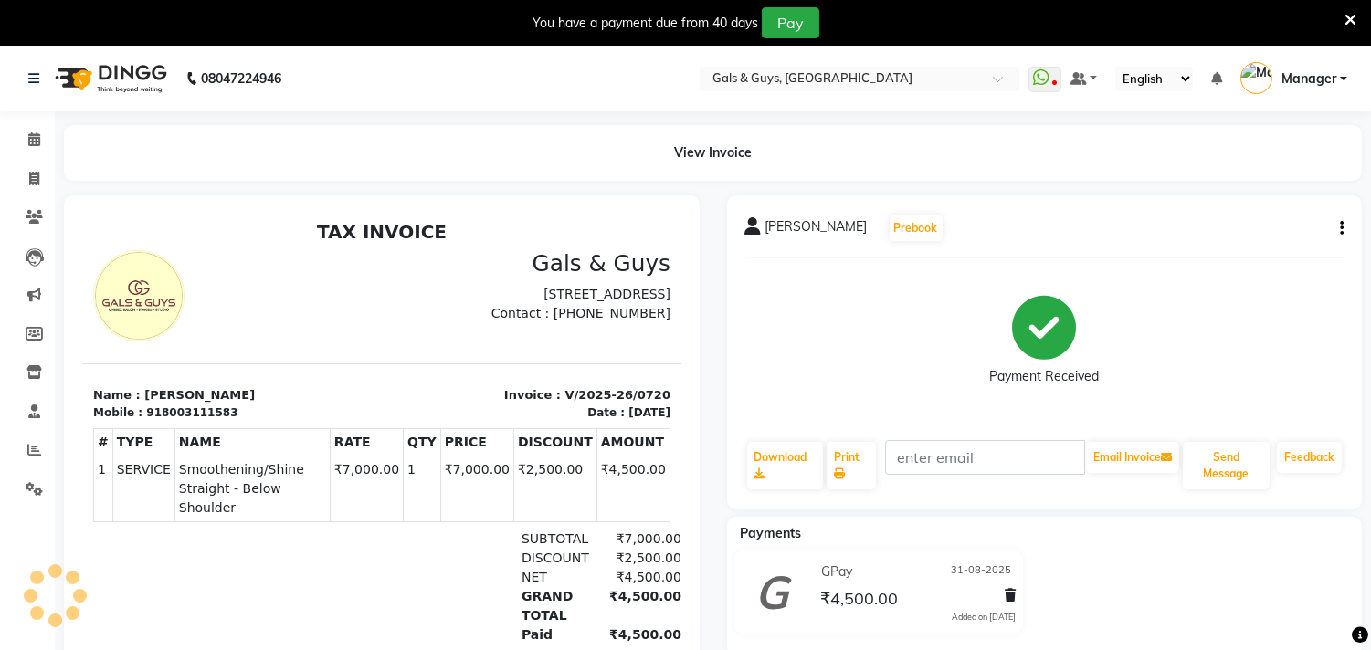
click at [1344, 230] on div "DR CHANDHNI THAKUR Prebook Payment Received Download Print Email Invoice Send M…" at bounding box center [1045, 352] width 636 height 314
click at [1343, 228] on icon "button" at bounding box center [1342, 228] width 4 height 1
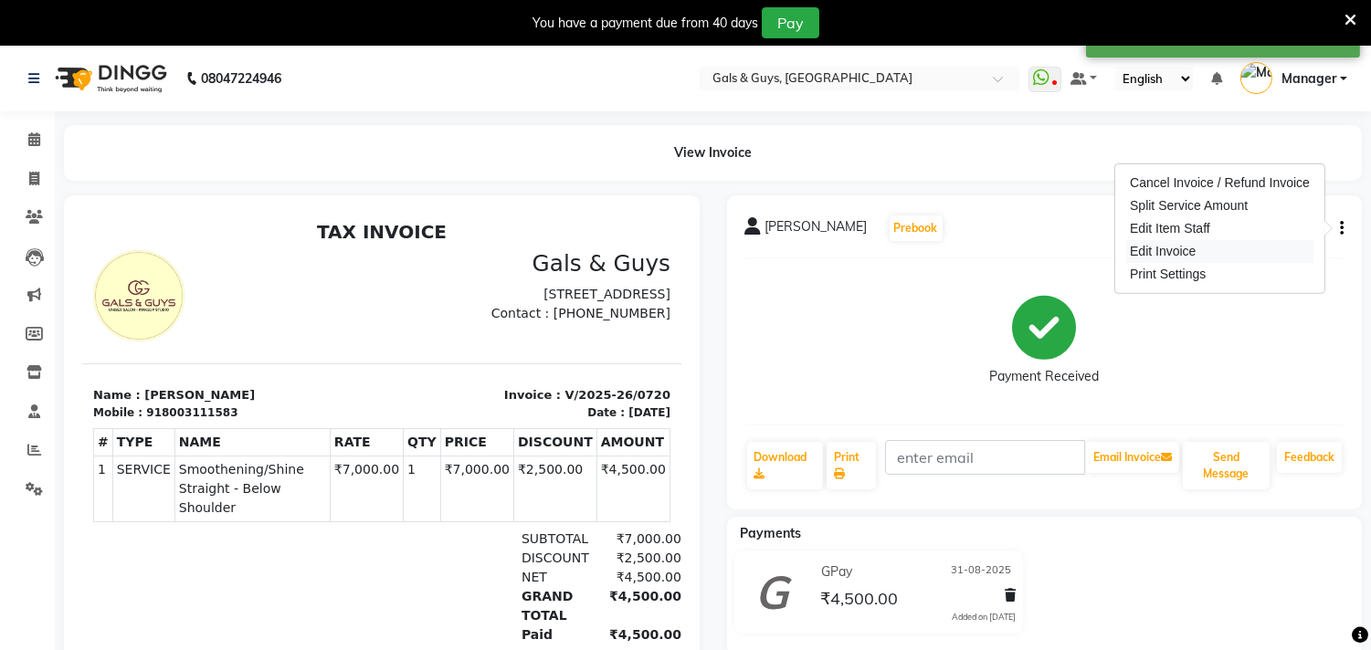
click at [1207, 247] on div "Edit Invoice" at bounding box center [1219, 251] width 187 height 23
select select "service"
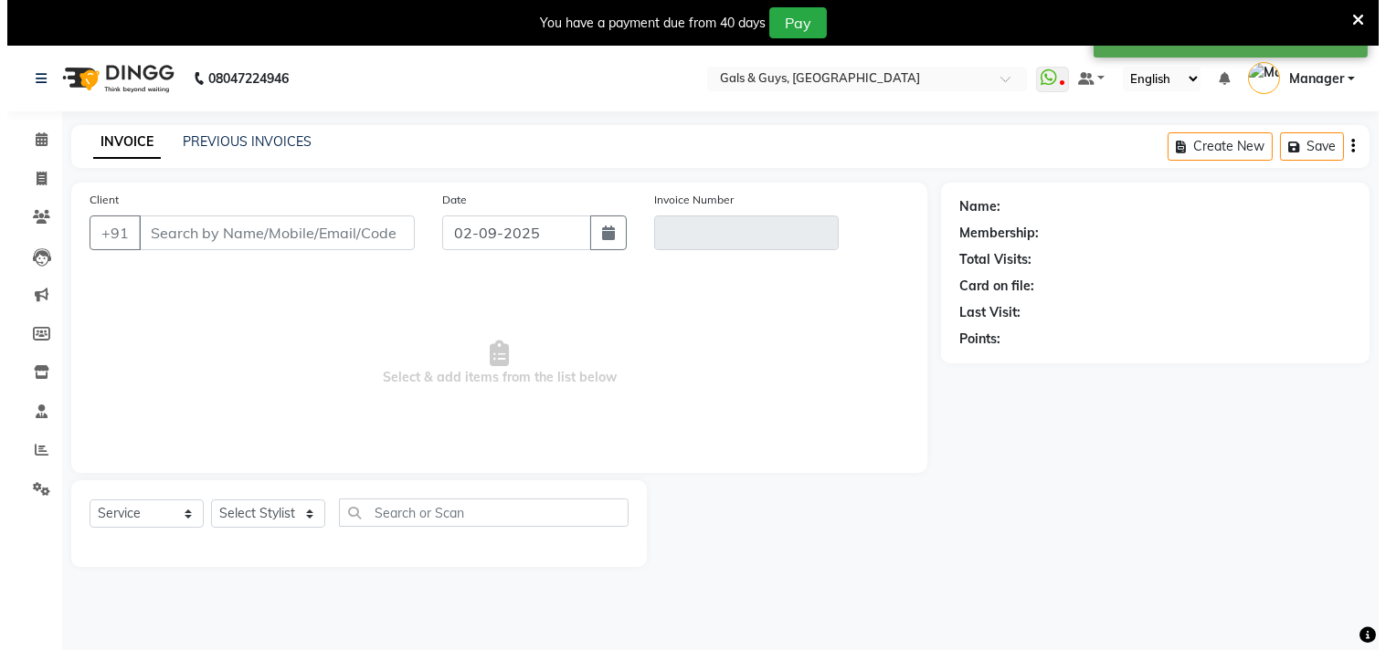
scroll to position [46, 0]
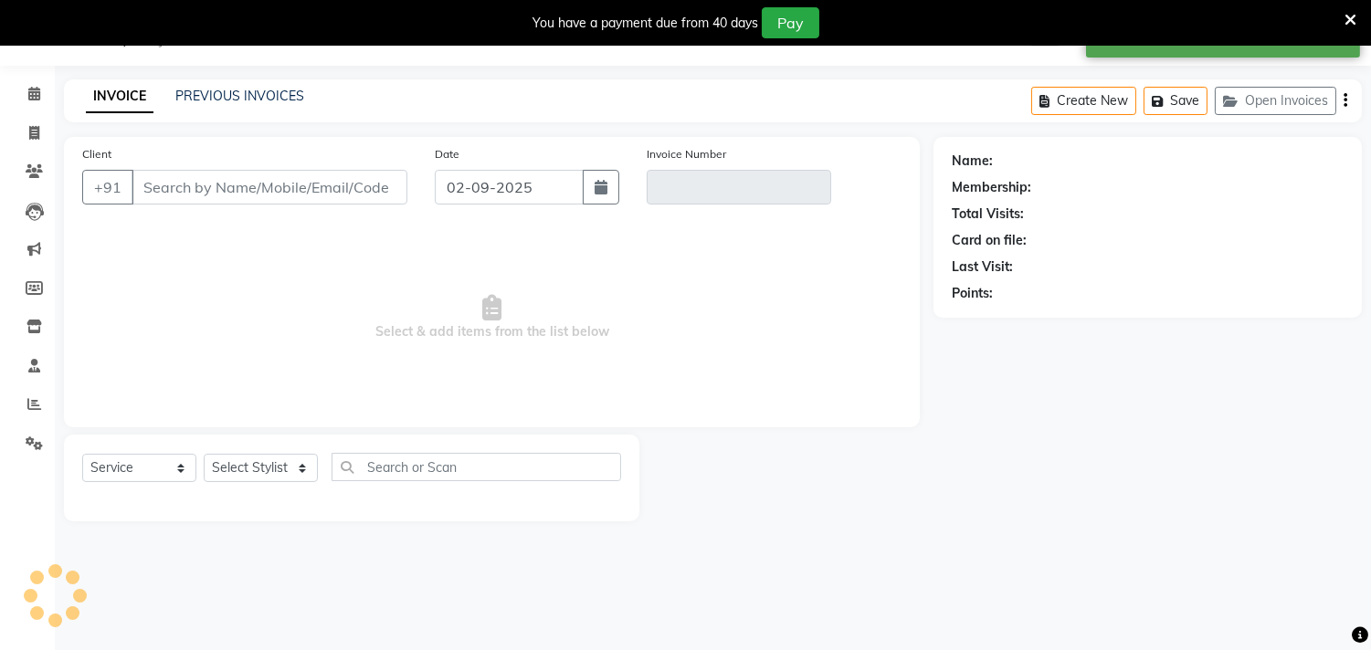
type input "8003111583"
type input "V/2025-26/0720"
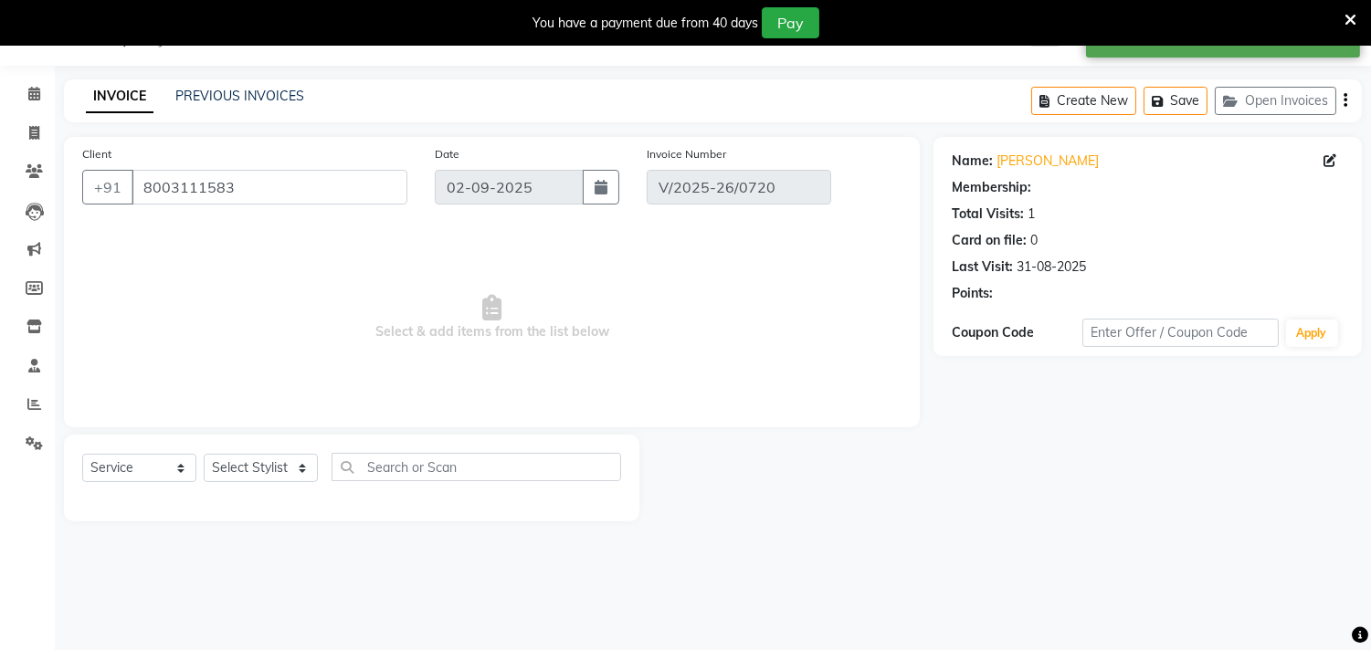
type input "31-08-2025"
select select "select"
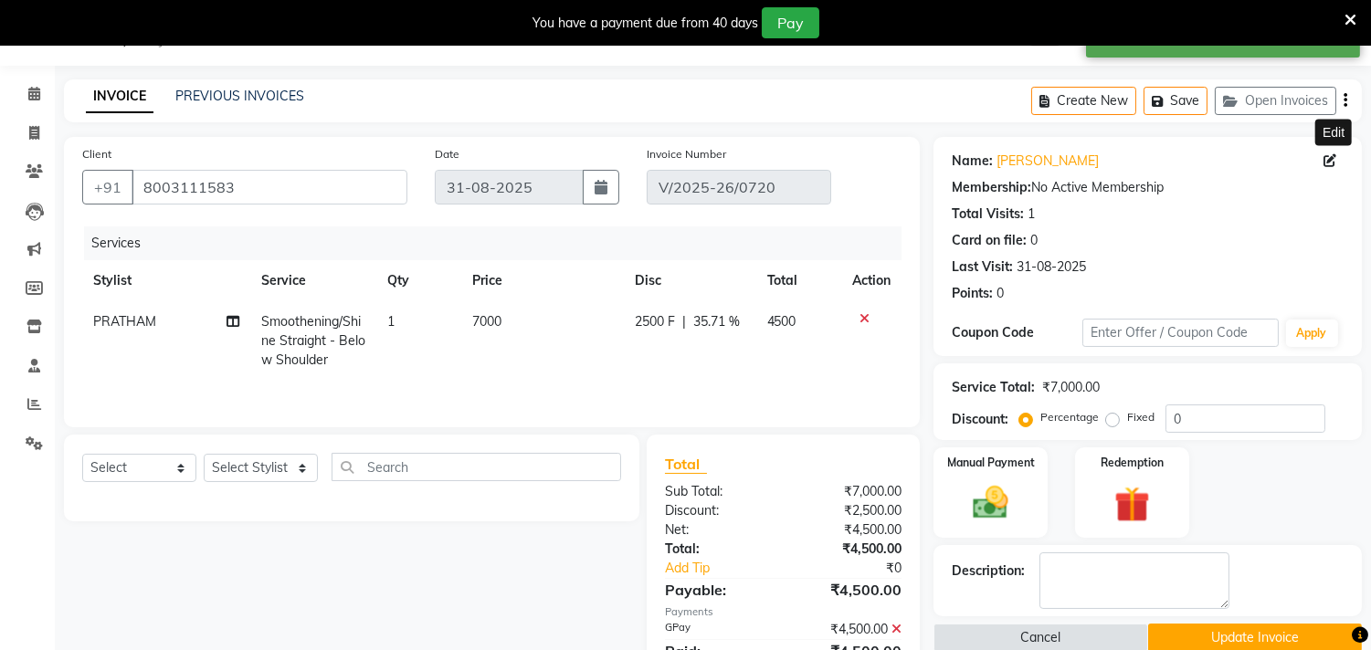
click at [1332, 160] on icon at bounding box center [1330, 160] width 13 height 13
select select "female"
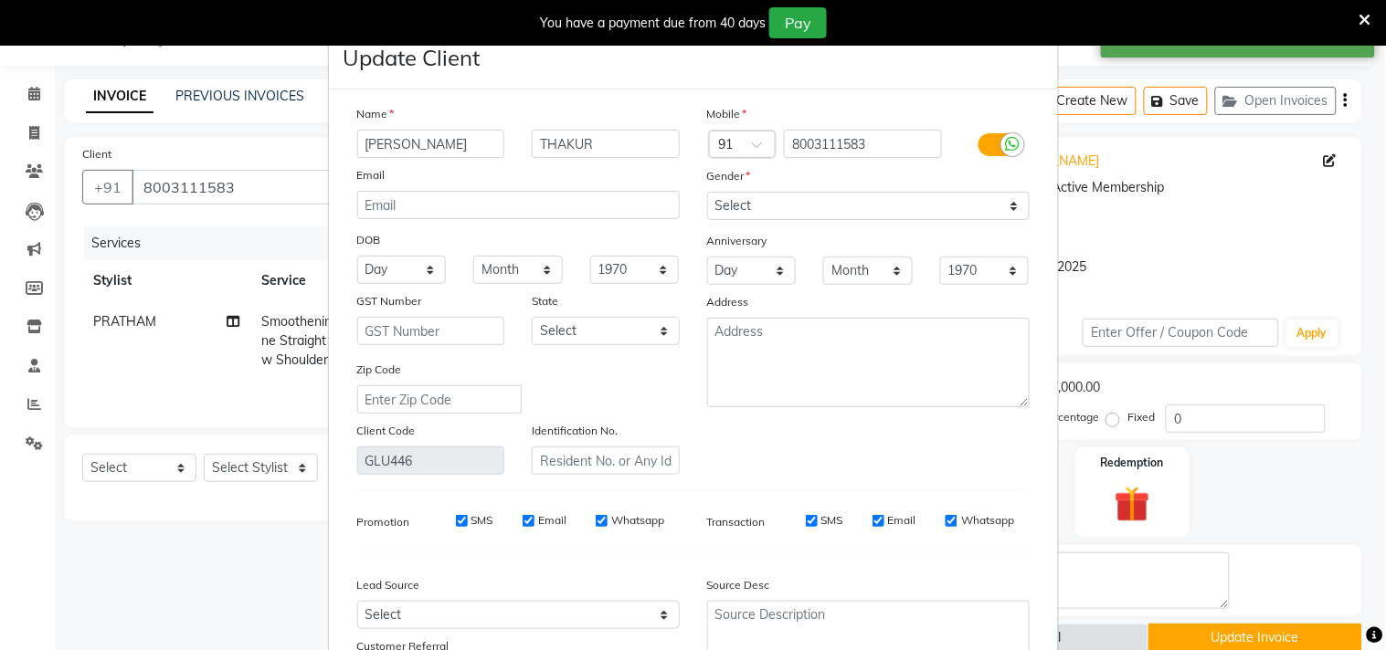
click at [434, 146] on input "DR CHANDHNI" at bounding box center [431, 144] width 148 height 28
type input "DR CHANDANI"
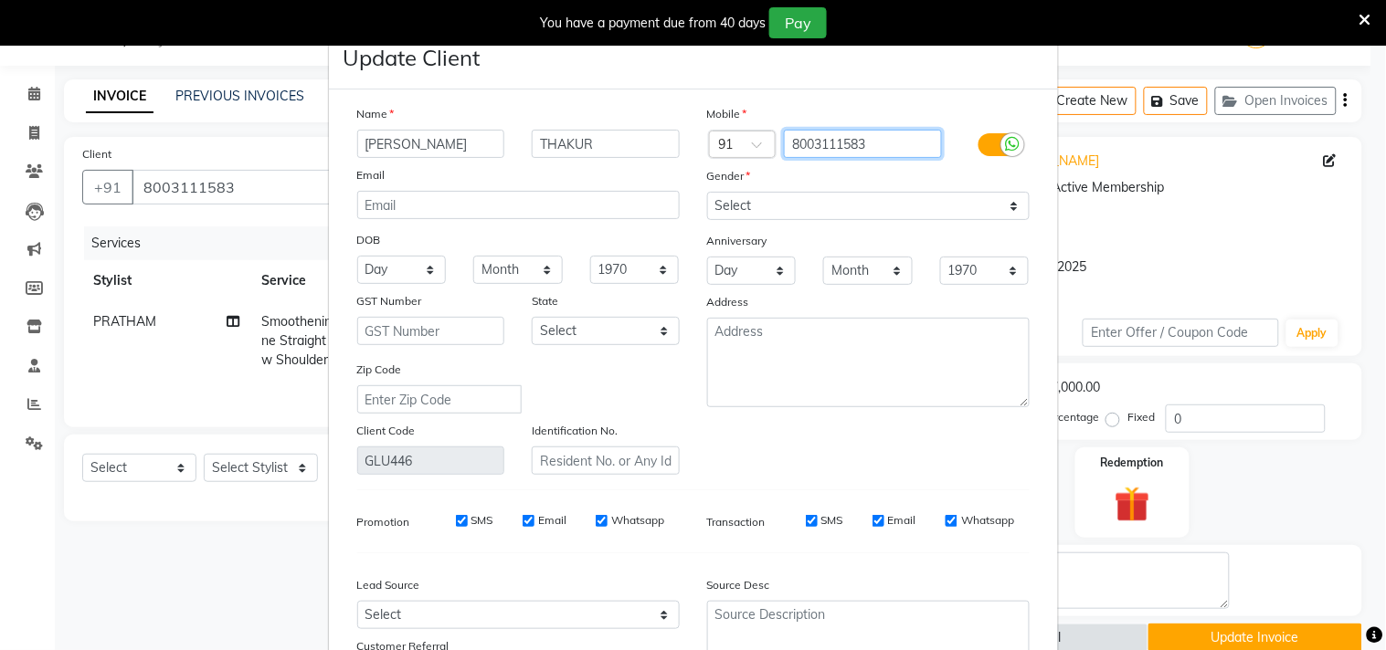
click at [796, 147] on input "8003111583" at bounding box center [863, 144] width 158 height 28
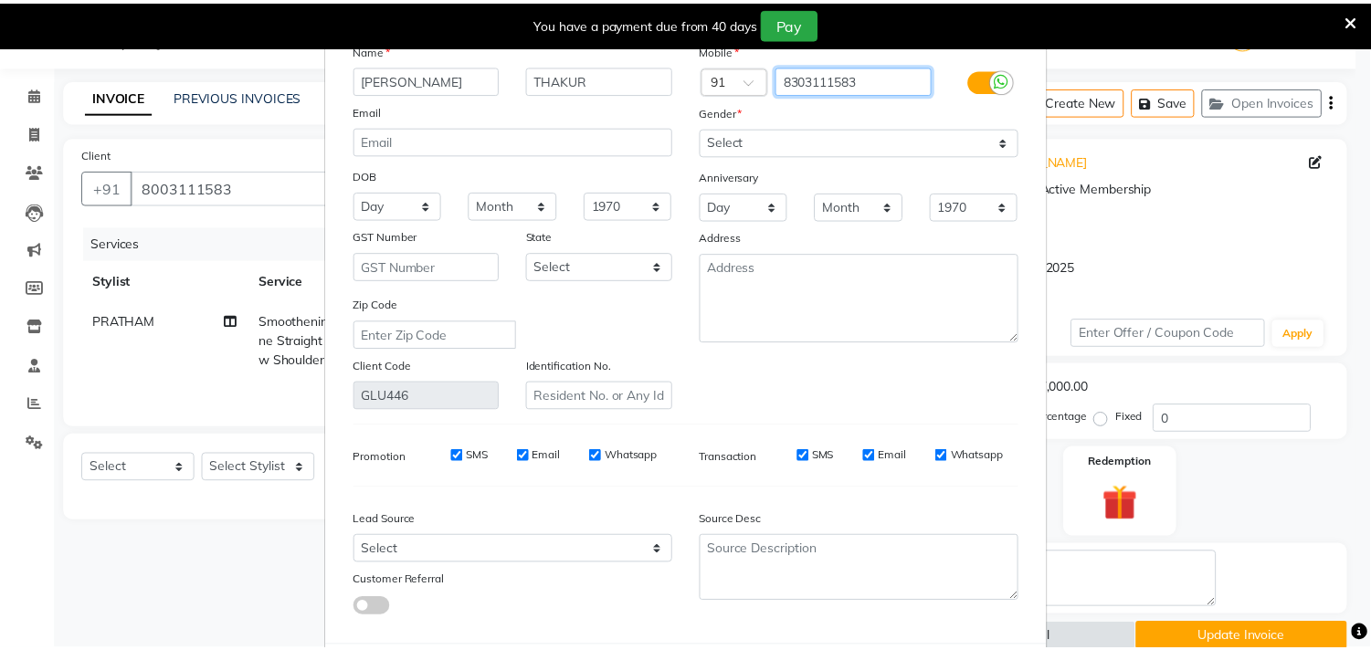
scroll to position [162, 0]
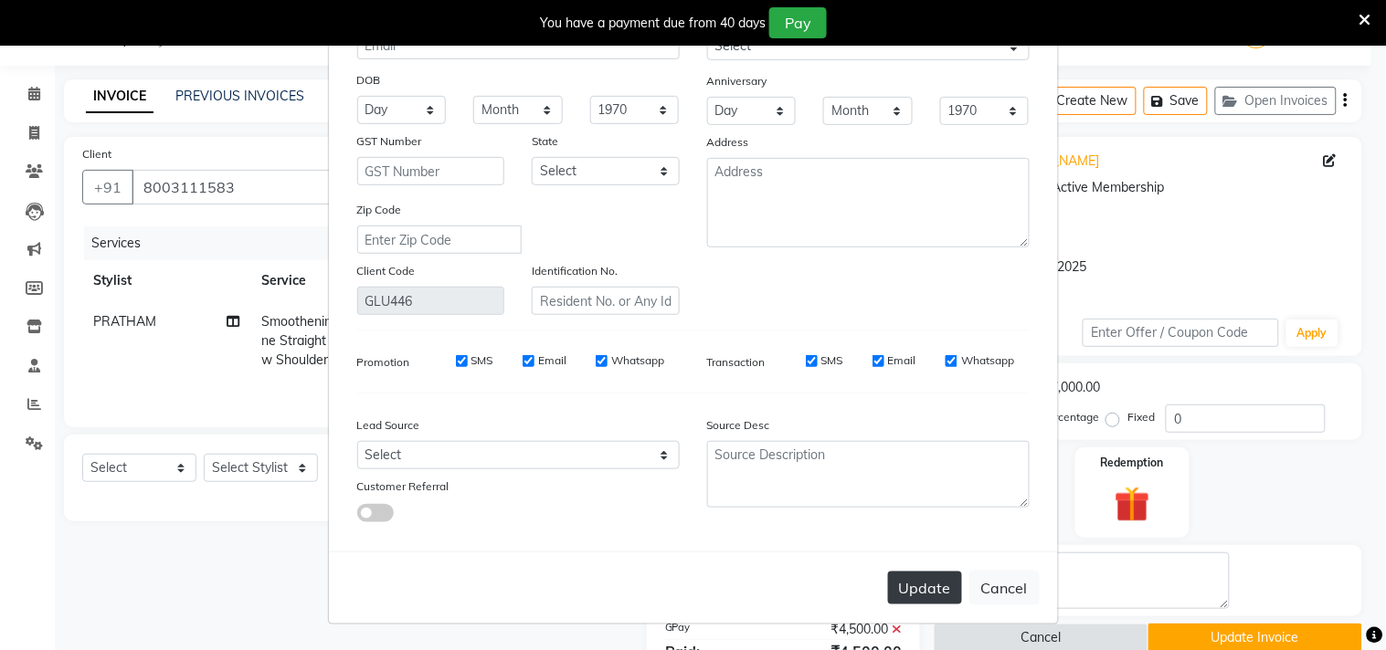
type input "8303111583"
click at [917, 598] on button "Update" at bounding box center [925, 588] width 74 height 33
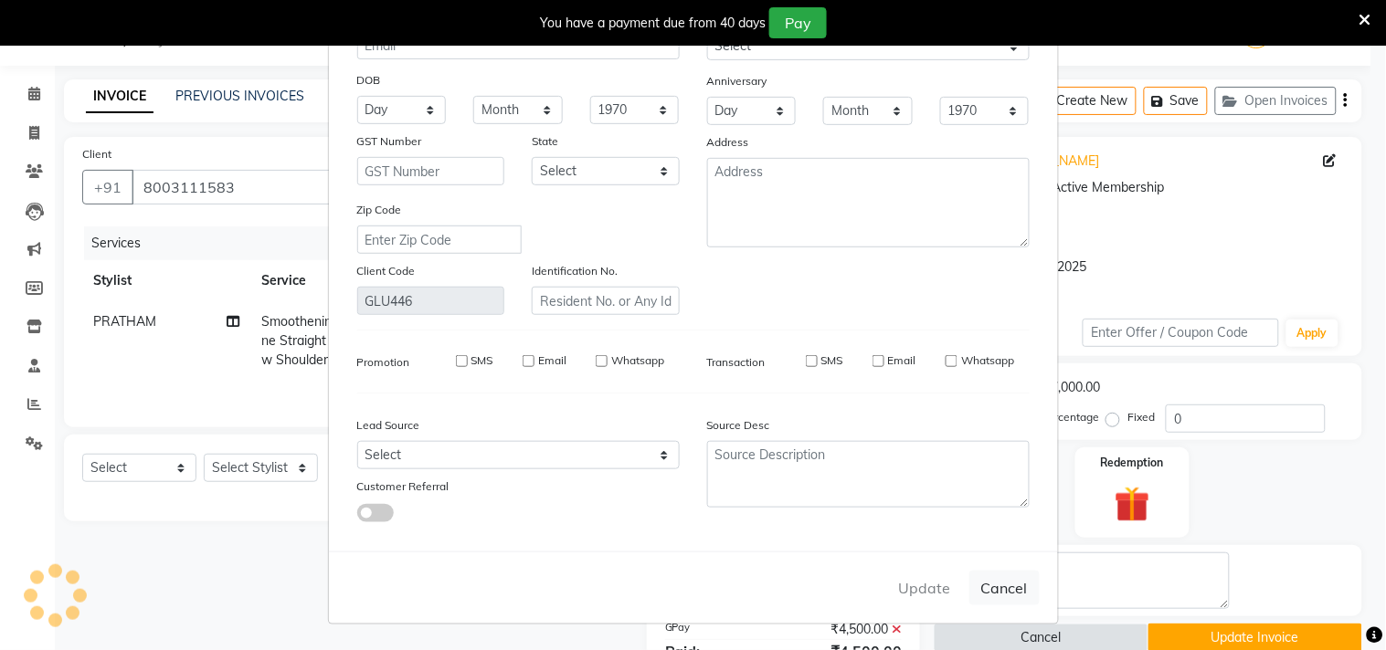
type input "8303111583"
select select
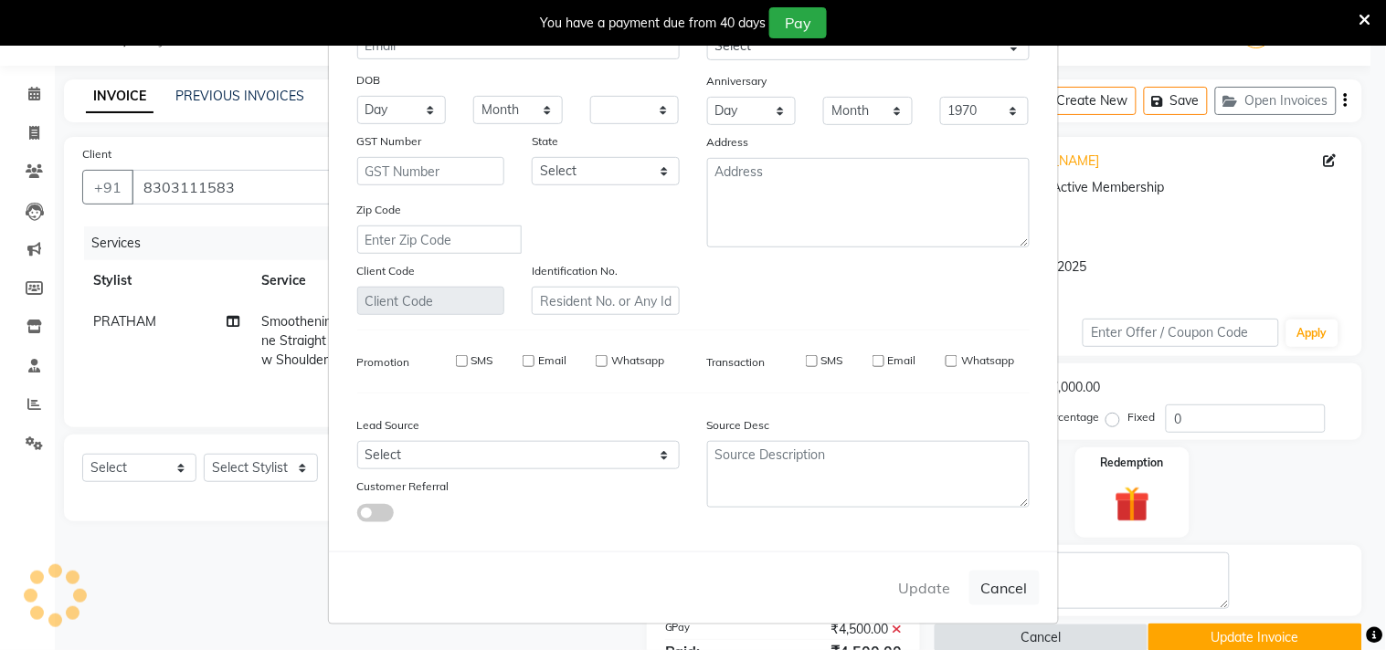
select select
checkbox input "false"
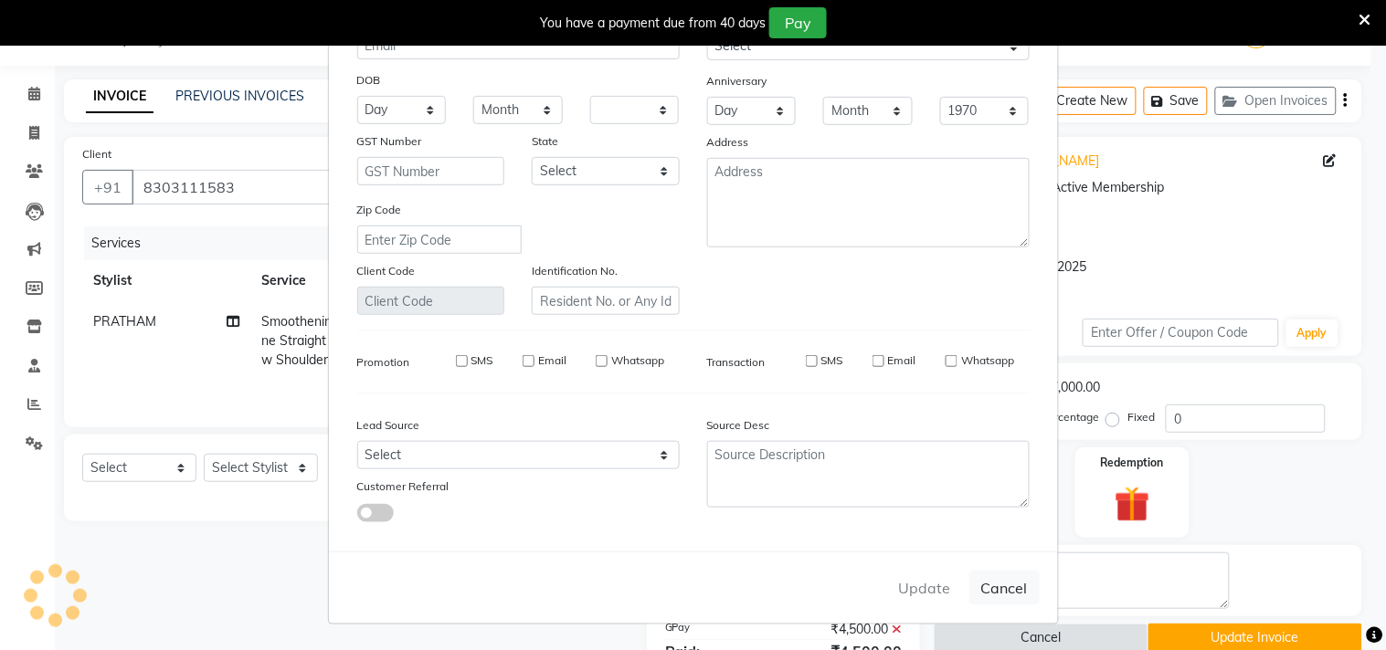
checkbox input "false"
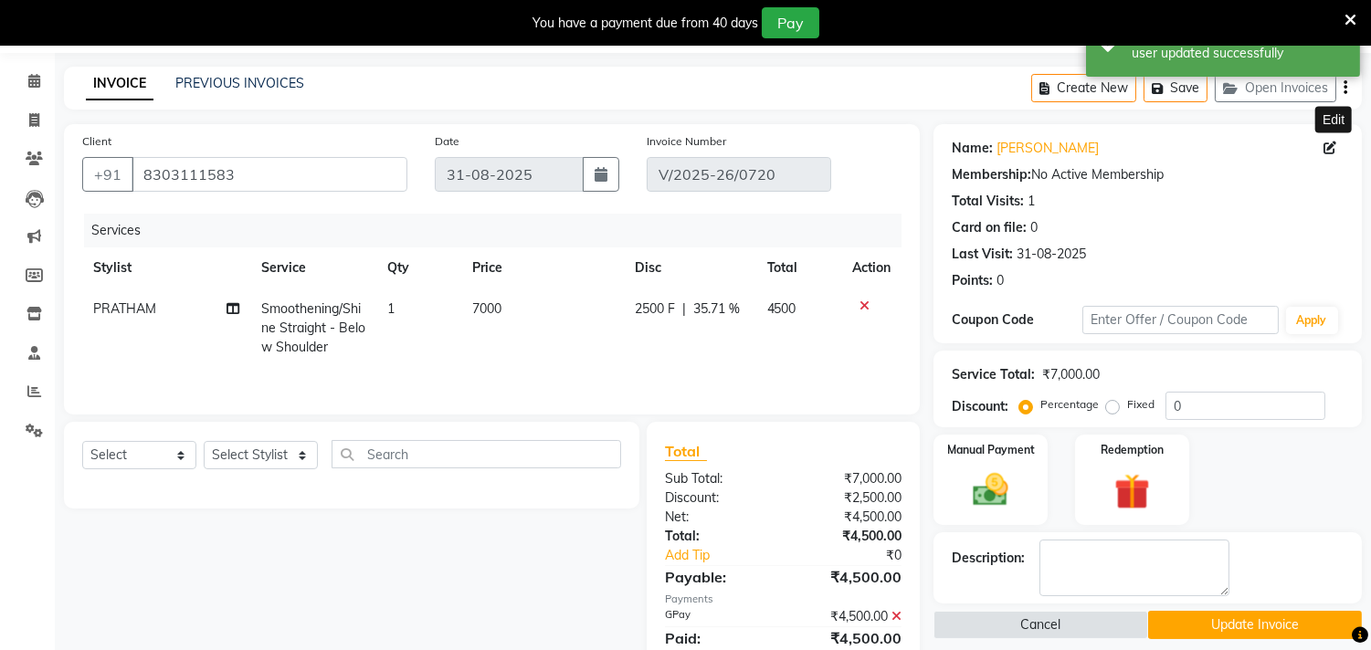
scroll to position [101, 0]
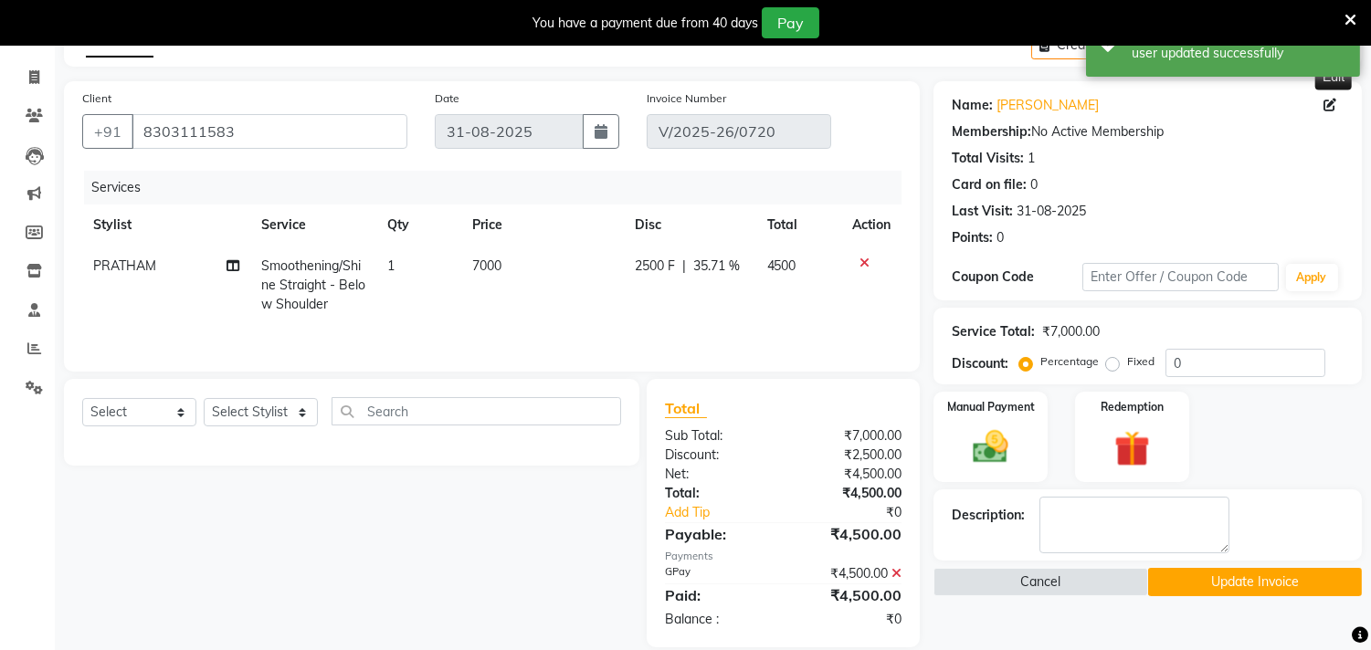
click at [1221, 581] on button "Update Invoice" at bounding box center [1255, 582] width 214 height 28
